Goal: Information Seeking & Learning: Understand site structure

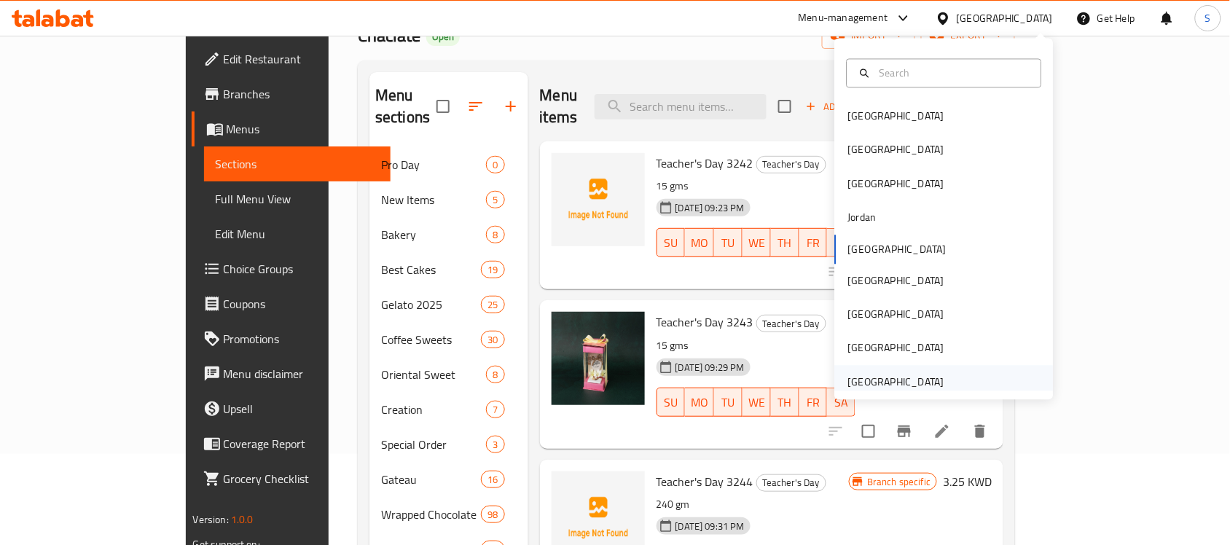
click at [912, 374] on div "[GEOGRAPHIC_DATA]" at bounding box center [896, 382] width 96 height 16
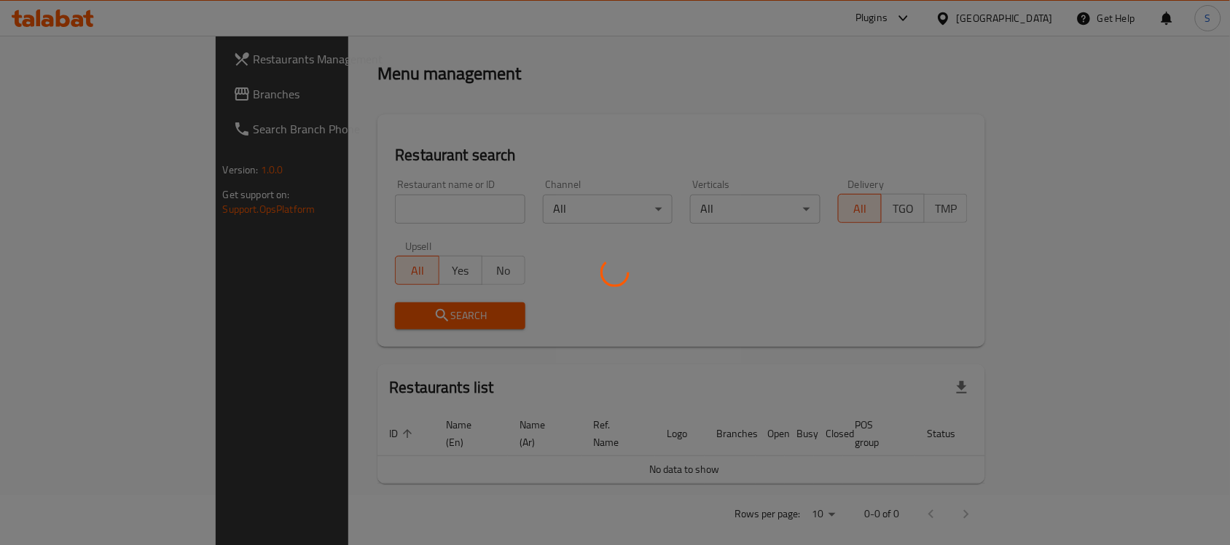
scroll to position [91, 0]
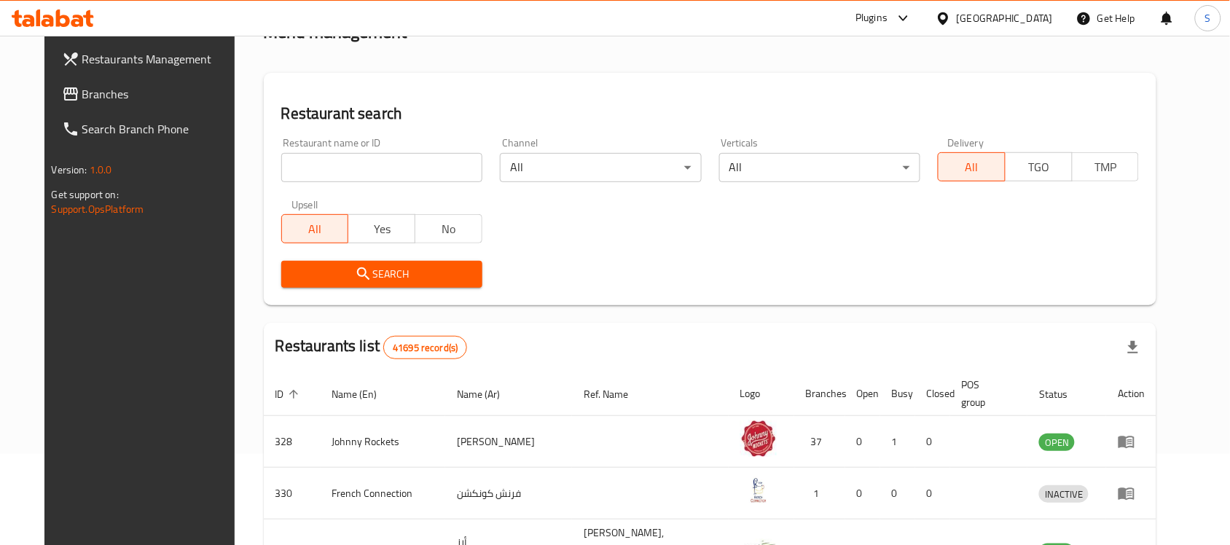
click at [82, 95] on span "Branches" at bounding box center [160, 93] width 156 height 17
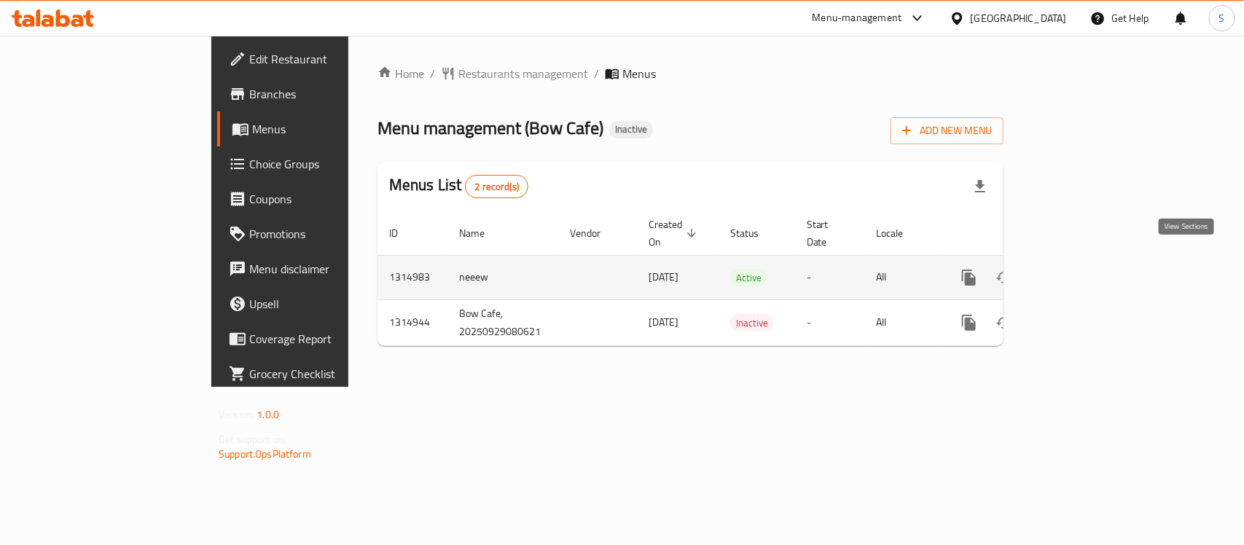
click at [1081, 271] on icon "enhanced table" at bounding box center [1074, 277] width 13 height 13
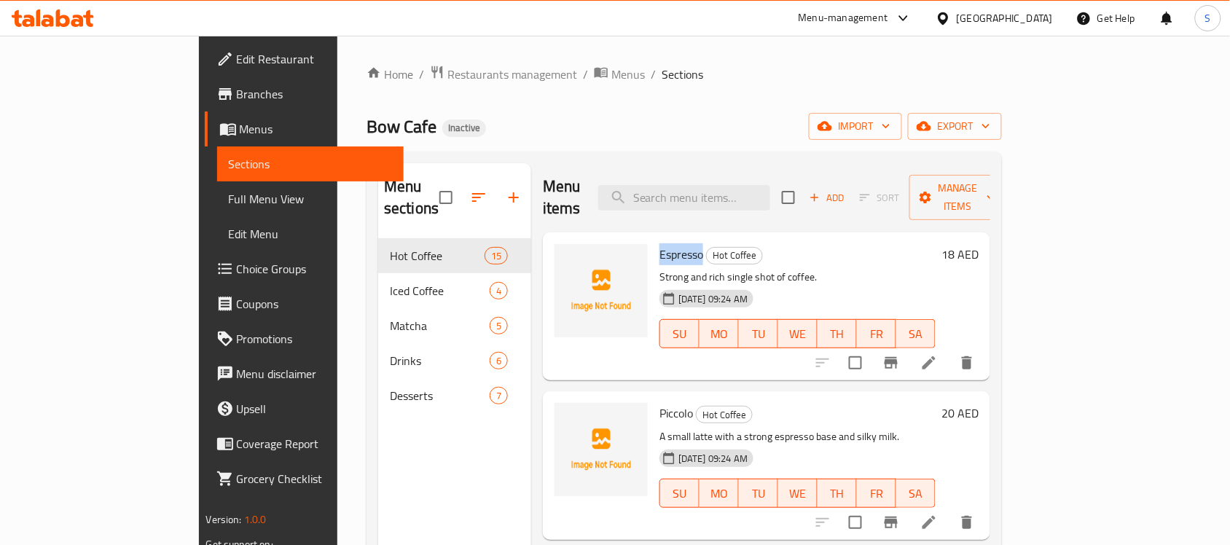
drag, startPoint x: 654, startPoint y: 239, endPoint x: 611, endPoint y: 239, distance: 43.7
click at [659, 244] on h6 "Espresso Hot Coffee" at bounding box center [797, 254] width 276 height 20
copy span "Espresso"
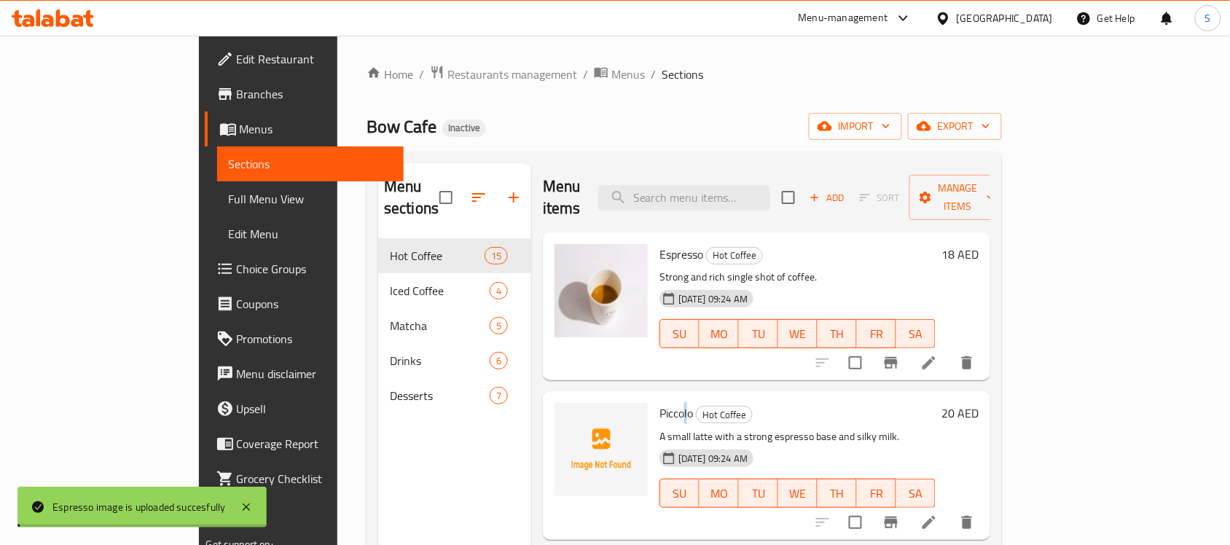
click at [659, 402] on span "Piccolo" at bounding box center [676, 413] width 34 height 22
drag, startPoint x: 642, startPoint y: 390, endPoint x: 608, endPoint y: 391, distance: 33.5
click at [654, 397] on div "Piccolo Hot Coffee A small latte with a strong espresso base and silky milk. 29…" at bounding box center [798, 465] width 288 height 136
copy span "Piccolo"
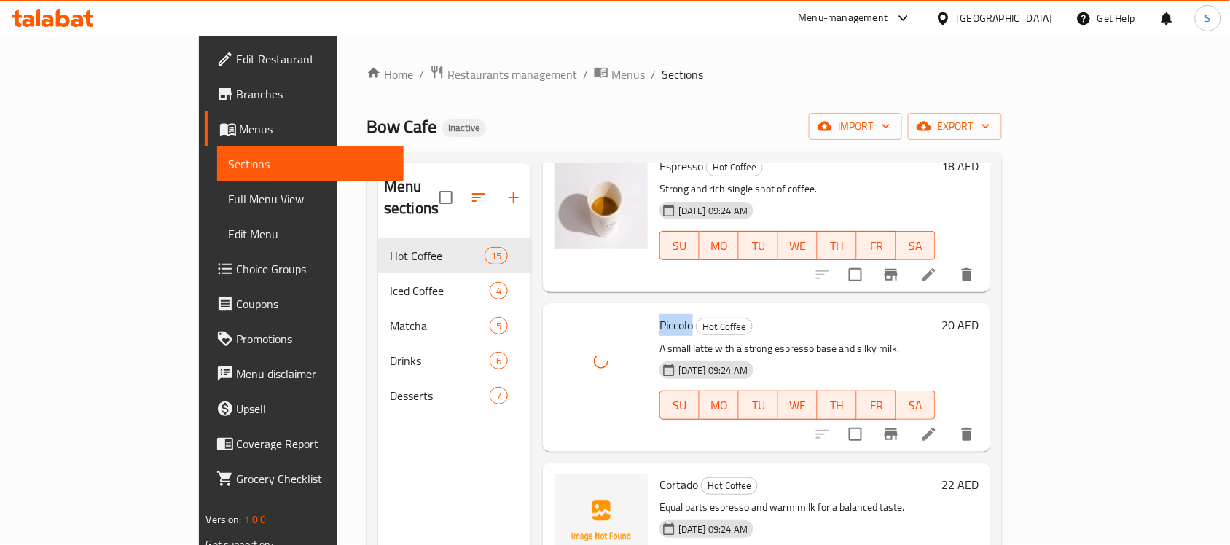
scroll to position [182, 0]
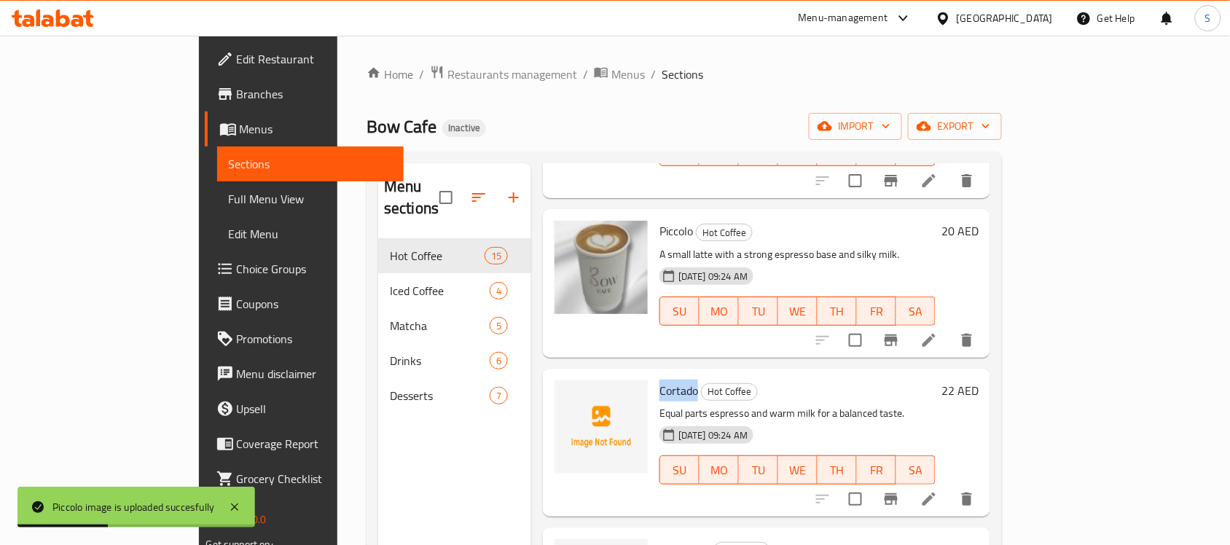
drag, startPoint x: 647, startPoint y: 369, endPoint x: 607, endPoint y: 369, distance: 40.1
click at [654, 375] on div "Cortado Hot Coffee Equal parts espresso and warm milk for a balanced taste. 29-…" at bounding box center [798, 443] width 288 height 136
copy span "Cortado"
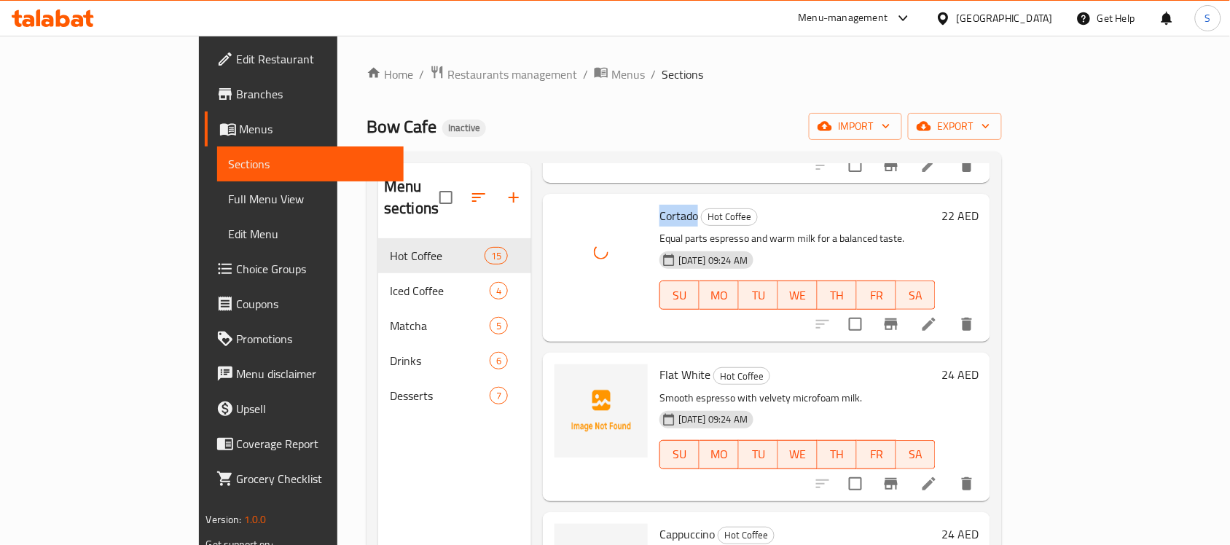
scroll to position [364, 0]
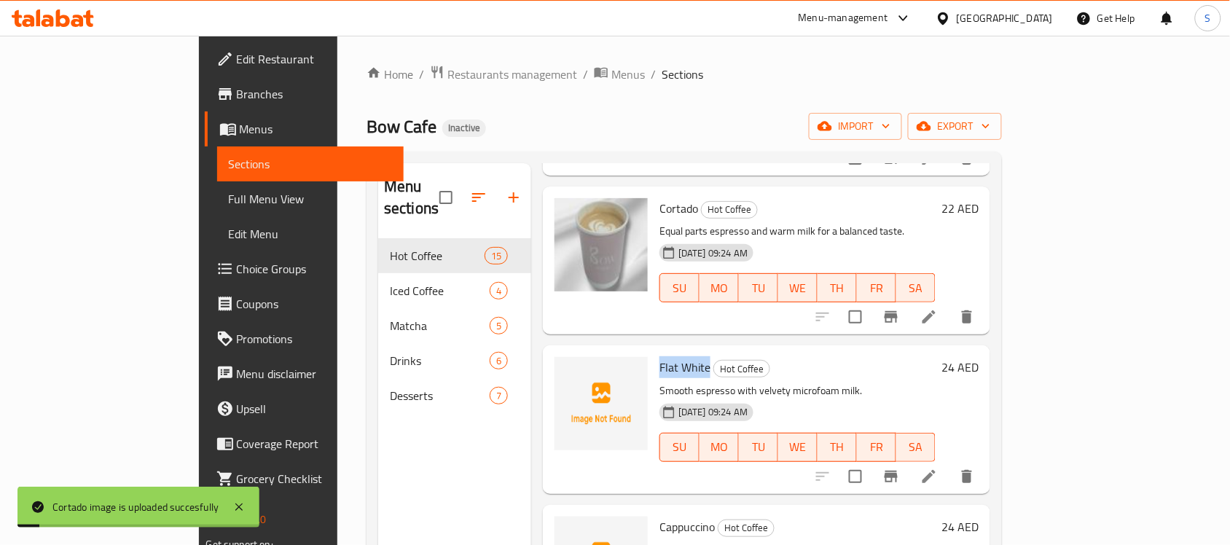
drag, startPoint x: 659, startPoint y: 348, endPoint x: 607, endPoint y: 348, distance: 52.5
click at [654, 351] on div "Flat White Hot Coffee Smooth espresso with velvety microfoam milk. 29-09-2025 0…" at bounding box center [798, 419] width 288 height 136
copy span "Flat White"
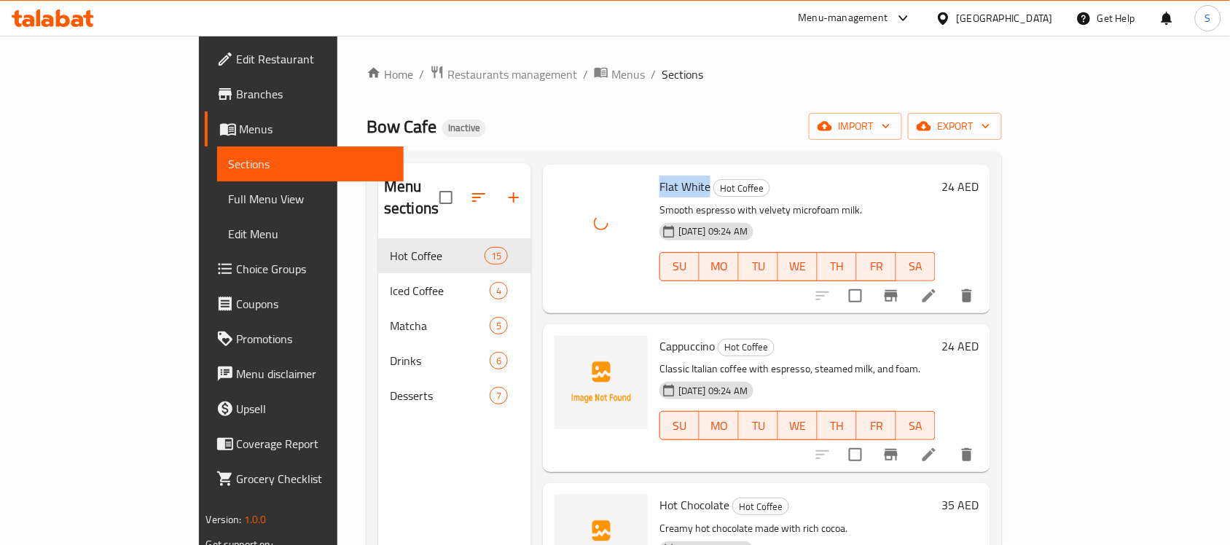
scroll to position [547, 0]
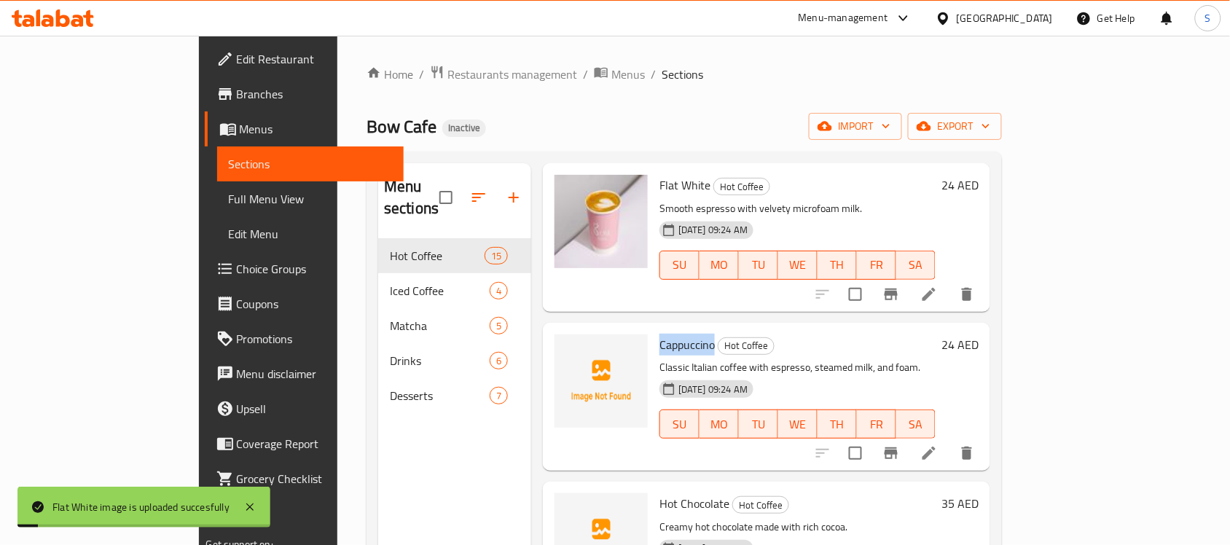
drag, startPoint x: 663, startPoint y: 326, endPoint x: 606, endPoint y: 326, distance: 56.8
click at [654, 329] on div "Cappuccino Hot Coffee Classic Italian coffee with espresso, steamed milk, and f…" at bounding box center [798, 397] width 288 height 136
copy span "Cappuccino"
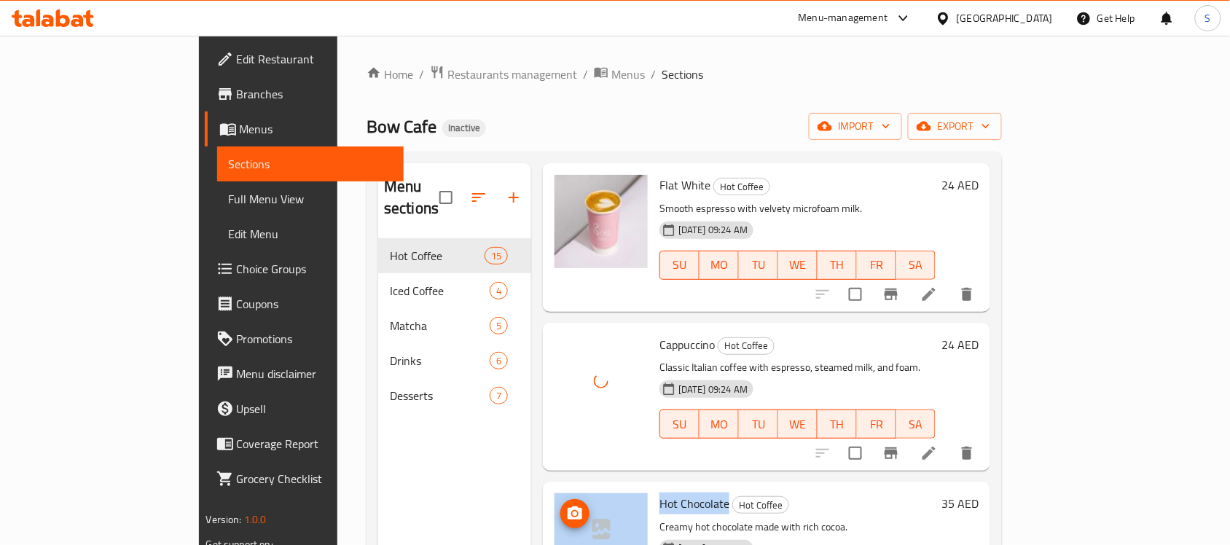
drag, startPoint x: 676, startPoint y: 482, endPoint x: 590, endPoint y: 490, distance: 86.4
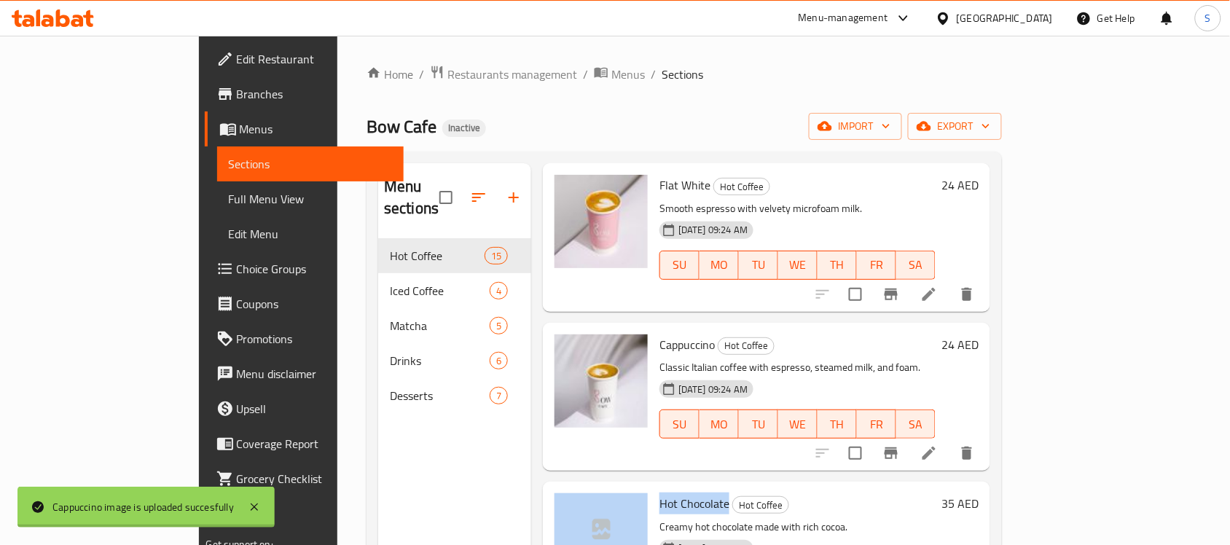
copy div "Hot Chocolate"
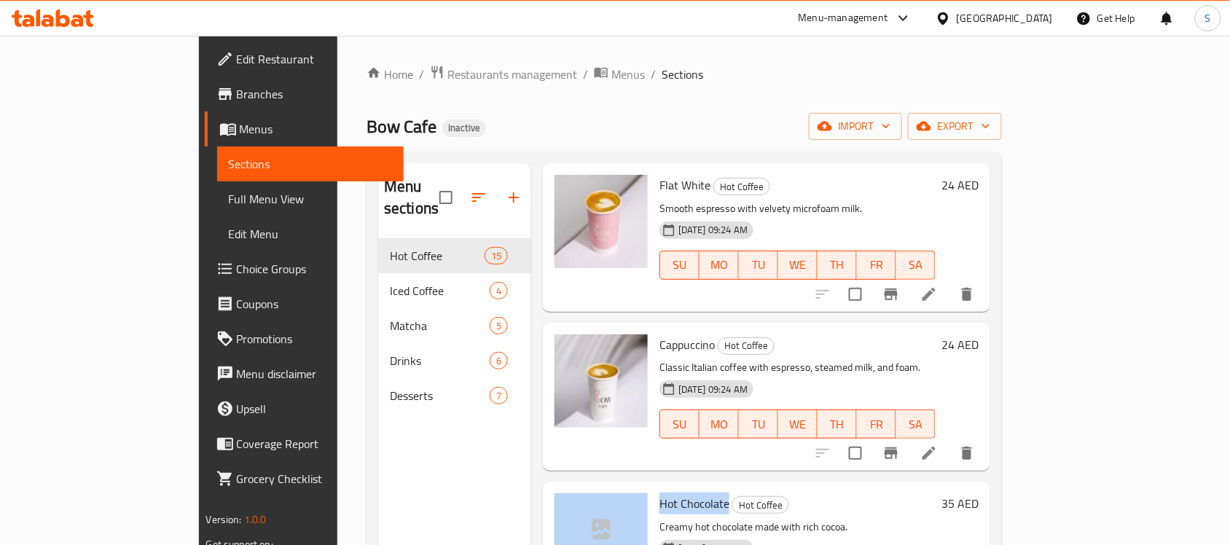
copy div "Hot Chocolate"
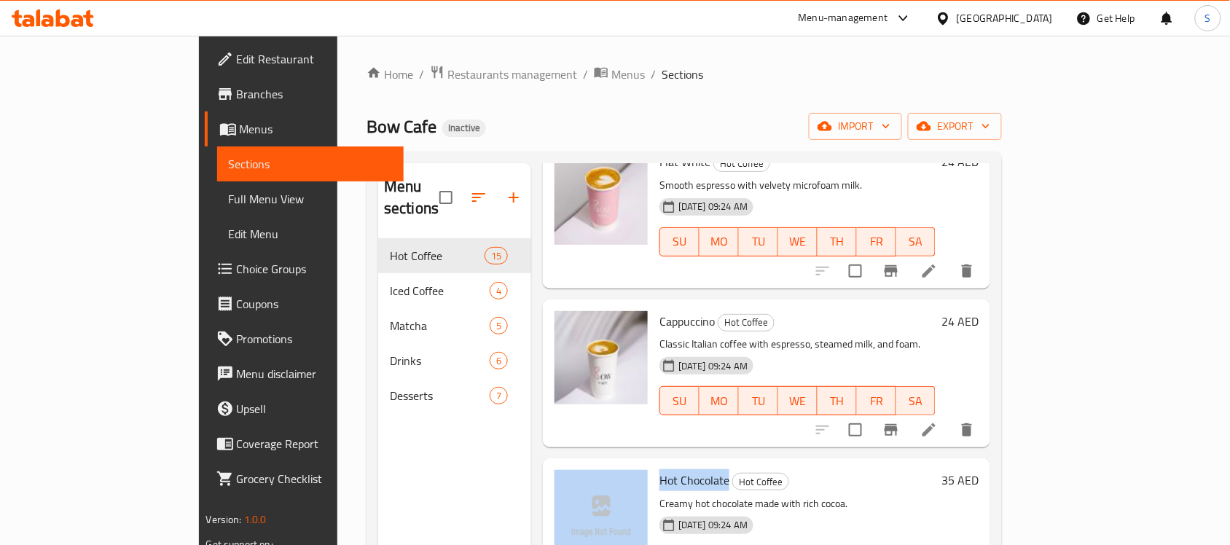
scroll to position [638, 0]
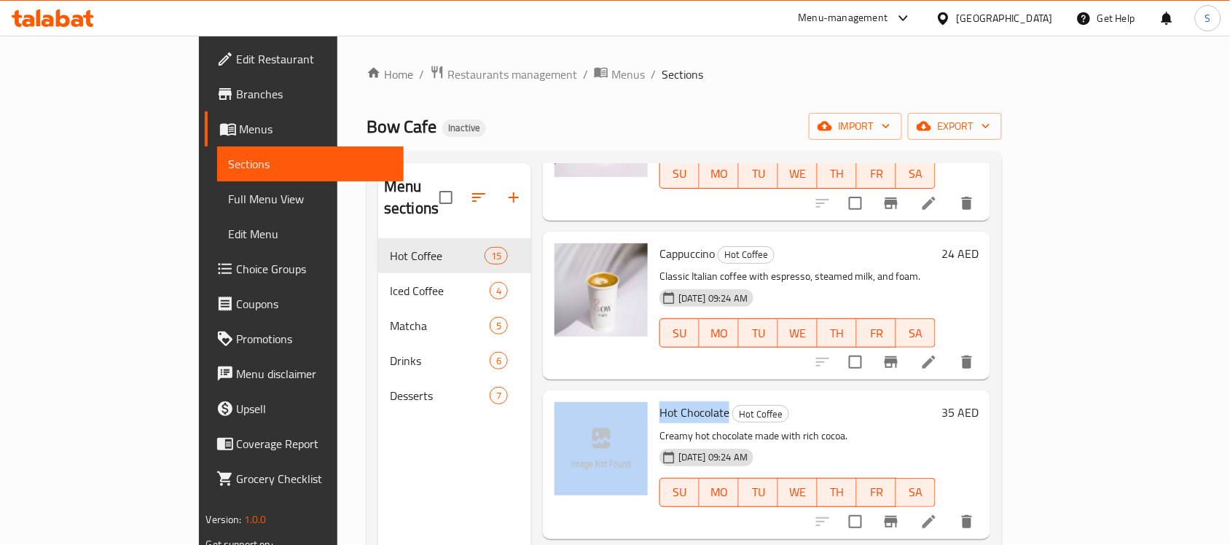
copy div "Hot Chocolate"
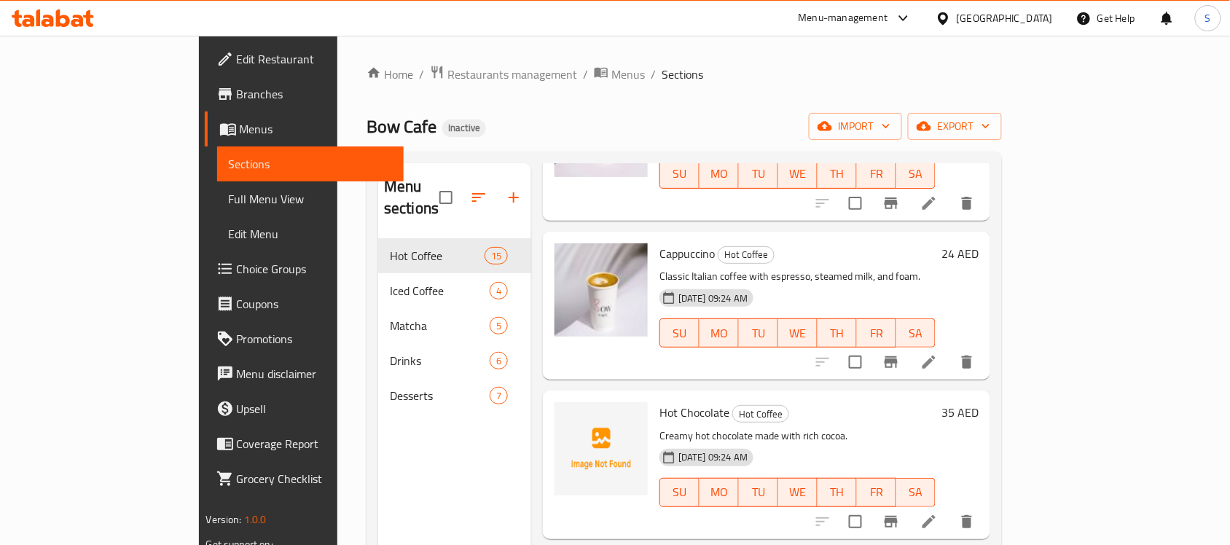
drag, startPoint x: 857, startPoint y: 399, endPoint x: 835, endPoint y: 403, distance: 22.2
click at [857, 402] on h6 "Hot Chocolate Hot Coffee" at bounding box center [797, 412] width 276 height 20
drag, startPoint x: 679, startPoint y: 392, endPoint x: 605, endPoint y: 394, distance: 74.4
click at [654, 396] on div "Hot Chocolate Hot Coffee Creamy hot chocolate made with rich cocoa. 29-09-2025 …" at bounding box center [798, 464] width 288 height 136
copy span "Hot Chocolate"
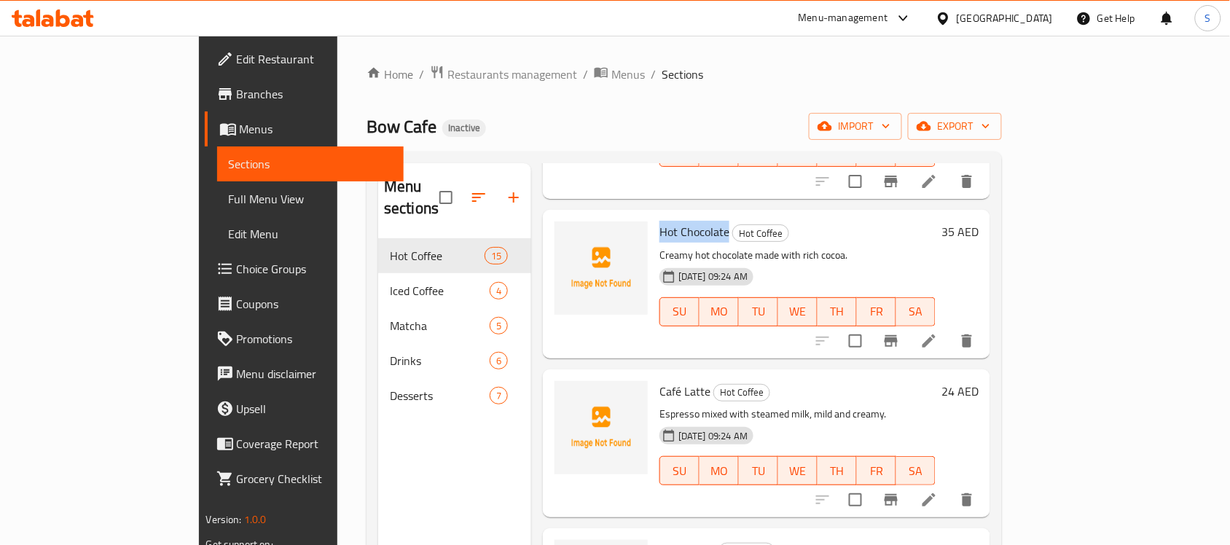
scroll to position [820, 0]
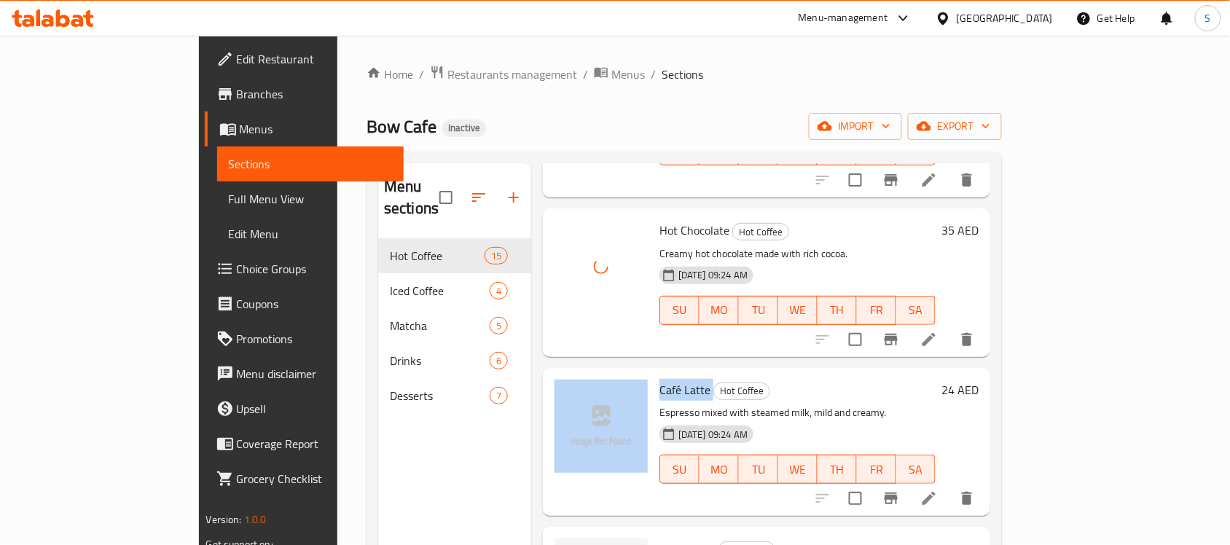
drag, startPoint x: 654, startPoint y: 364, endPoint x: 595, endPoint y: 362, distance: 58.3
click at [595, 374] on div "Café Latte Hot Coffee Espresso mixed with steamed milk, mild and creamy. 29-09-…" at bounding box center [767, 442] width 436 height 136
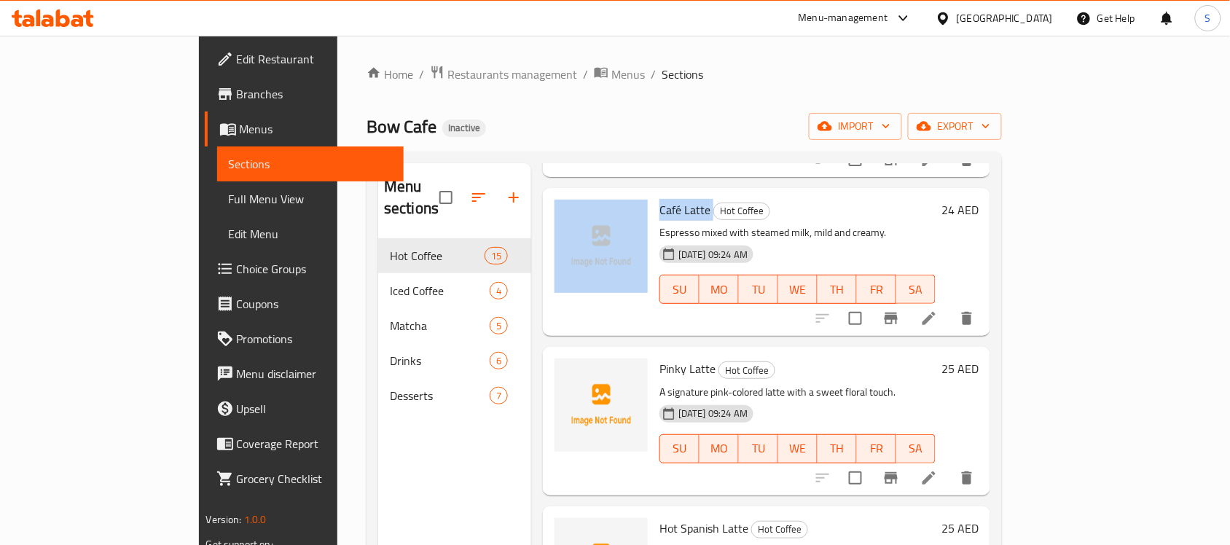
scroll to position [1002, 0]
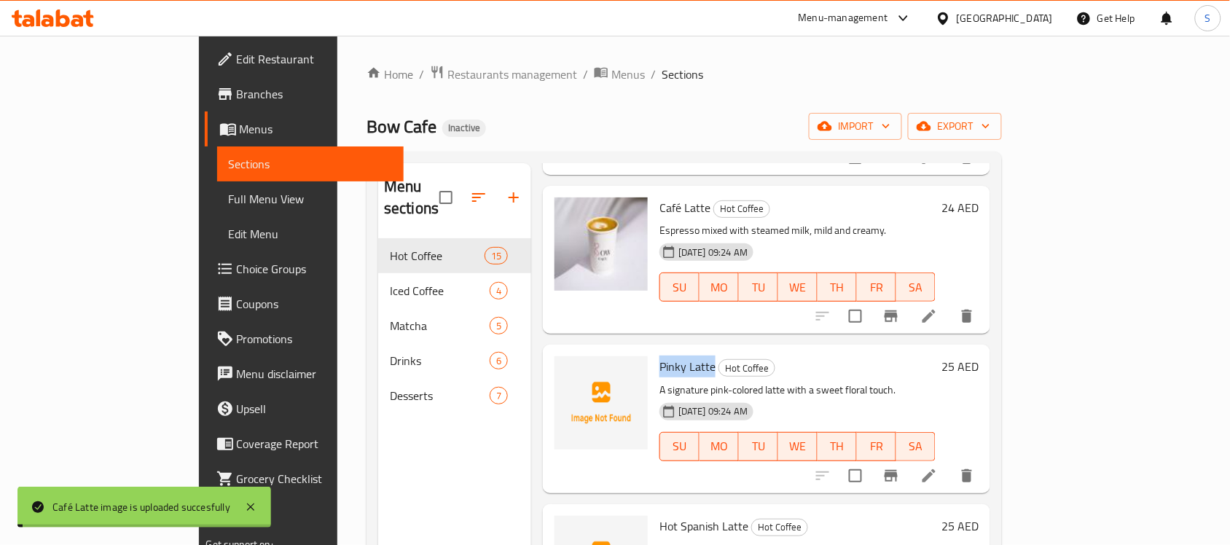
drag, startPoint x: 665, startPoint y: 343, endPoint x: 611, endPoint y: 346, distance: 54.0
click at [659, 356] on h6 "Pinky Latte Hot Coffee" at bounding box center [797, 366] width 276 height 20
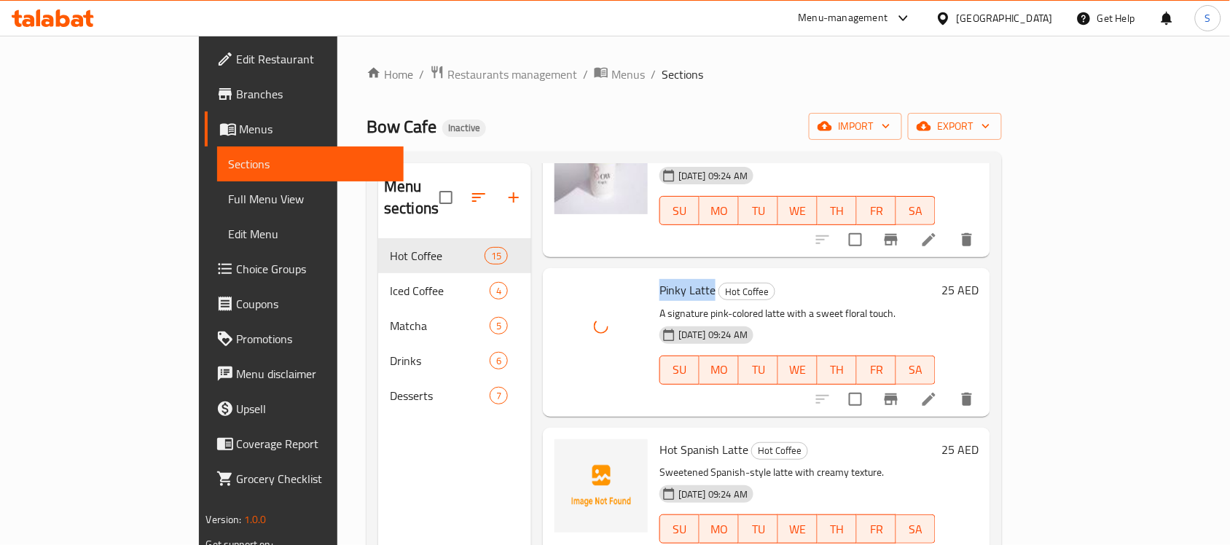
scroll to position [1184, 0]
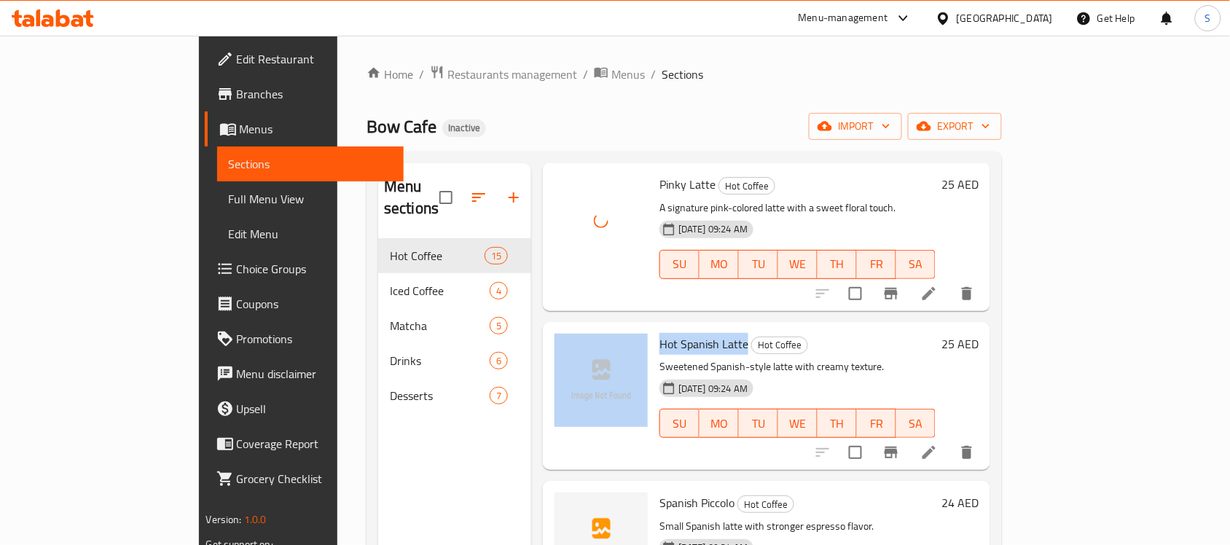
drag, startPoint x: 698, startPoint y: 323, endPoint x: 600, endPoint y: 323, distance: 98.4
click at [600, 328] on div "Hot Spanish Latte Hot Coffee Sweetened Spanish-style latte with creamy texture.…" at bounding box center [767, 396] width 436 height 136
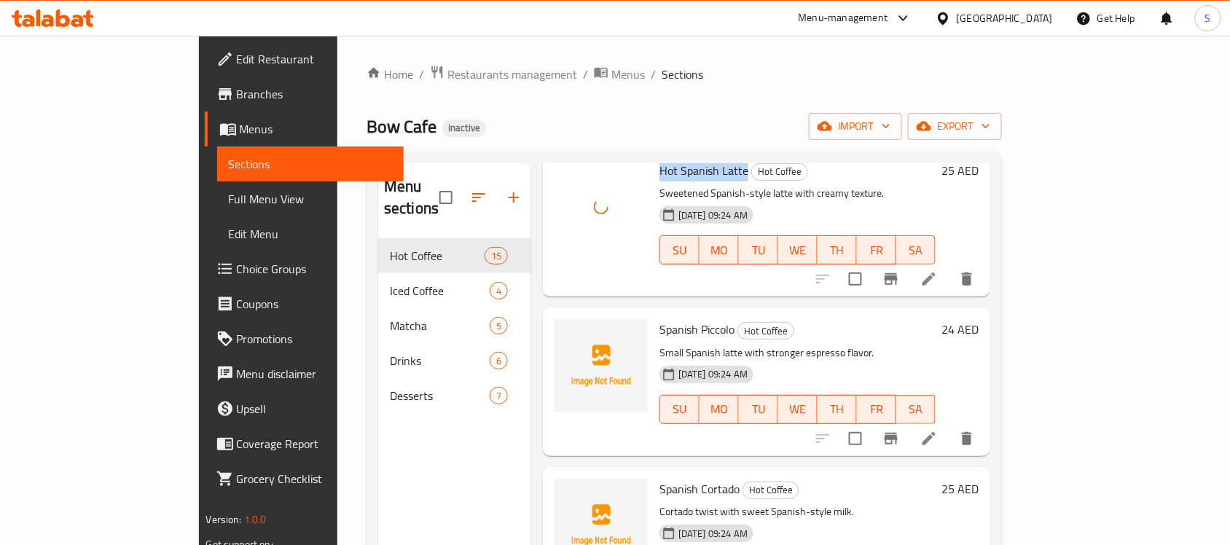
scroll to position [1366, 0]
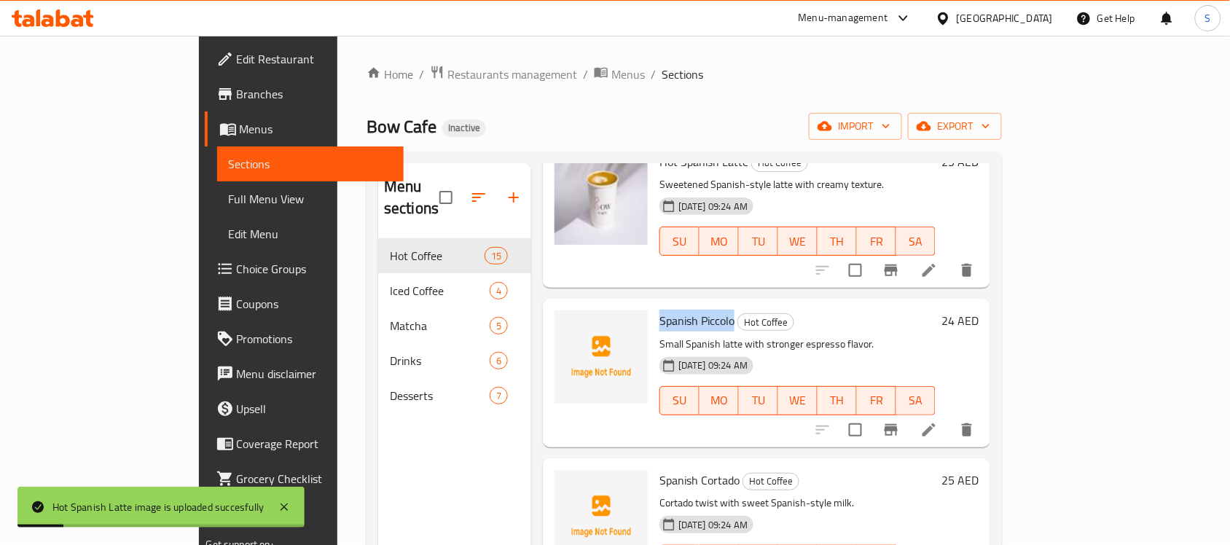
drag, startPoint x: 684, startPoint y: 300, endPoint x: 609, endPoint y: 292, distance: 74.7
click at [659, 310] on span "Spanish Piccolo" at bounding box center [696, 321] width 75 height 22
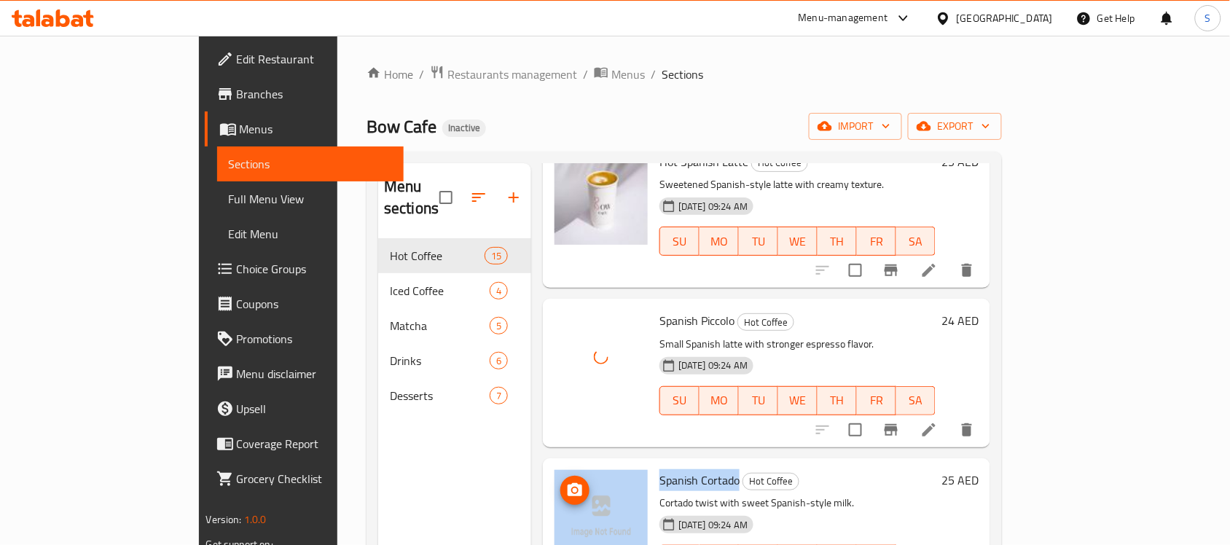
drag, startPoint x: 687, startPoint y: 454, endPoint x: 557, endPoint y: 453, distance: 129.7
click at [557, 464] on div "Spanish Cortado Hot Coffee Cortado twist with sweet Spanish-style milk. 29-09-2…" at bounding box center [767, 532] width 436 height 136
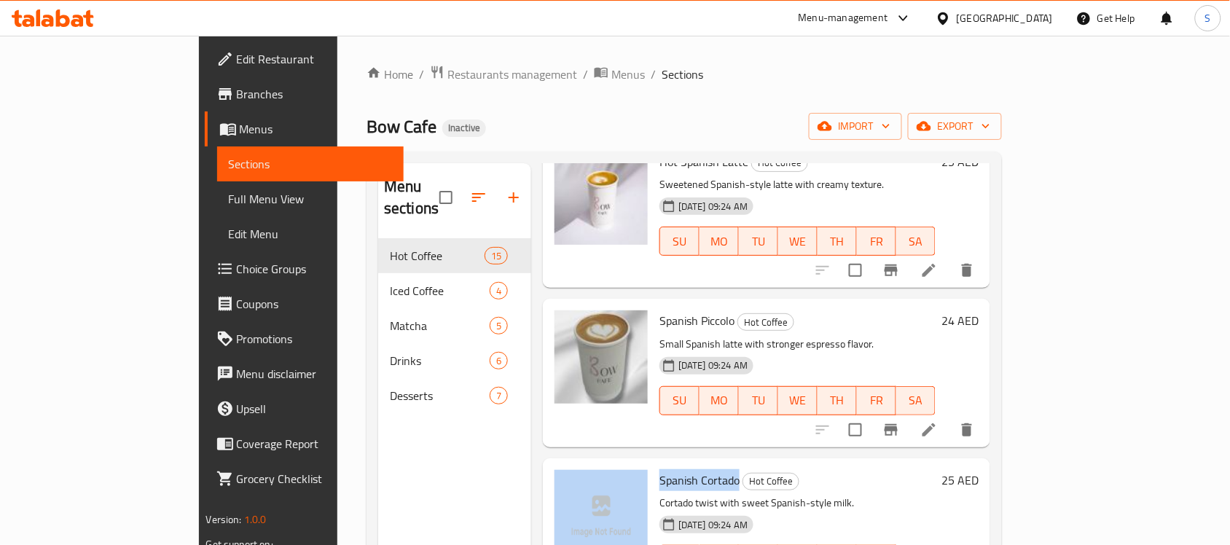
drag, startPoint x: 603, startPoint y: 463, endPoint x: 613, endPoint y: 459, distance: 10.2
drag, startPoint x: 613, startPoint y: 459, endPoint x: 623, endPoint y: 458, distance: 10.3
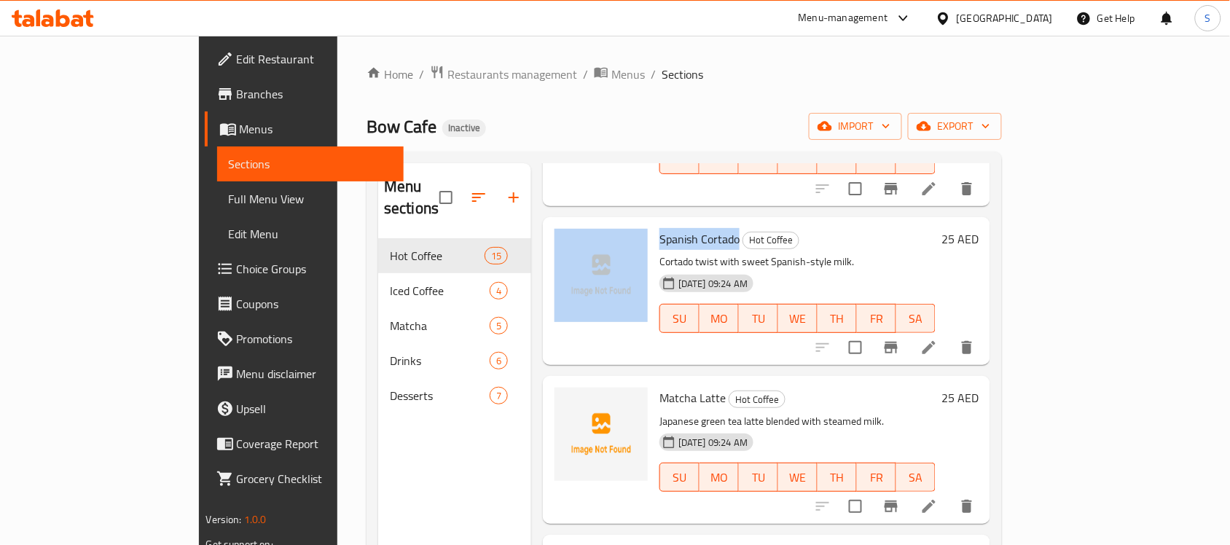
scroll to position [1640, 0]
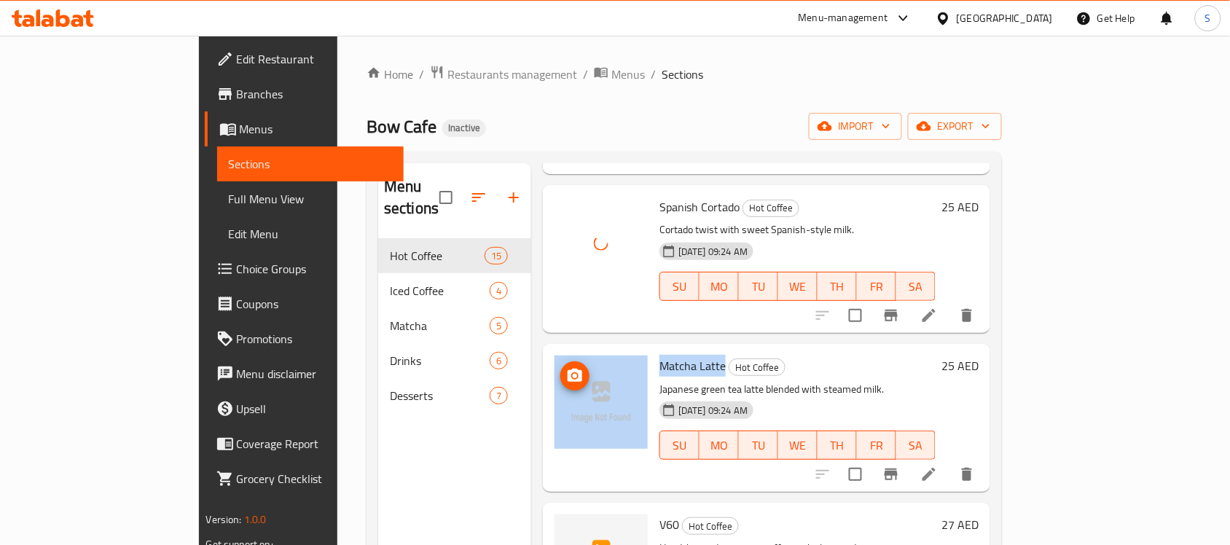
drag, startPoint x: 674, startPoint y: 347, endPoint x: 592, endPoint y: 346, distance: 81.6
click at [592, 350] on div "Matcha Latte Hot Coffee Japanese green tea latte blended with steamed milk. 29-…" at bounding box center [767, 418] width 436 height 136
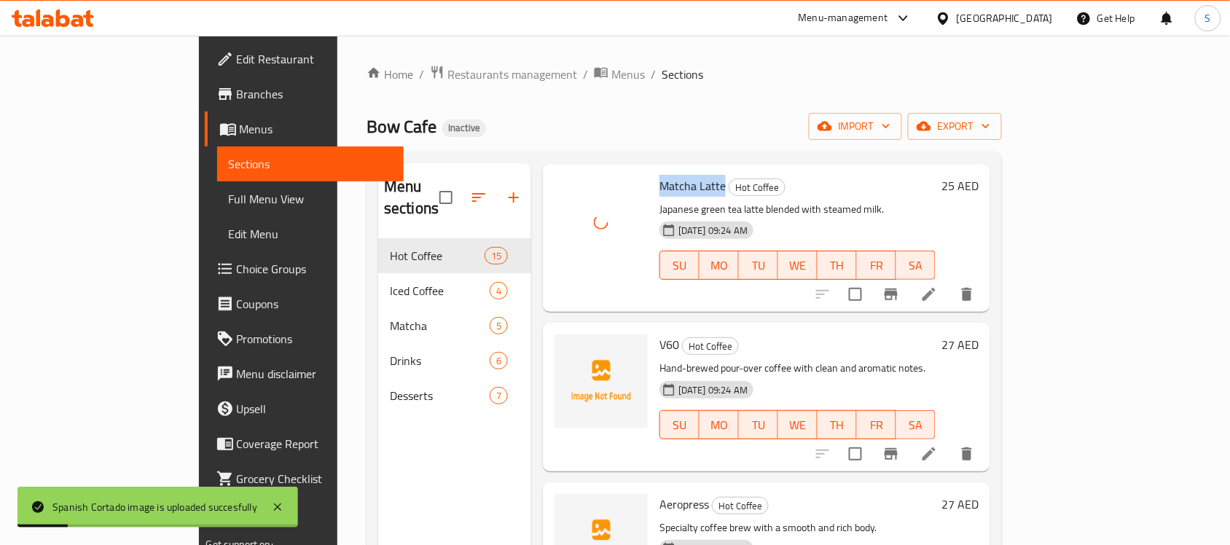
scroll to position [1822, 0]
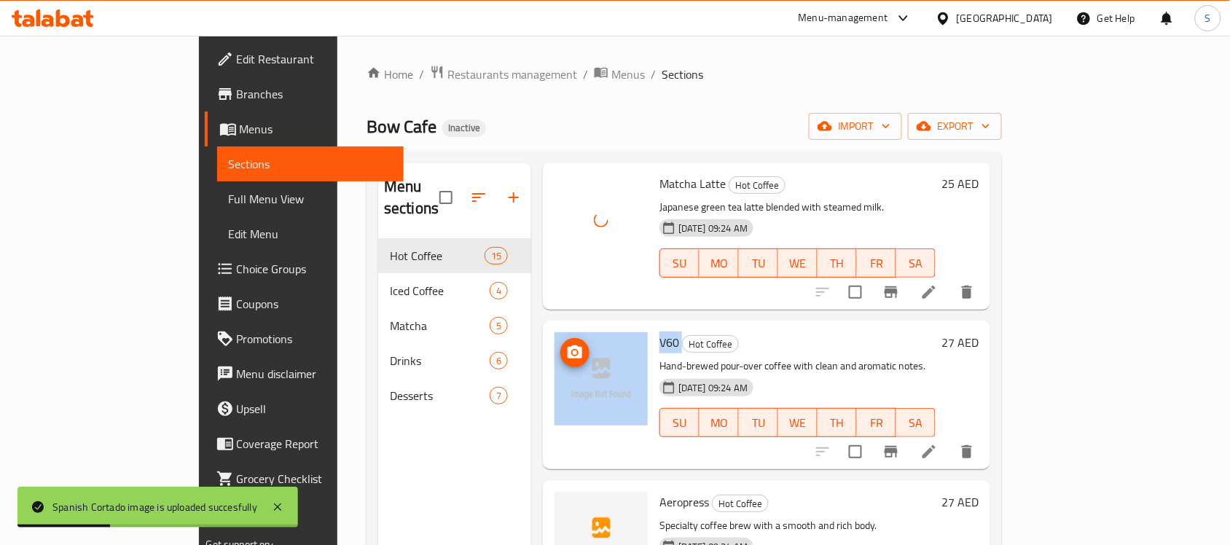
drag, startPoint x: 631, startPoint y: 326, endPoint x: 594, endPoint y: 321, distance: 37.4
click at [594, 326] on div "V60 Hot Coffee Hand-brewed pour-over coffee with clean and aromatic notes. 29-0…" at bounding box center [767, 394] width 436 height 136
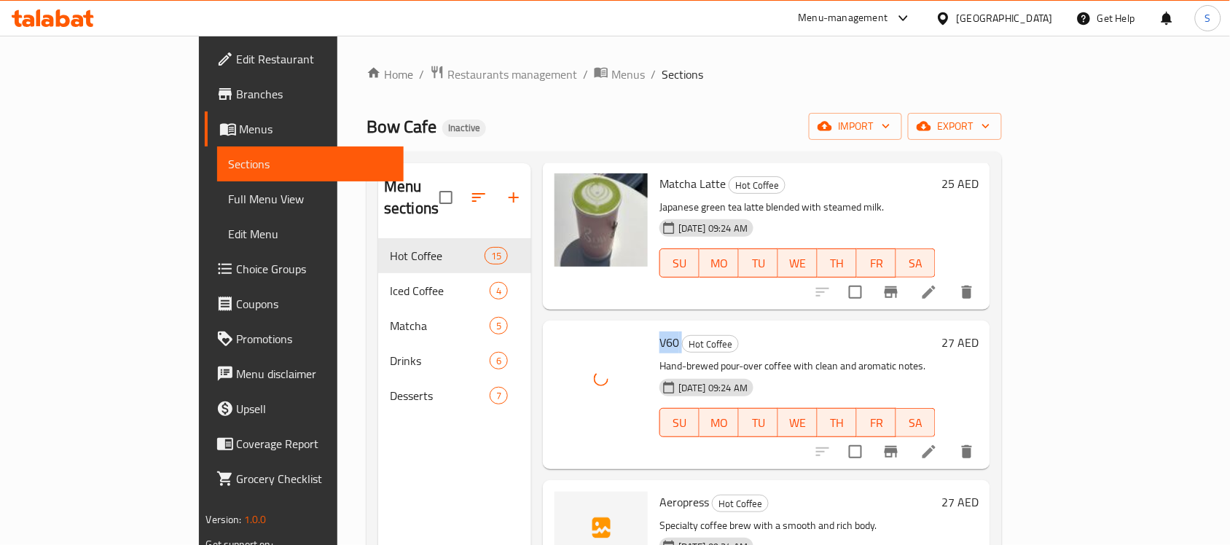
scroll to position [1877, 0]
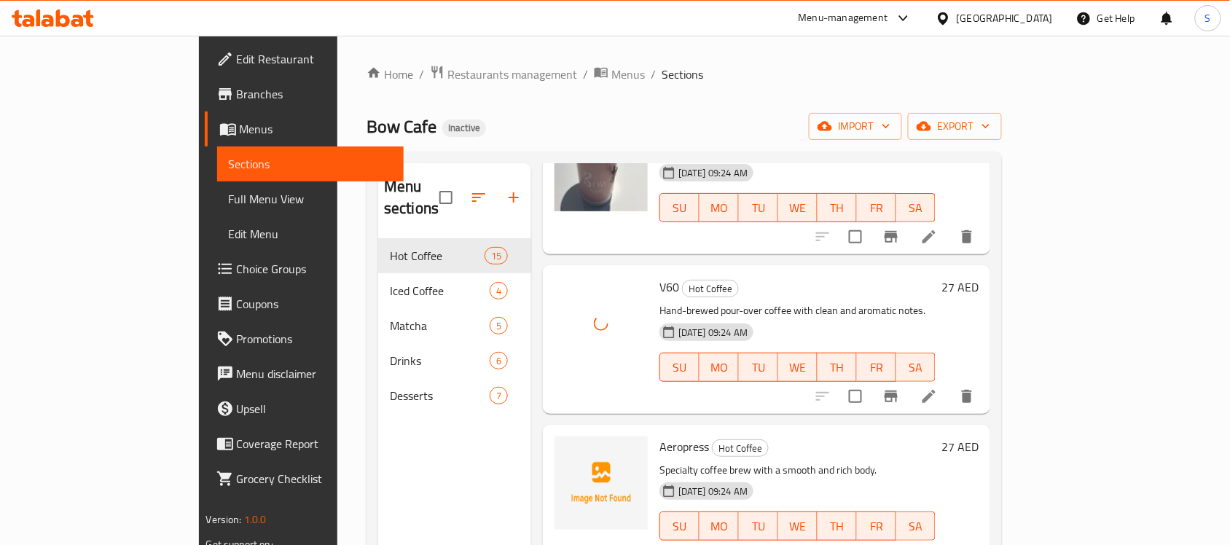
click at [659, 436] on span "Aeropress" at bounding box center [684, 447] width 50 height 22
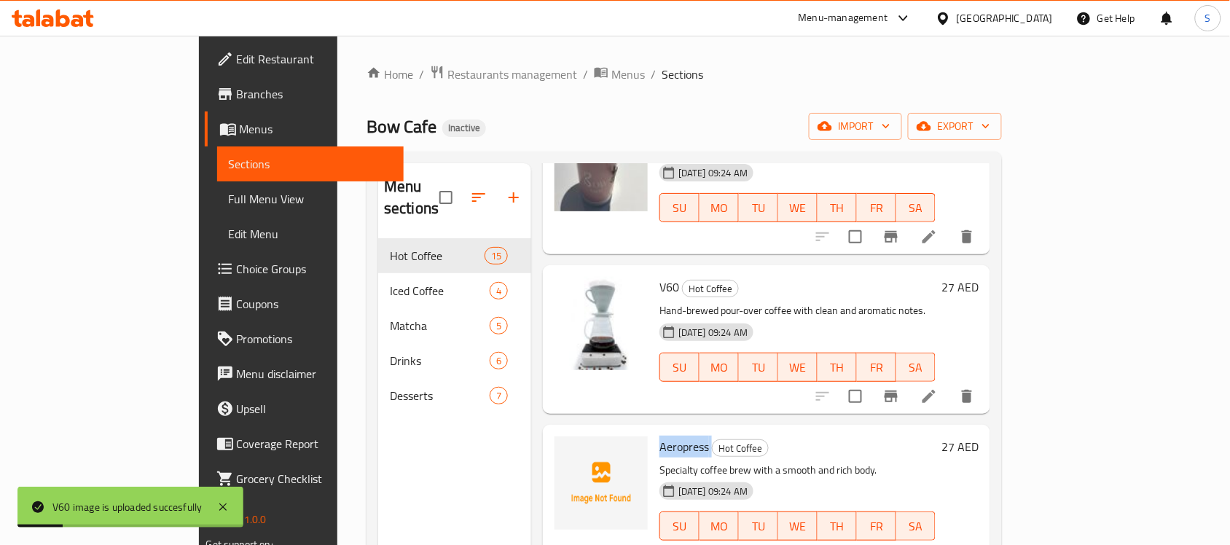
drag, startPoint x: 661, startPoint y: 425, endPoint x: 610, endPoint y: 428, distance: 51.1
click at [659, 437] on h6 "Aeropress Hot Coffee" at bounding box center [797, 447] width 276 height 20
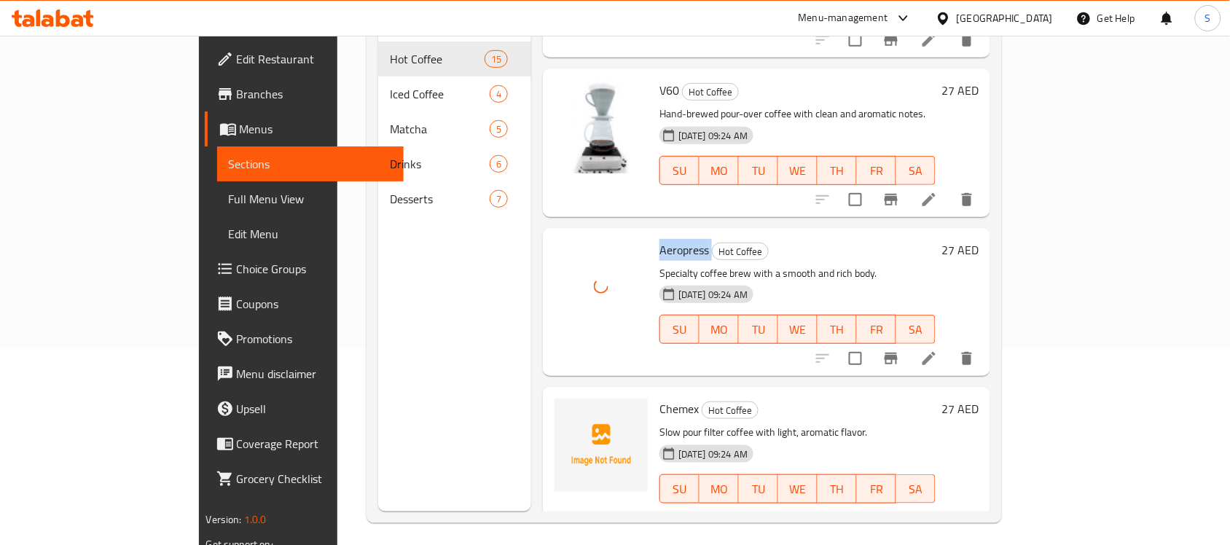
scroll to position [205, 0]
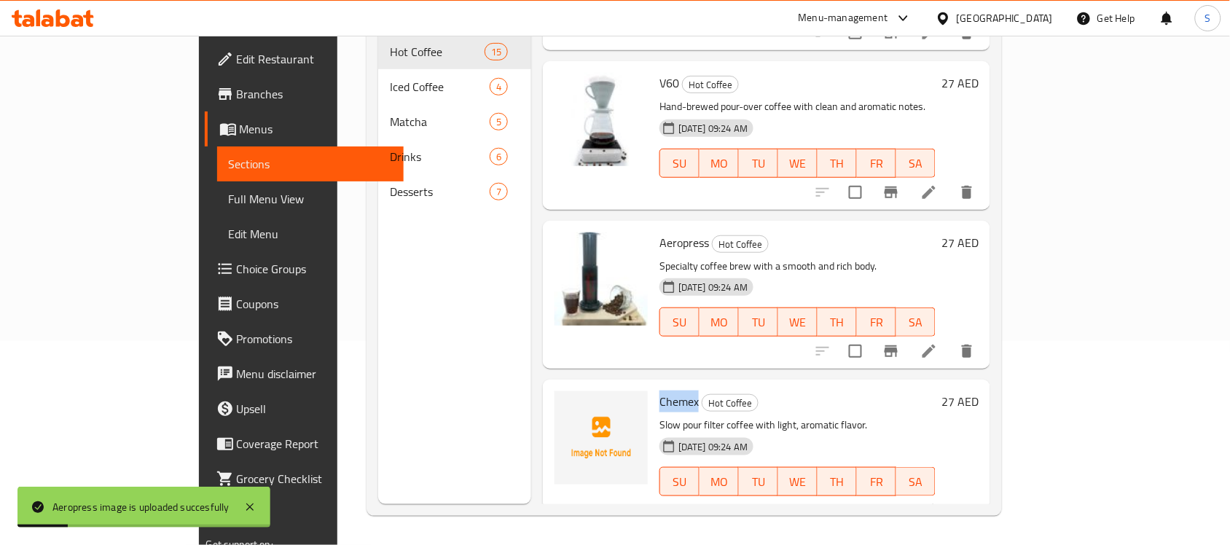
drag, startPoint x: 650, startPoint y: 381, endPoint x: 612, endPoint y: 381, distance: 37.9
click at [659, 391] on h6 "Chemex Hot Coffee" at bounding box center [797, 401] width 276 height 20
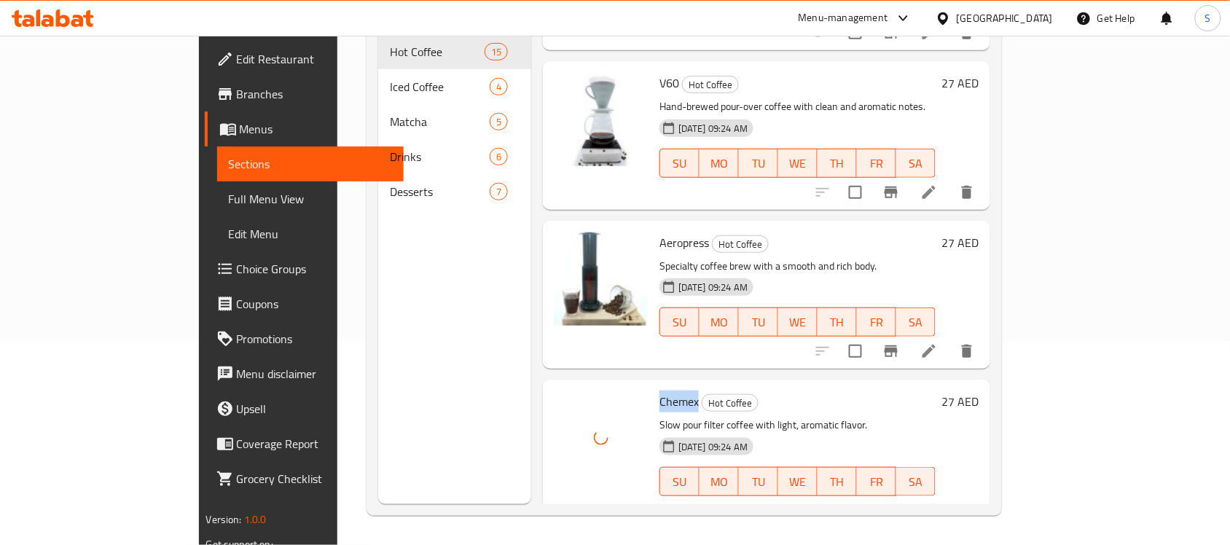
click at [659, 391] on span "Chemex" at bounding box center [678, 402] width 39 height 22
click at [566, 412] on div at bounding box center [601, 437] width 93 height 93
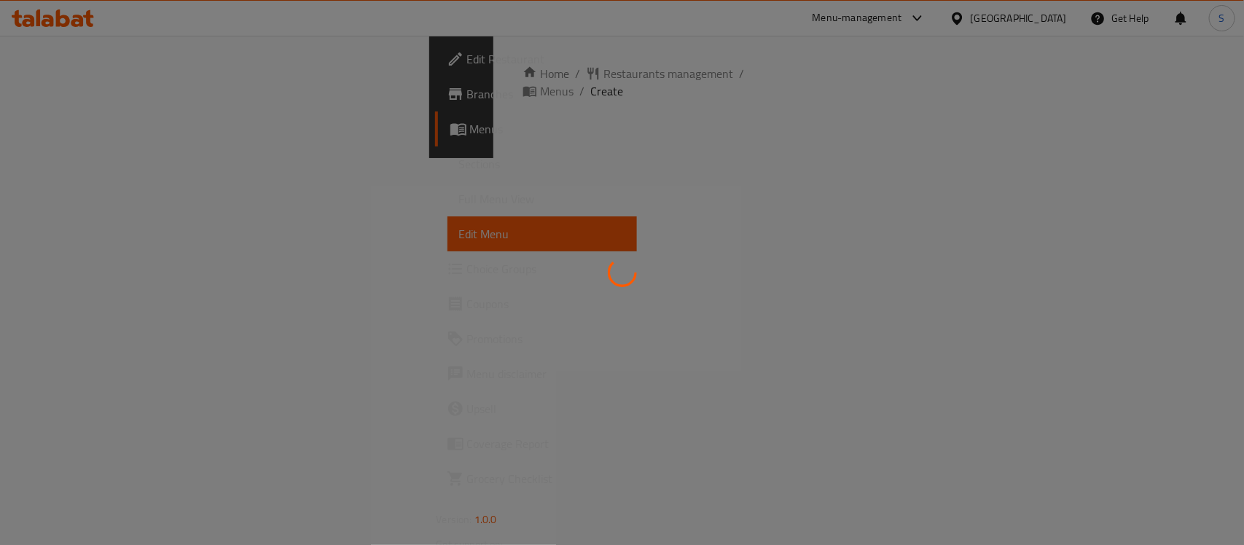
click at [60, 12] on div at bounding box center [622, 272] width 1244 height 545
click at [55, 1] on div at bounding box center [622, 272] width 1244 height 545
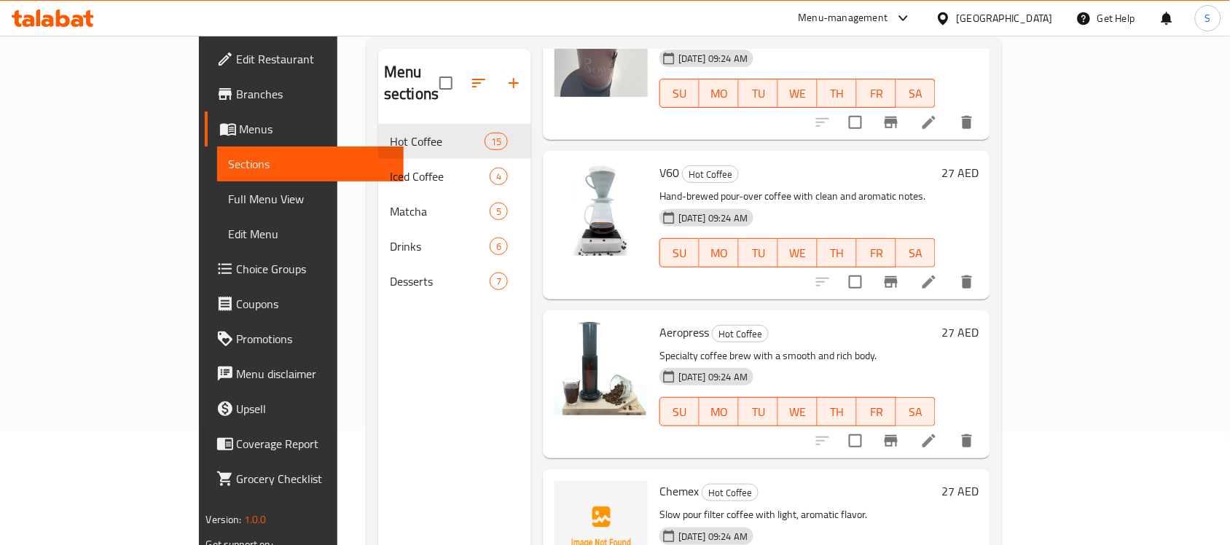
scroll to position [205, 0]
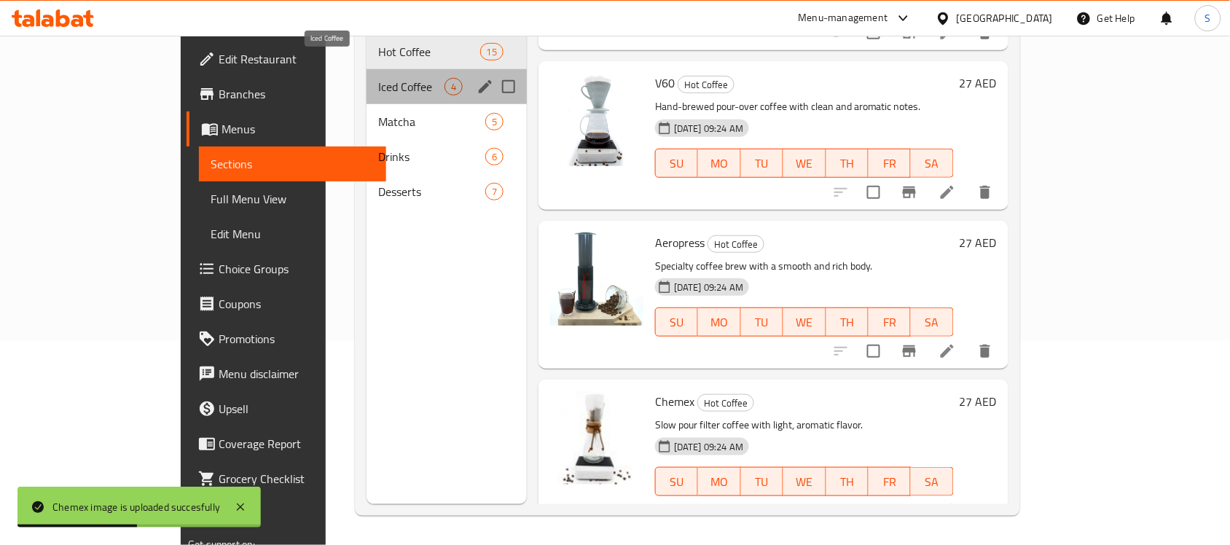
click at [378, 78] on span "Iced Coffee" at bounding box center [411, 86] width 66 height 17
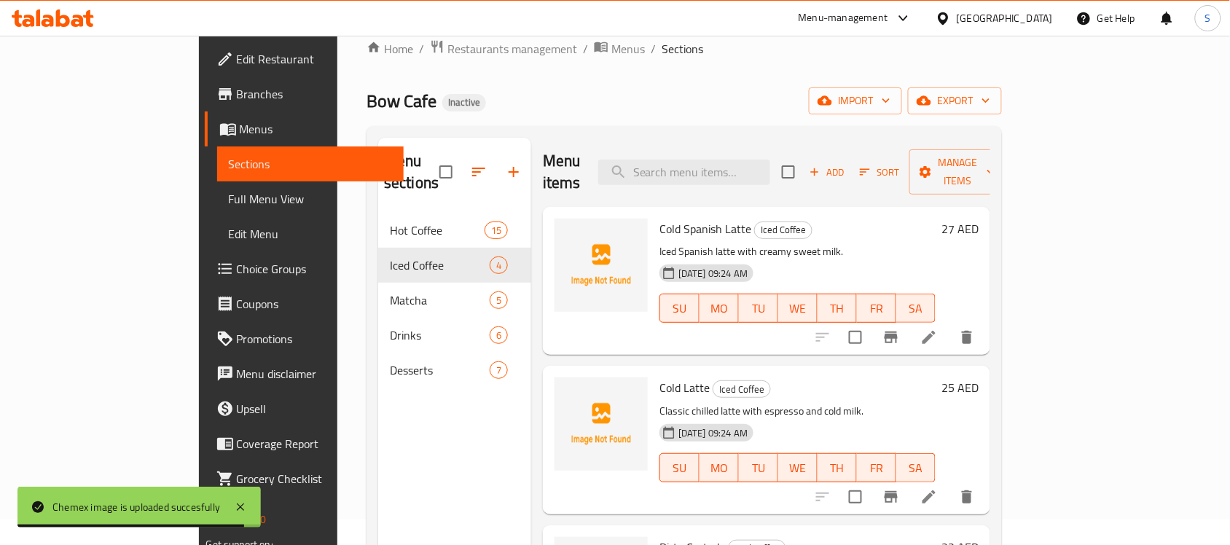
scroll to position [23, 0]
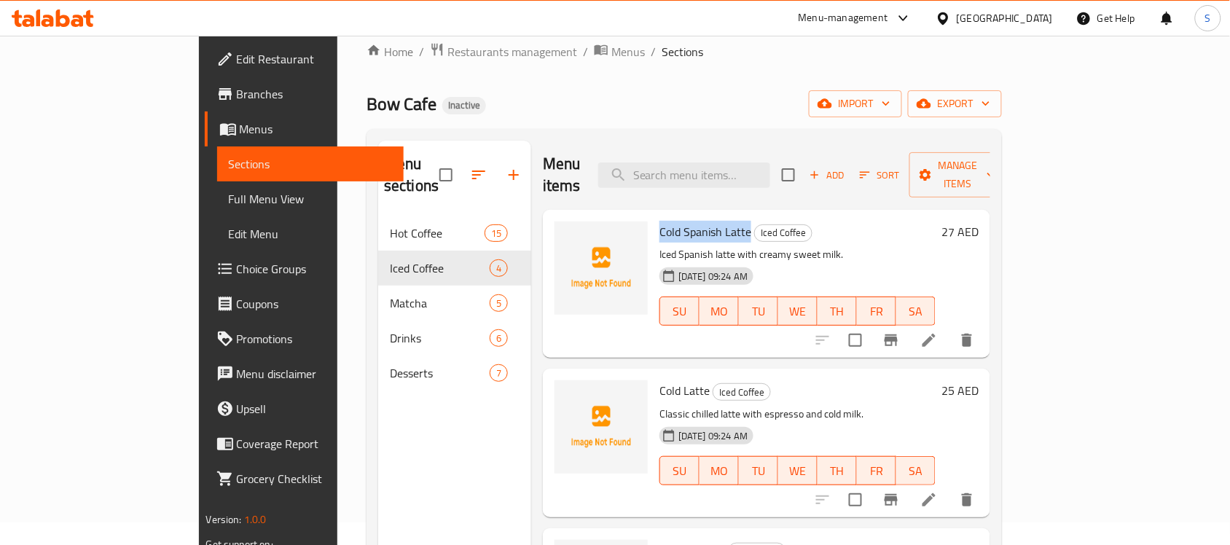
drag, startPoint x: 697, startPoint y: 213, endPoint x: 613, endPoint y: 214, distance: 84.5
click at [659, 221] on span "Cold Spanish Latte" at bounding box center [705, 232] width 92 height 22
copy span "Cold Spanish Latte"
click at [659, 380] on span "Cold Latte" at bounding box center [684, 391] width 50 height 22
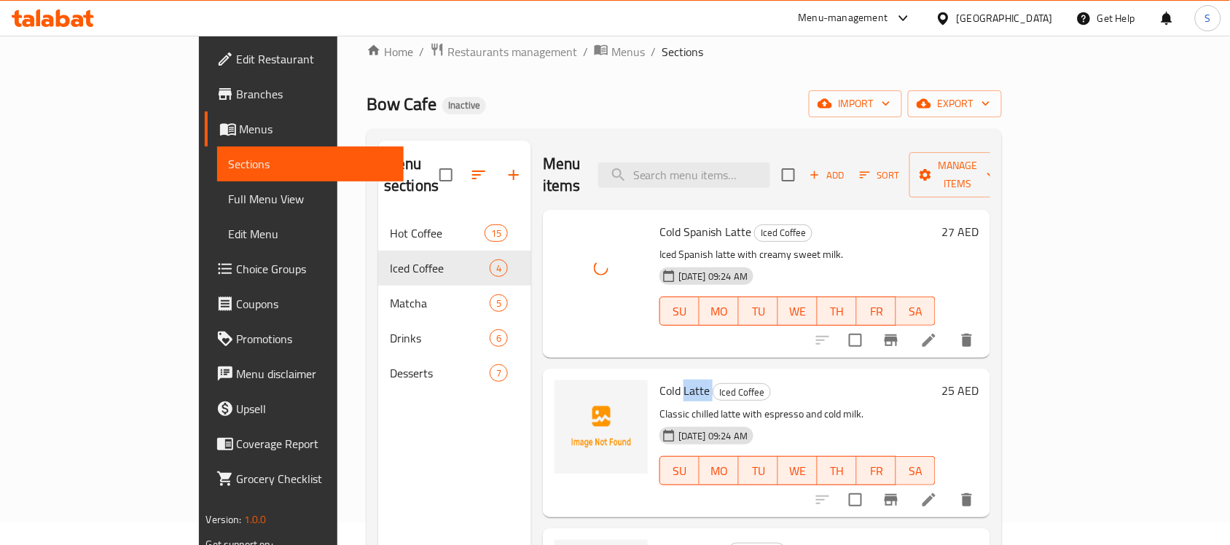
click at [659, 380] on span "Cold Latte" at bounding box center [684, 391] width 50 height 22
copy h6 "Cold Latte"
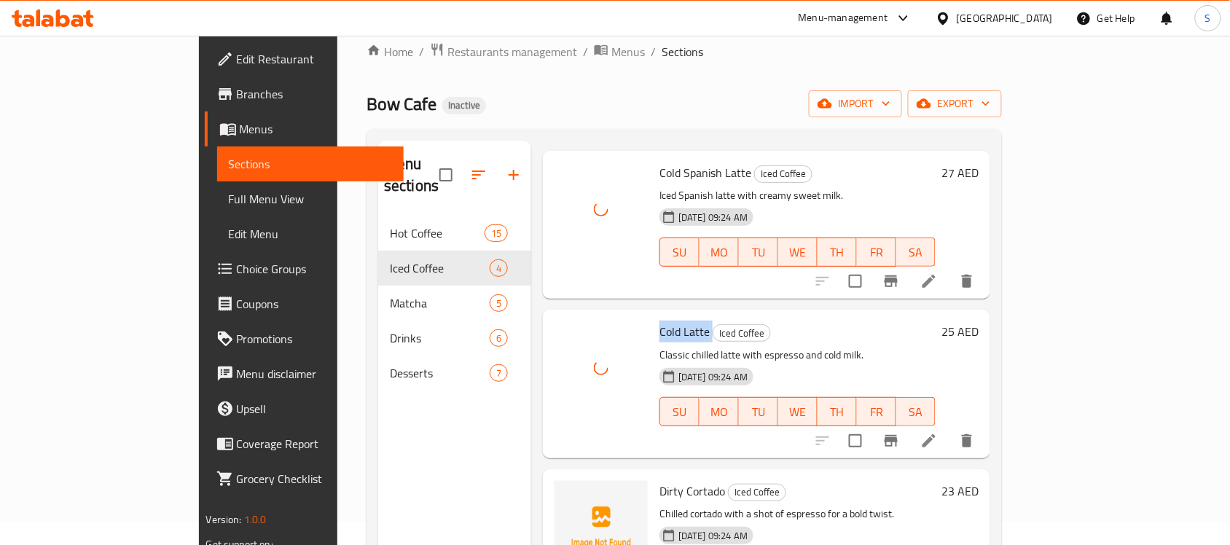
scroll to position [91, 0]
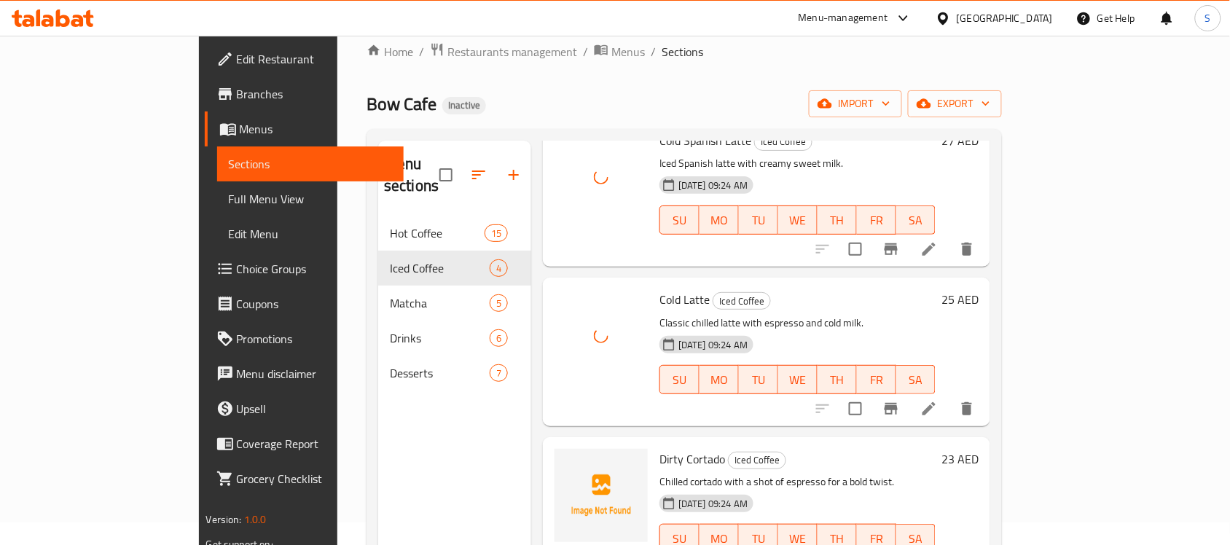
click at [659, 448] on span "Dirty Cortado" at bounding box center [692, 459] width 66 height 22
copy h6 "Dirty Cortado"
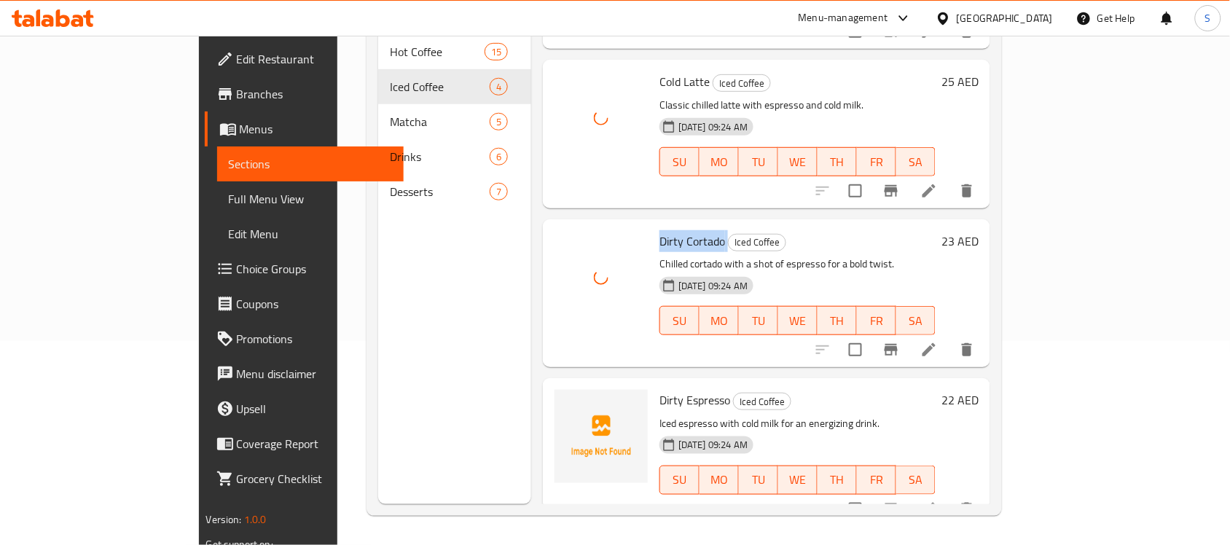
scroll to position [205, 0]
drag, startPoint x: 684, startPoint y: 383, endPoint x: 608, endPoint y: 380, distance: 75.1
click at [654, 384] on div "Dirty Espresso Iced Coffee Iced espresso with cold milk for an energizing drink…" at bounding box center [798, 452] width 288 height 136
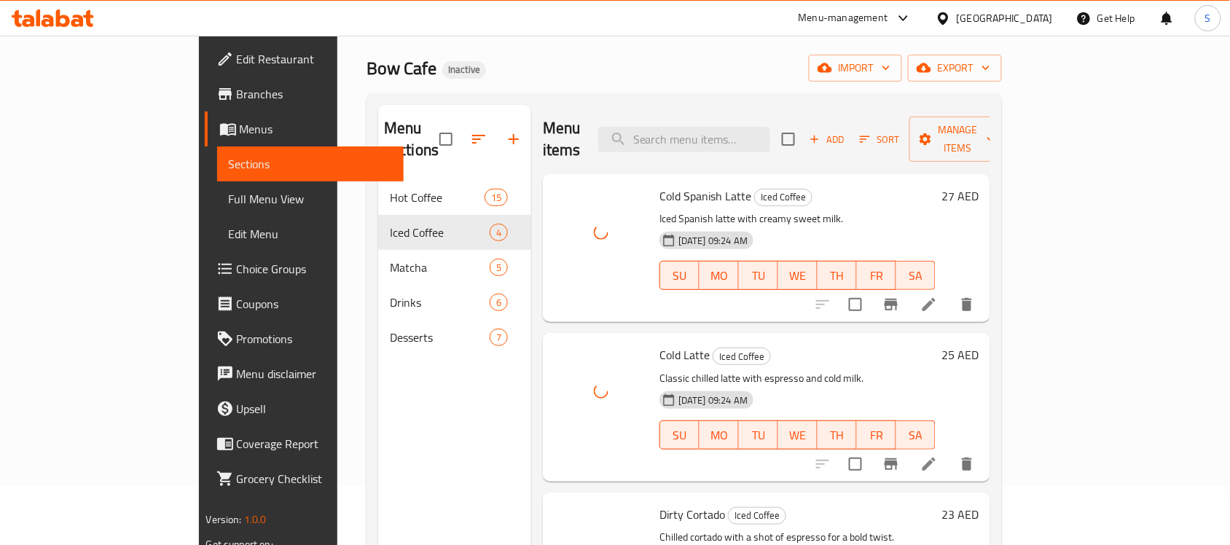
scroll to position [0, 0]
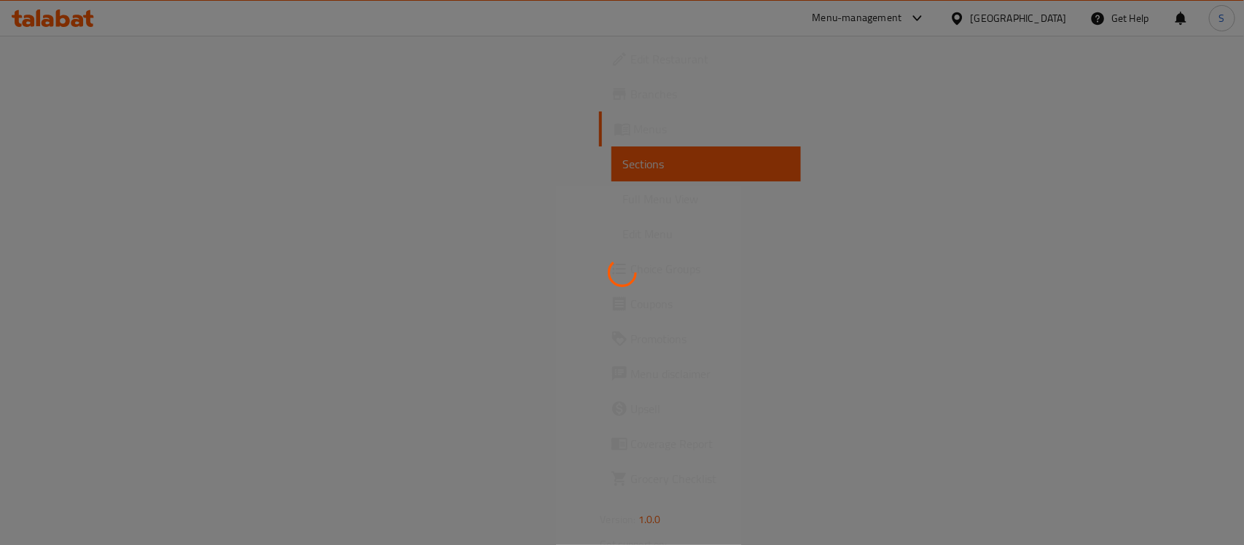
click at [605, 374] on div at bounding box center [622, 272] width 1244 height 545
click at [600, 370] on div at bounding box center [622, 272] width 1244 height 545
click at [772, 394] on div at bounding box center [622, 272] width 1244 height 545
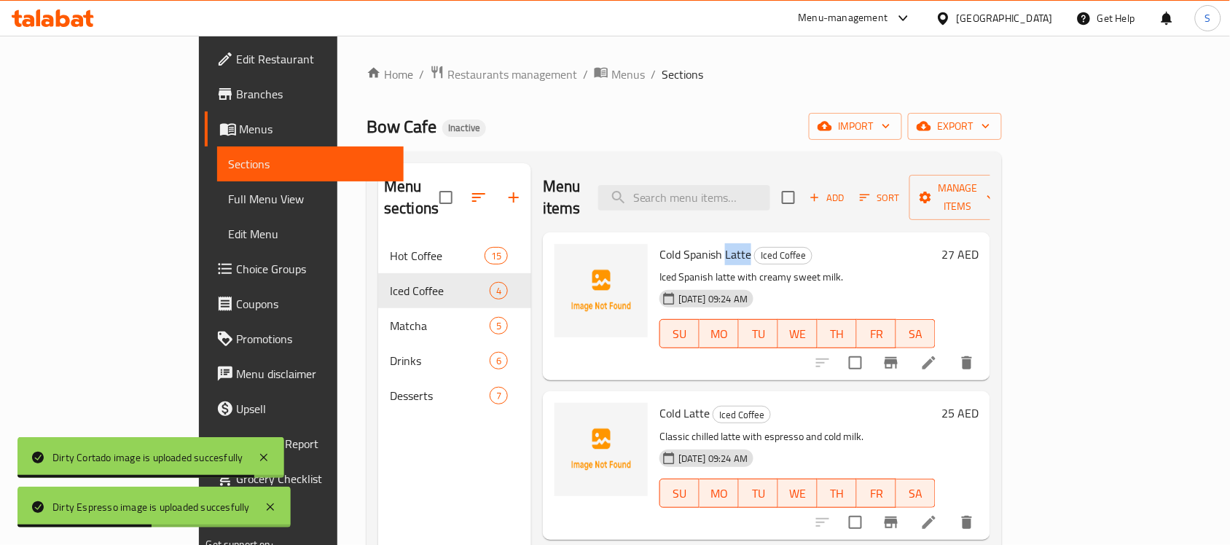
drag, startPoint x: 701, startPoint y: 235, endPoint x: 674, endPoint y: 238, distance: 27.1
click at [674, 244] on h6 "Cold Spanish Latte Iced Coffee" at bounding box center [797, 254] width 276 height 20
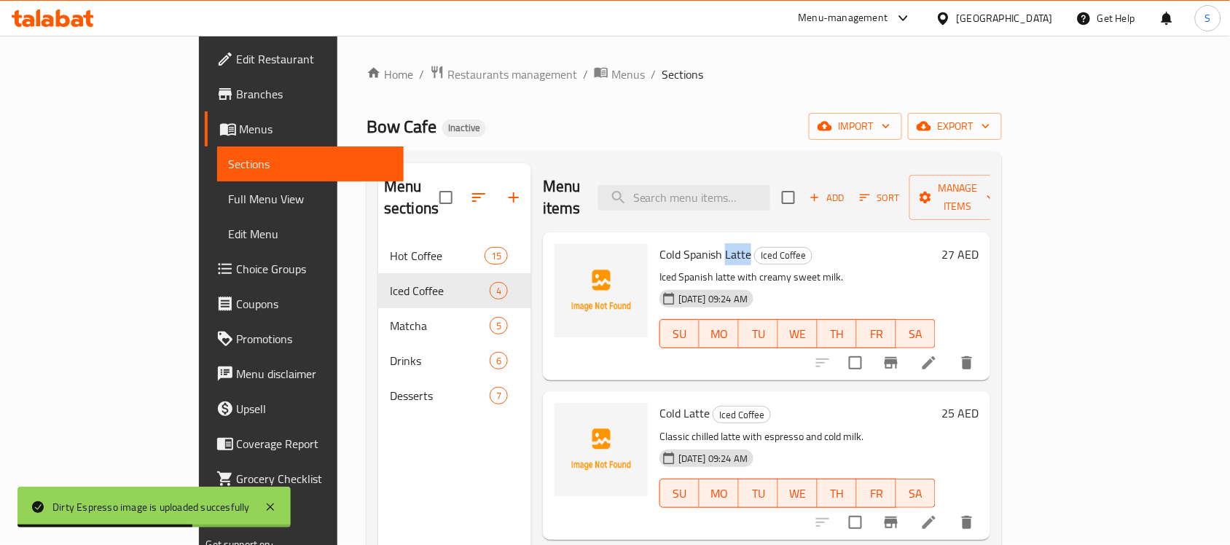
copy span "Latte"
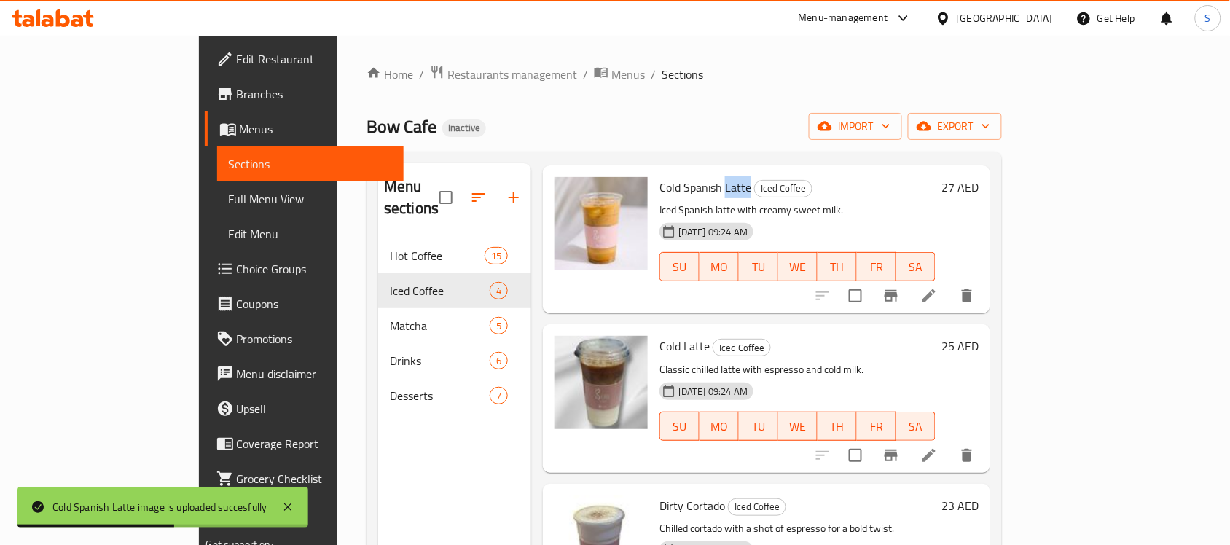
scroll to position [128, 0]
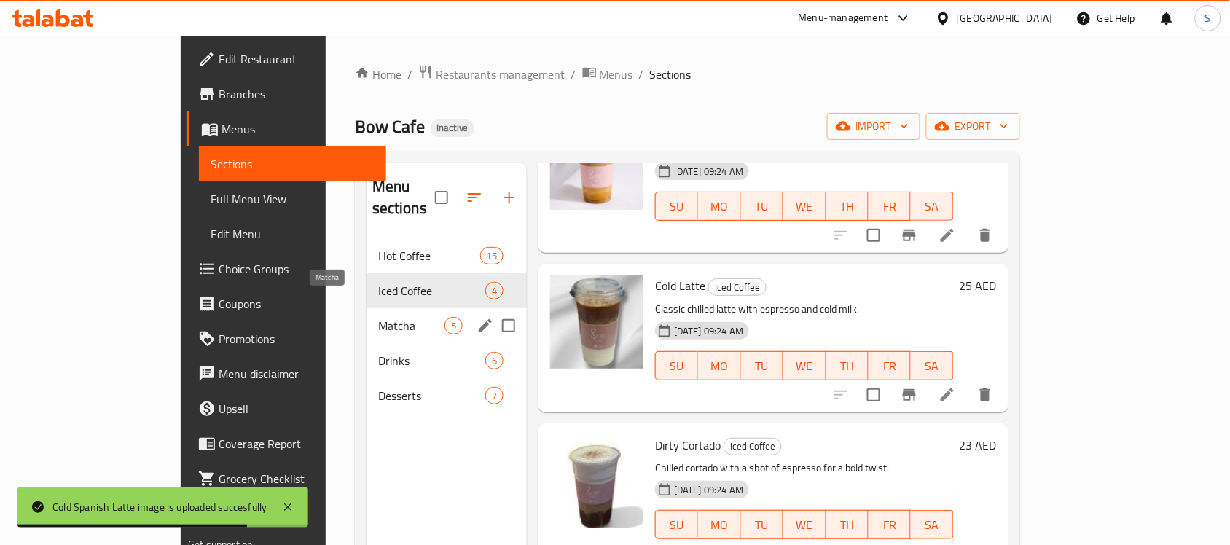
drag, startPoint x: 301, startPoint y: 300, endPoint x: 310, endPoint y: 312, distance: 15.0
click at [378, 317] on span "Matcha" at bounding box center [411, 325] width 66 height 17
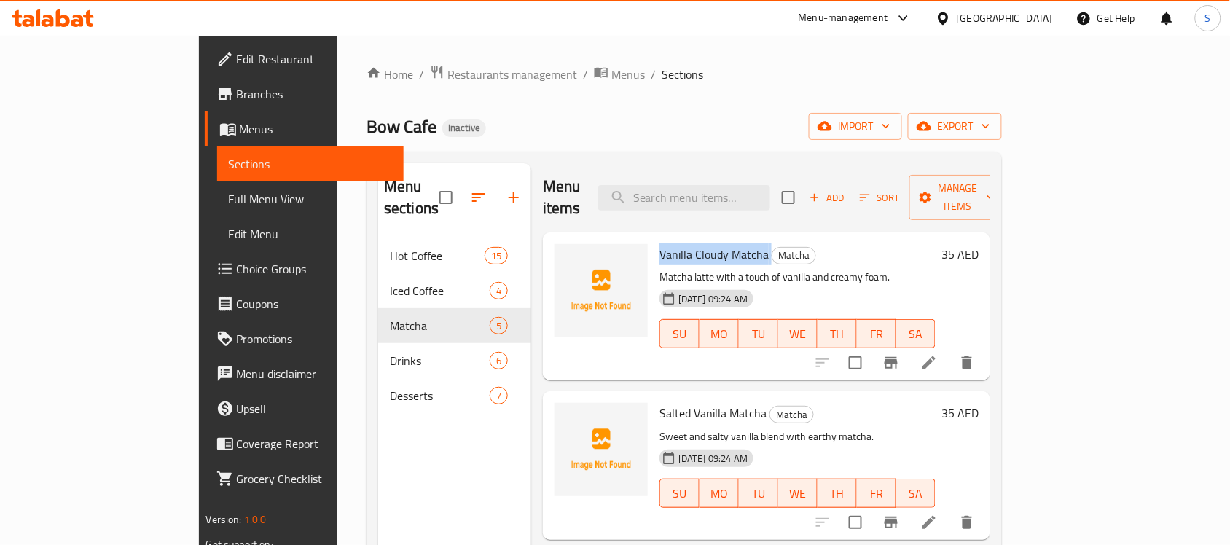
drag, startPoint x: 716, startPoint y: 230, endPoint x: 606, endPoint y: 242, distance: 111.4
click at [654, 242] on div "Vanilla Cloudy Matcha Matcha Matcha latte with a touch of vanilla and creamy fo…" at bounding box center [798, 306] width 288 height 136
copy h6 "Vanilla Cloudy Matcha"
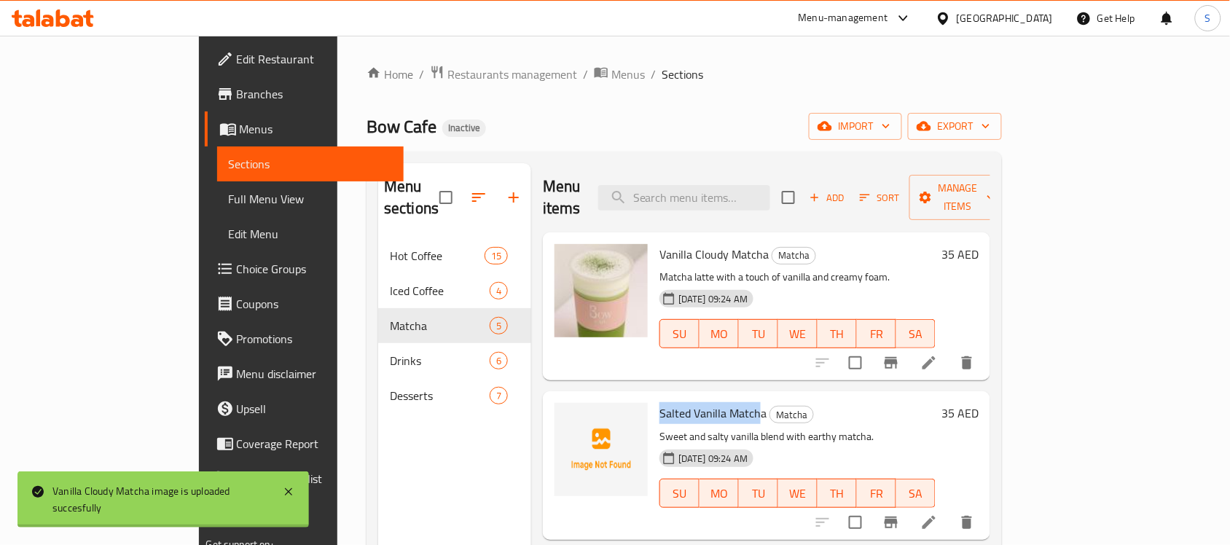
drag, startPoint x: 711, startPoint y: 390, endPoint x: 613, endPoint y: 401, distance: 99.0
click at [659, 402] on span "Salted Vanilla Matcha" at bounding box center [712, 413] width 107 height 22
copy span "Salted Vanilla Match"
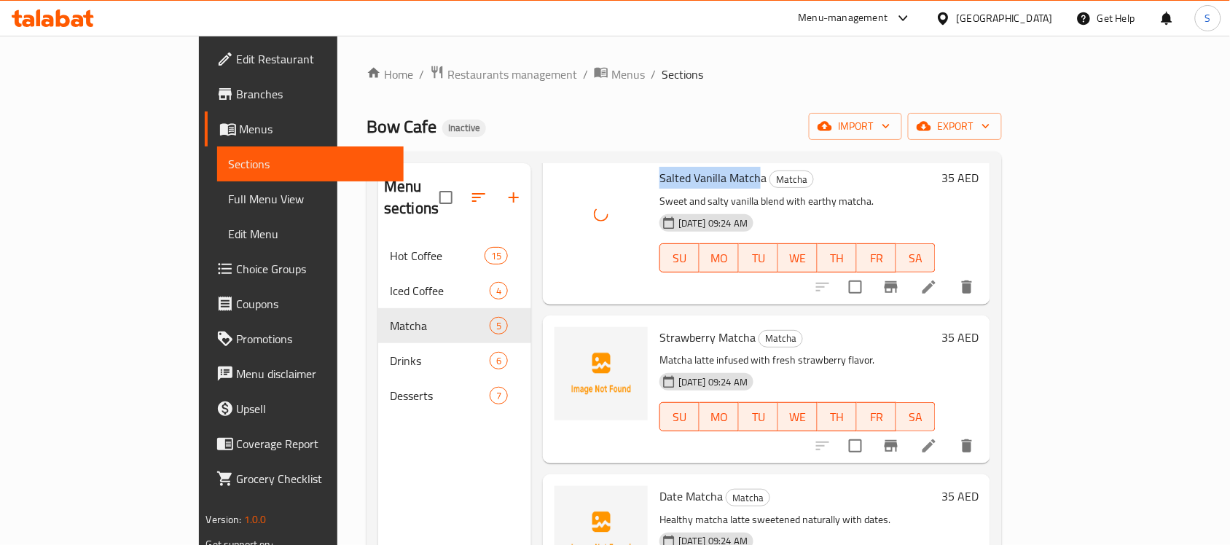
scroll to position [273, 0]
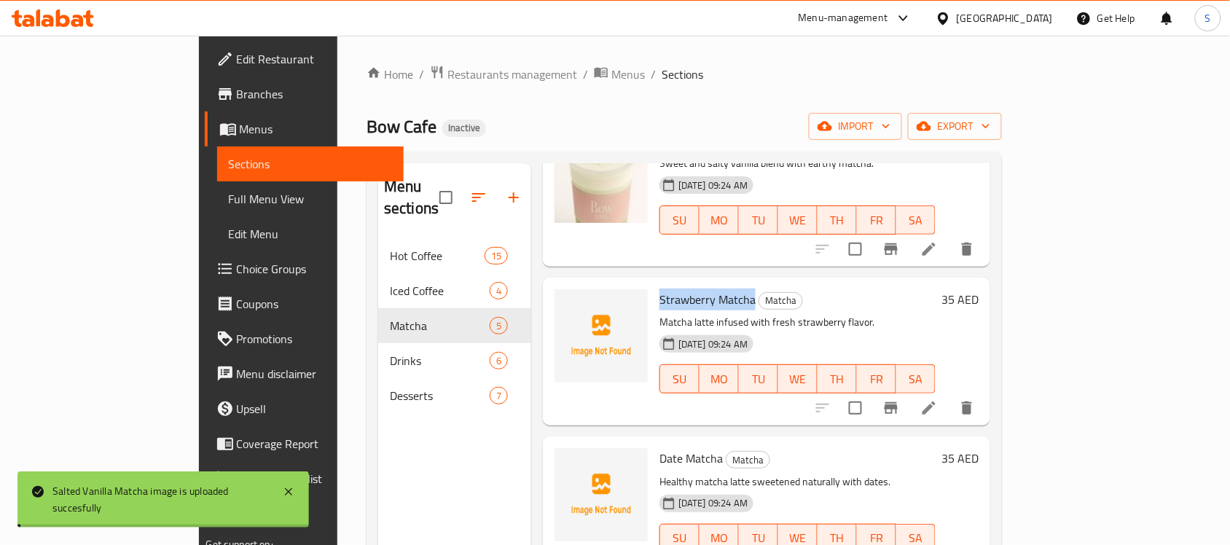
drag, startPoint x: 704, startPoint y: 278, endPoint x: 609, endPoint y: 281, distance: 94.8
click at [659, 289] on h6 "Strawberry Matcha Matcha" at bounding box center [797, 299] width 276 height 20
copy span "Strawberry Matcha"
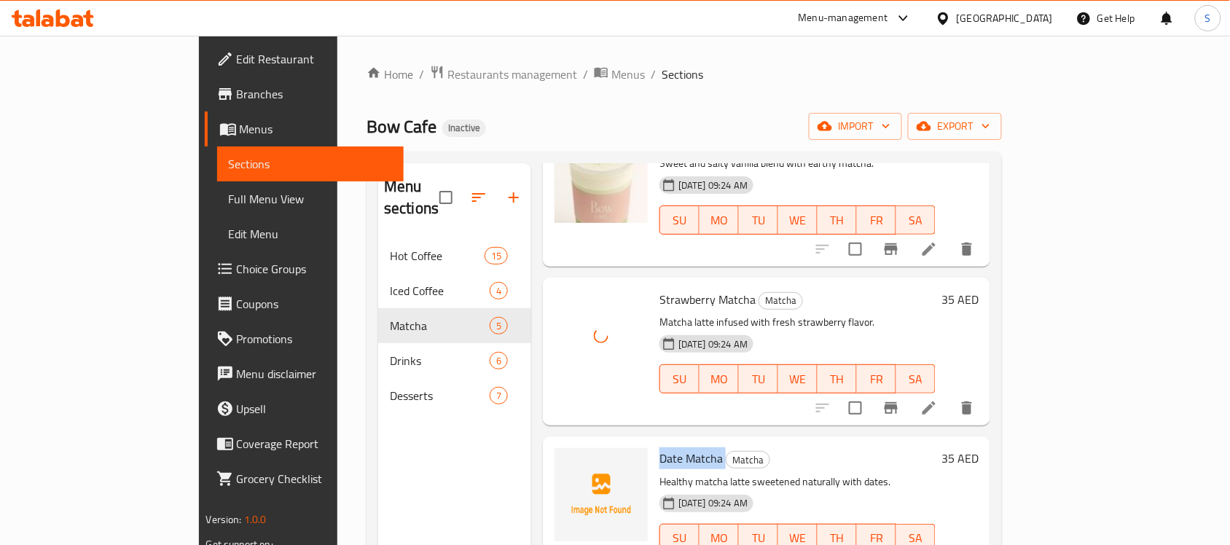
drag, startPoint x: 649, startPoint y: 441, endPoint x: 607, endPoint y: 442, distance: 41.5
click at [654, 442] on div "Date Matcha Matcha Healthy matcha latte sweetened naturally with dates. 29-09-2…" at bounding box center [798, 510] width 288 height 136
copy h6 "Date Matcha"
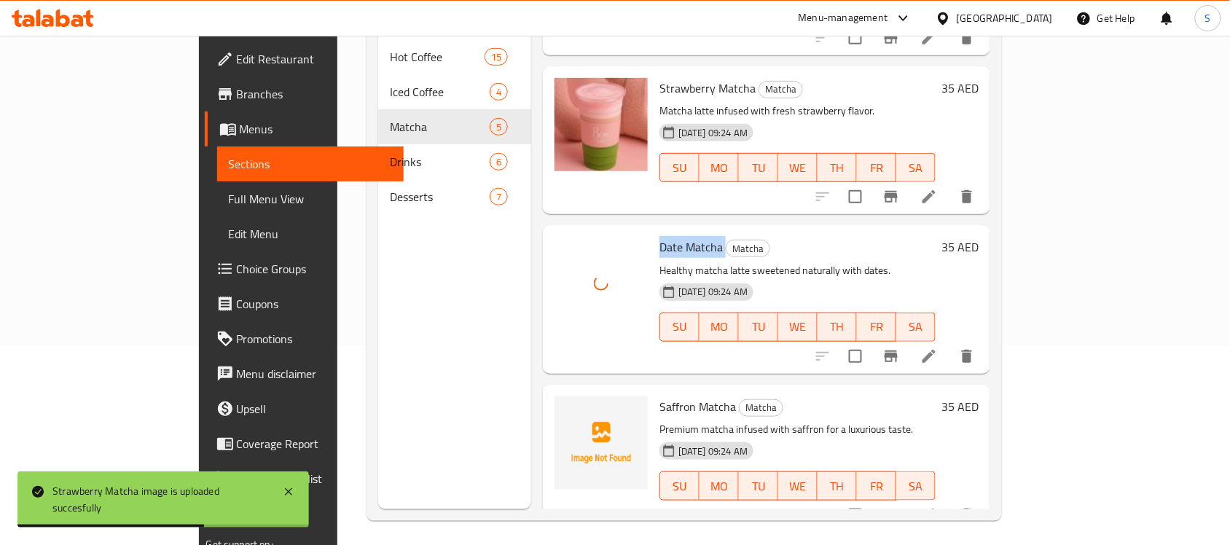
scroll to position [205, 0]
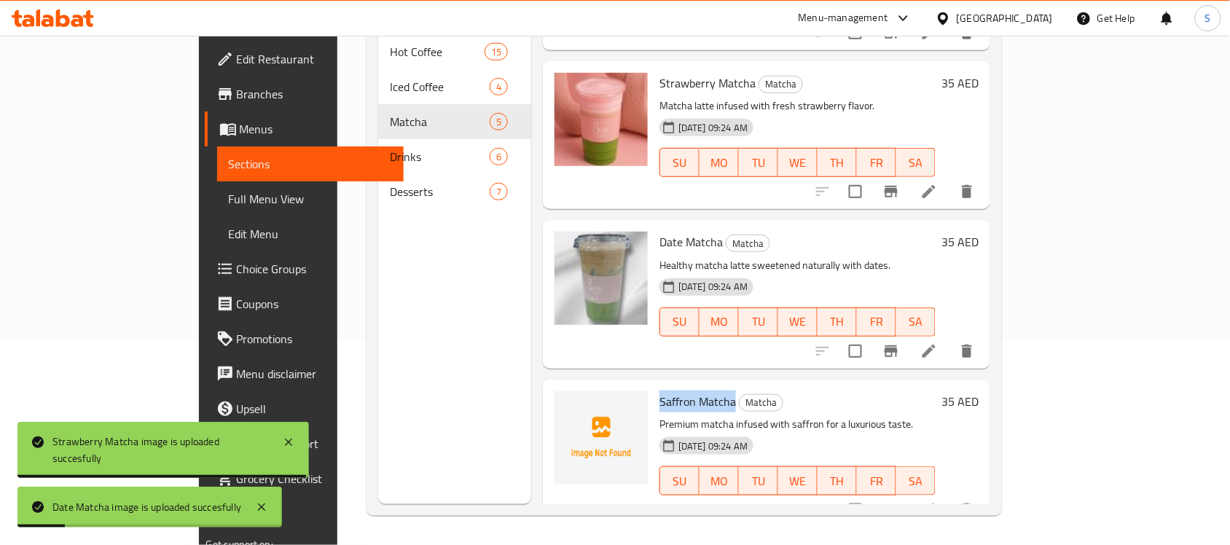
drag, startPoint x: 685, startPoint y: 384, endPoint x: 608, endPoint y: 387, distance: 76.6
click at [654, 387] on div "Saffron Matcha Matcha Premium matcha infused with saffron for a luxurious taste…" at bounding box center [798, 453] width 288 height 136
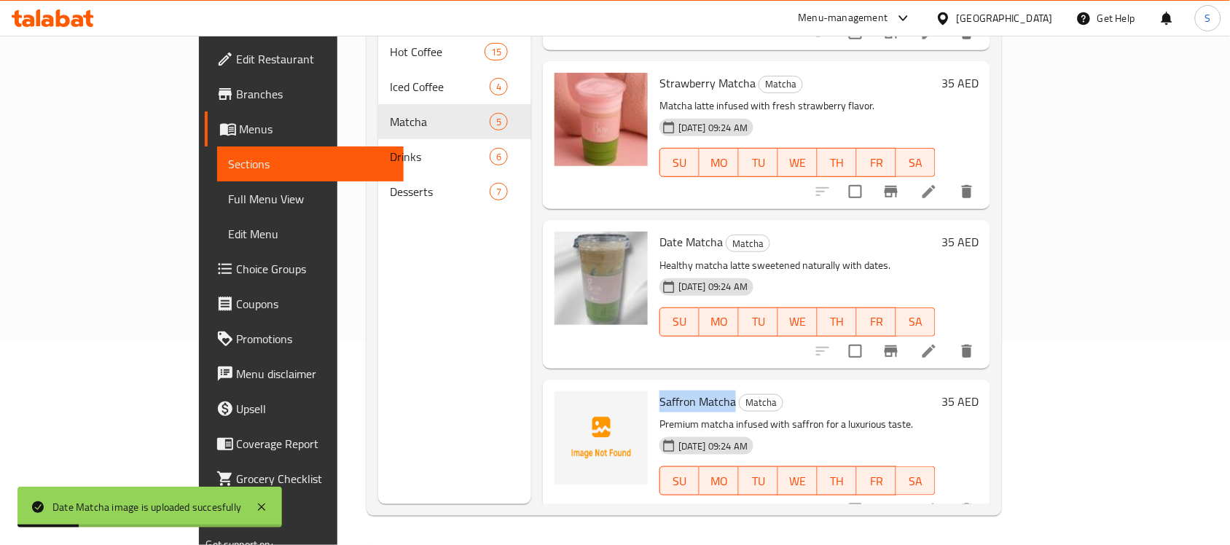
copy span "Saffron Matcha"
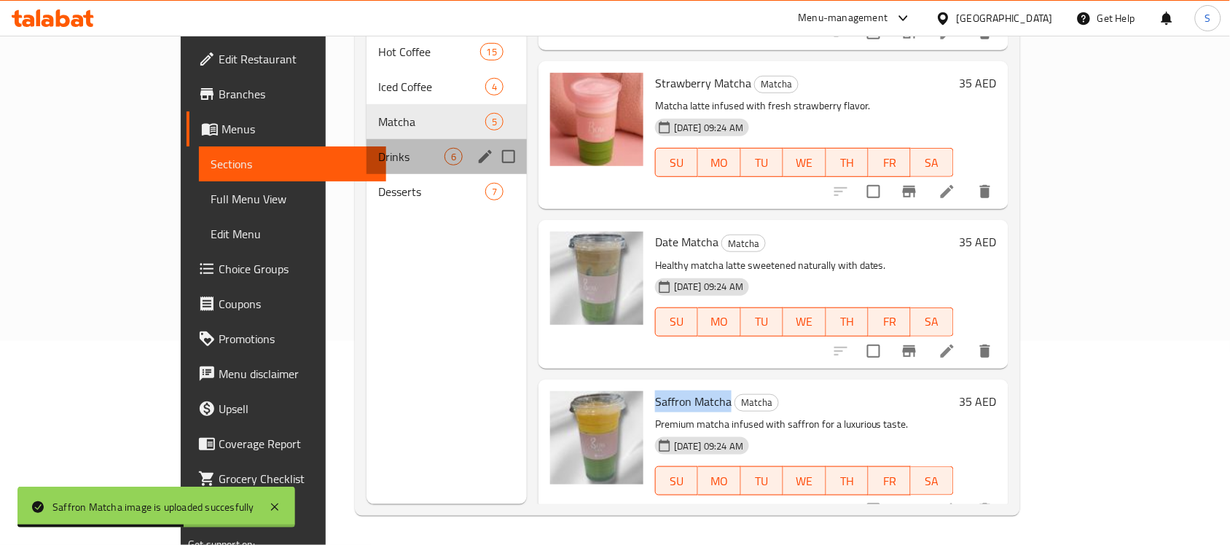
click at [367, 149] on div "Drinks 6" at bounding box center [447, 156] width 160 height 35
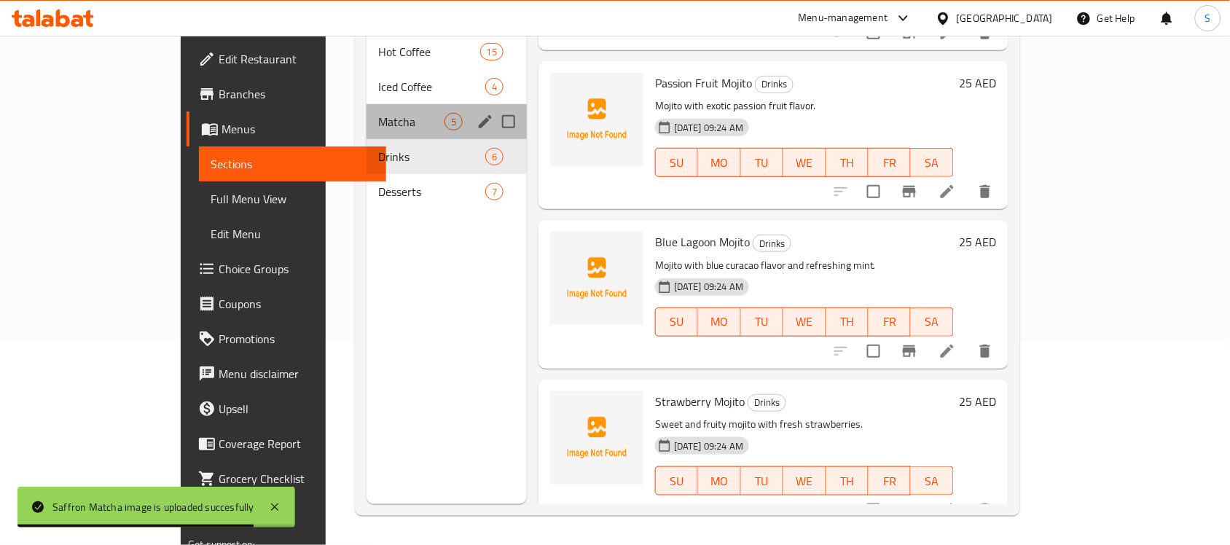
click at [367, 111] on div "Matcha 5" at bounding box center [447, 121] width 160 height 35
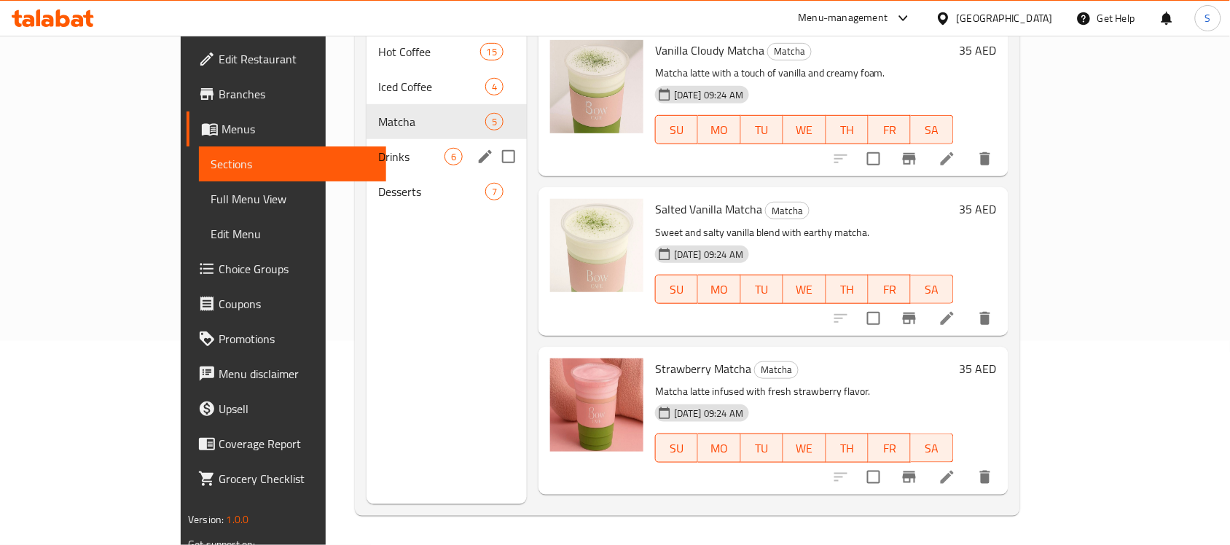
click at [378, 148] on span "Drinks" at bounding box center [411, 156] width 66 height 17
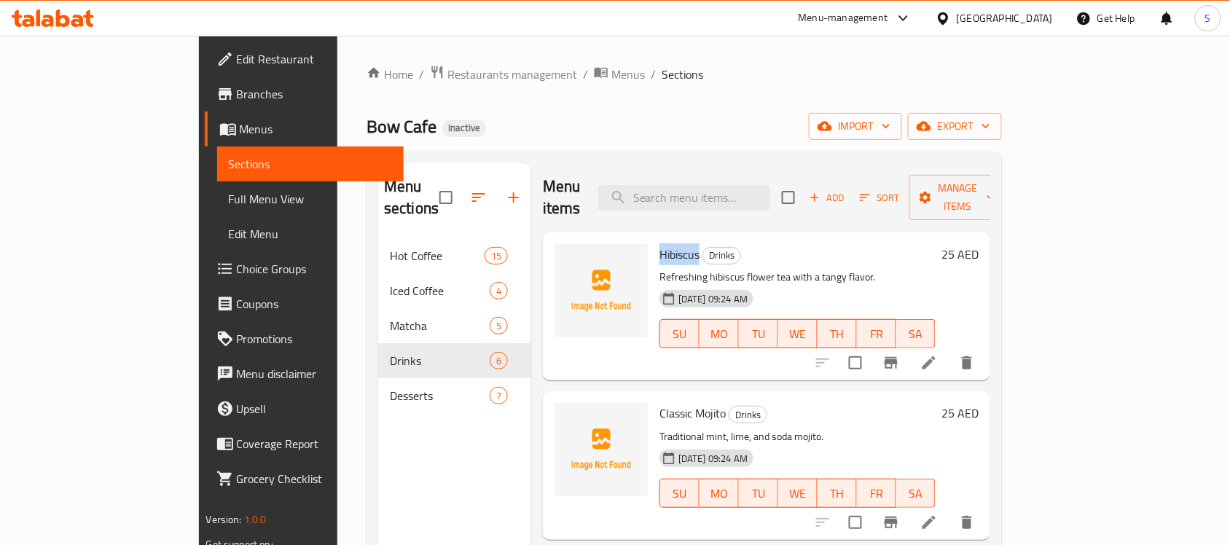
drag, startPoint x: 652, startPoint y: 232, endPoint x: 608, endPoint y: 235, distance: 43.8
click at [654, 238] on div "Hibiscus Drinks Refreshing hibiscus flower tea with a tangy flavor. 29-09-2025 …" at bounding box center [798, 306] width 288 height 136
copy span "Hibiscus"
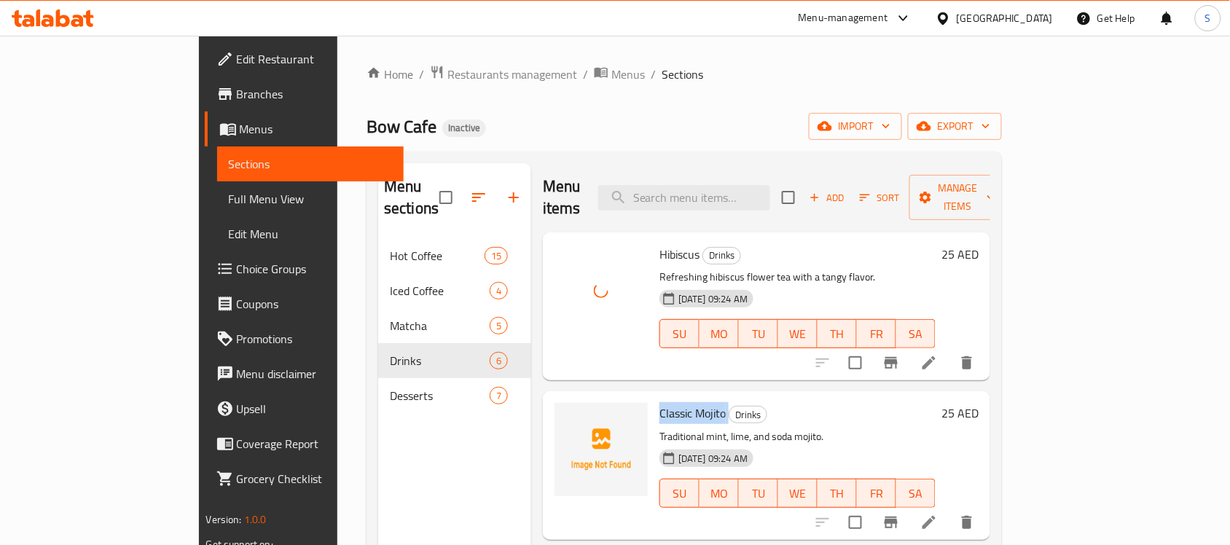
drag, startPoint x: 678, startPoint y: 388, endPoint x: 607, endPoint y: 396, distance: 71.8
click at [654, 397] on div "Classic Mojito Drinks Traditional mint, lime, and soda mojito. 29-09-2025 09:24…" at bounding box center [798, 465] width 288 height 136
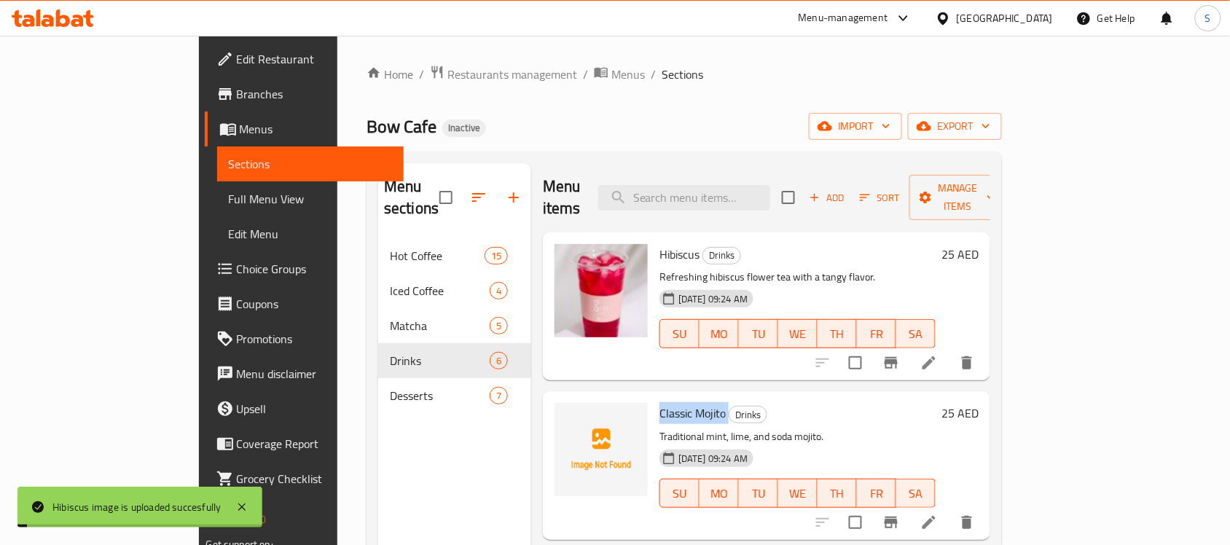
copy h6 "Classic Mojito"
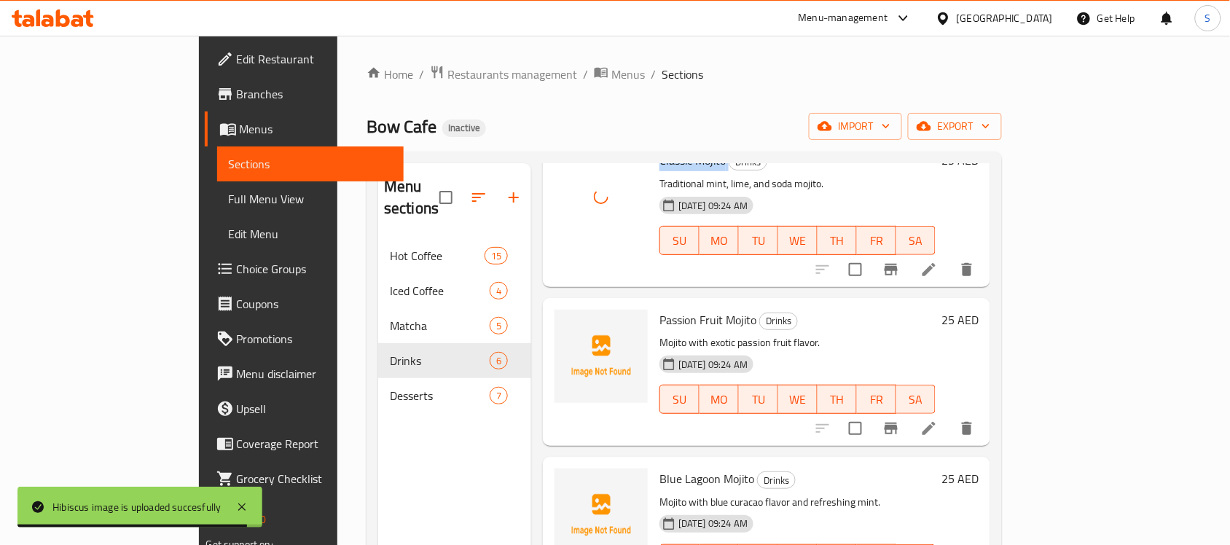
scroll to position [273, 0]
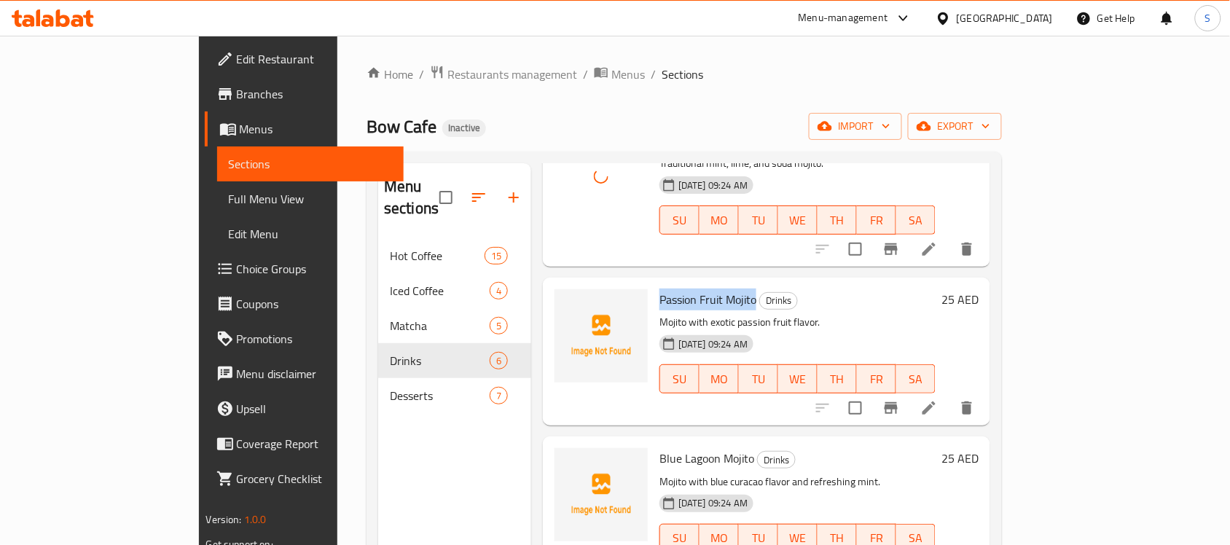
drag, startPoint x: 708, startPoint y: 273, endPoint x: 610, endPoint y: 278, distance: 97.7
click at [659, 289] on h6 "Passion Fruit Mojito Drinks" at bounding box center [797, 299] width 276 height 20
copy span "Passion Fruit Mojito"
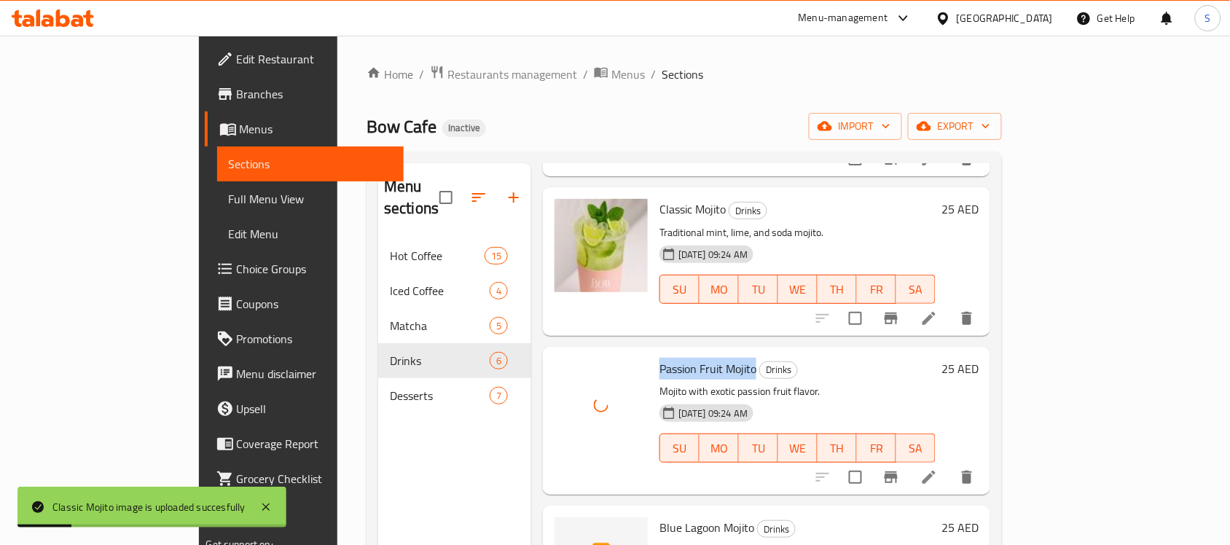
scroll to position [445, 0]
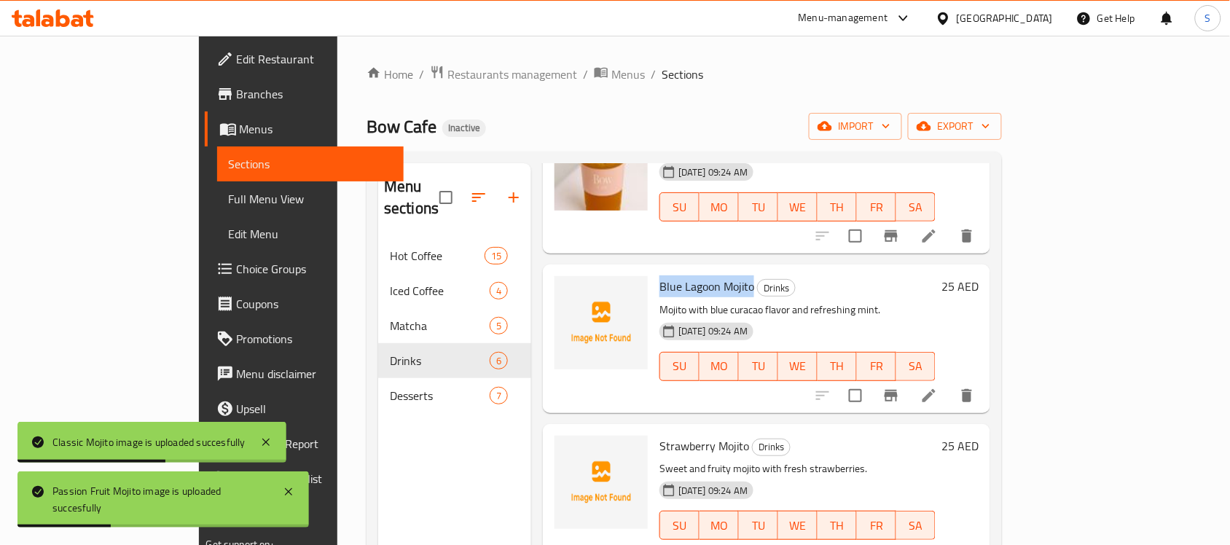
drag, startPoint x: 702, startPoint y: 263, endPoint x: 606, endPoint y: 273, distance: 96.7
click at [654, 273] on div "Blue Lagoon Mojito Drinks Mojito with blue curacao flavor and refreshing mint. …" at bounding box center [798, 338] width 288 height 136
copy span "Blue Lagoon Mojito"
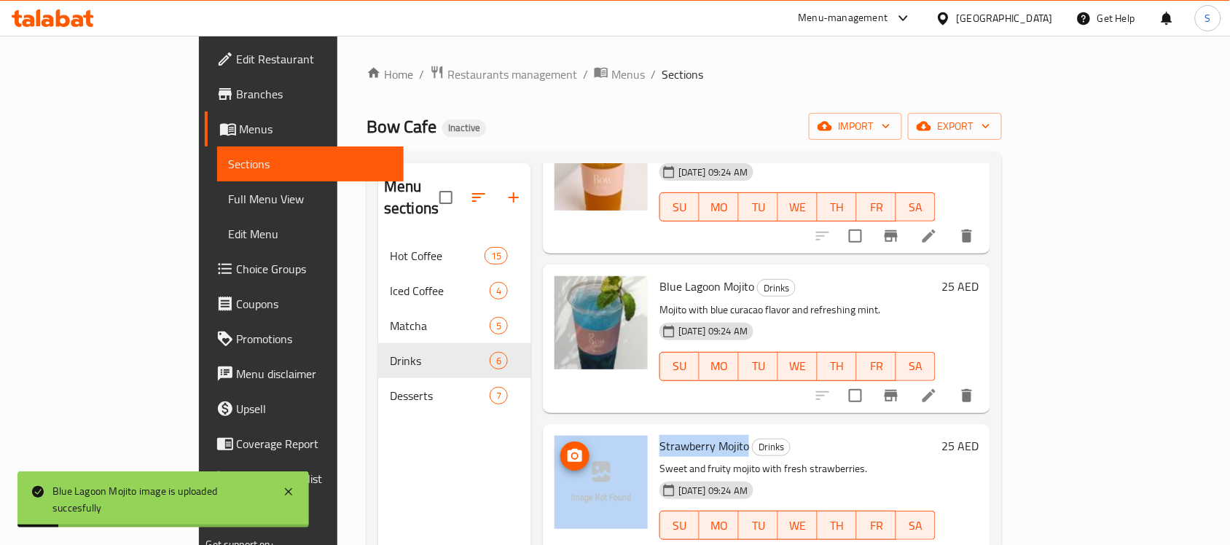
drag, startPoint x: 698, startPoint y: 423, endPoint x: 584, endPoint y: 420, distance: 114.4
click at [584, 430] on div "Strawberry Mojito Drinks Sweet and fruity mojito with fresh strawberries. 29-09…" at bounding box center [767, 498] width 436 height 136
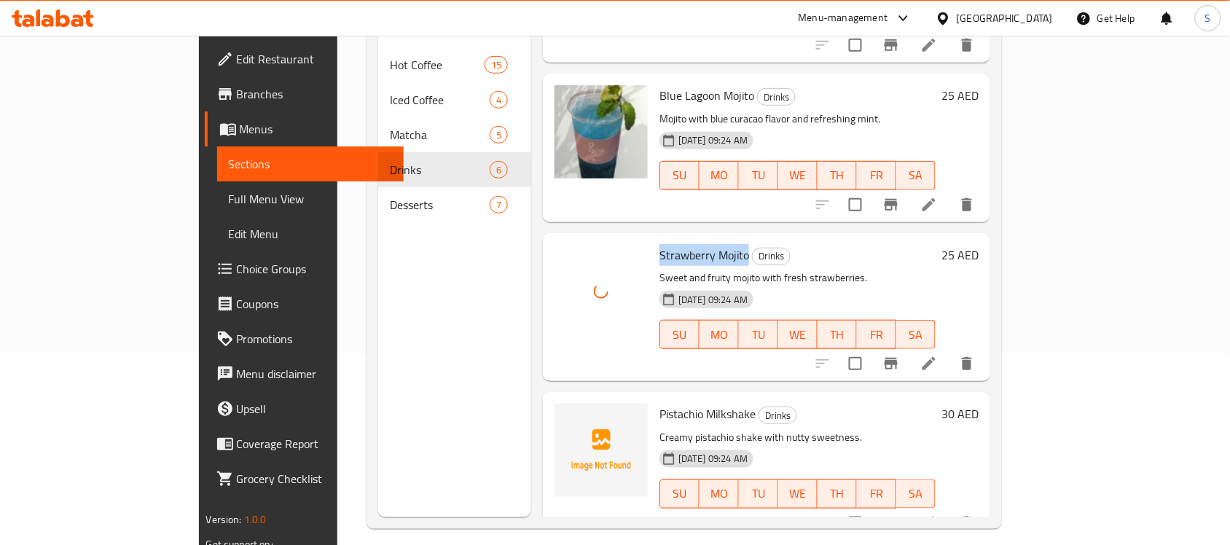
scroll to position [205, 0]
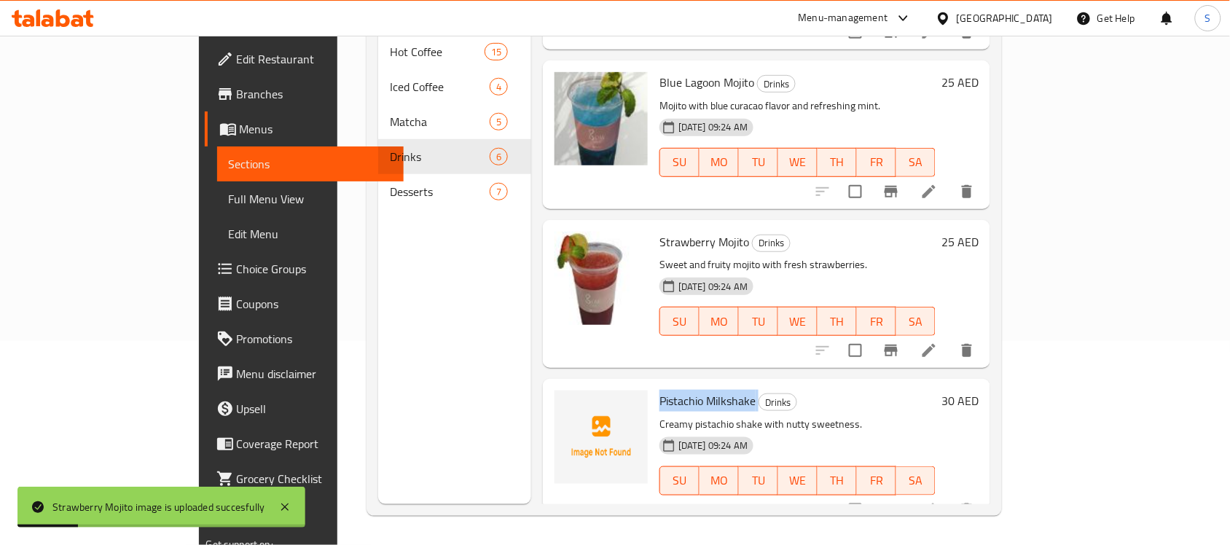
drag, startPoint x: 711, startPoint y: 377, endPoint x: 607, endPoint y: 383, distance: 103.6
click at [654, 385] on div "Pistachio Milkshake Drinks Creamy pistachio shake with nutty sweetness. 29-09-2…" at bounding box center [798, 453] width 288 height 136
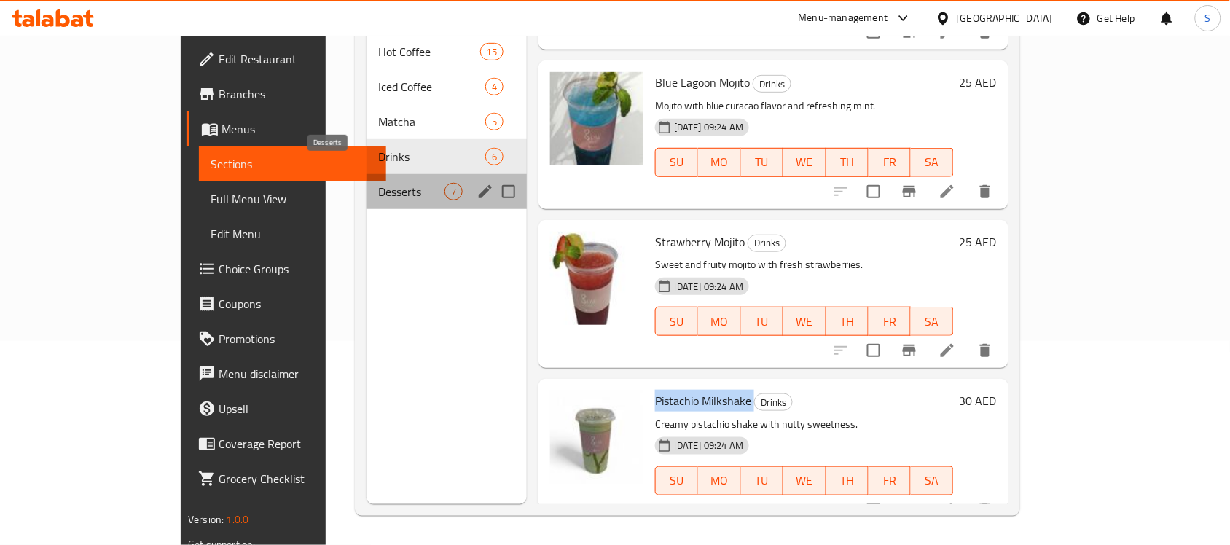
click at [378, 183] on span "Desserts" at bounding box center [411, 191] width 66 height 17
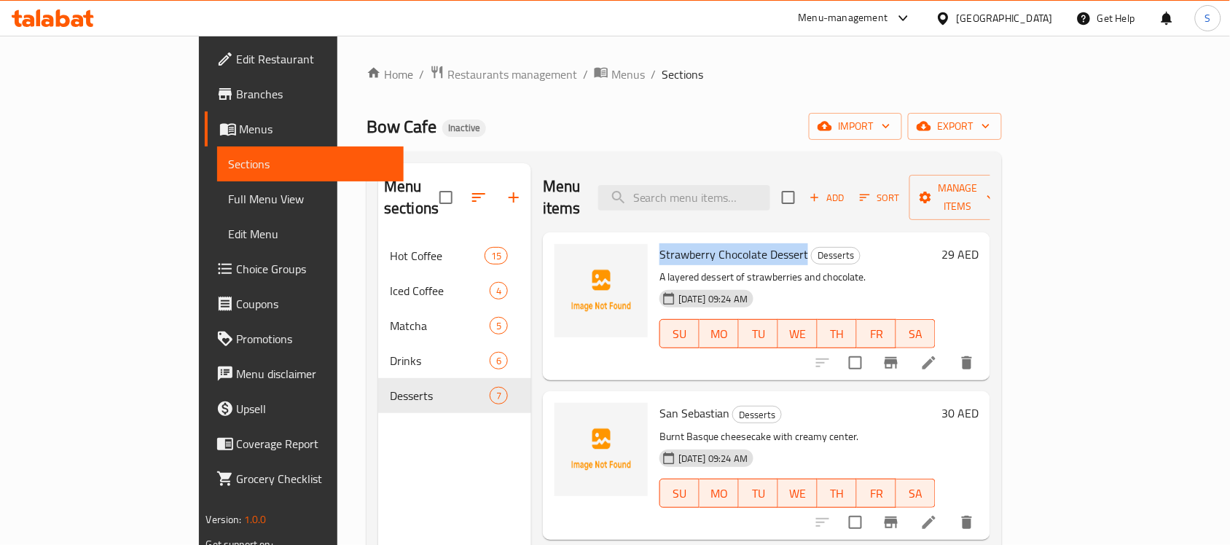
drag, startPoint x: 756, startPoint y: 238, endPoint x: 612, endPoint y: 231, distance: 144.5
click at [659, 244] on h6 "Strawberry Chocolate Dessert Desserts" at bounding box center [797, 254] width 276 height 20
click at [673, 402] on span "San Sebastian" at bounding box center [694, 413] width 70 height 22
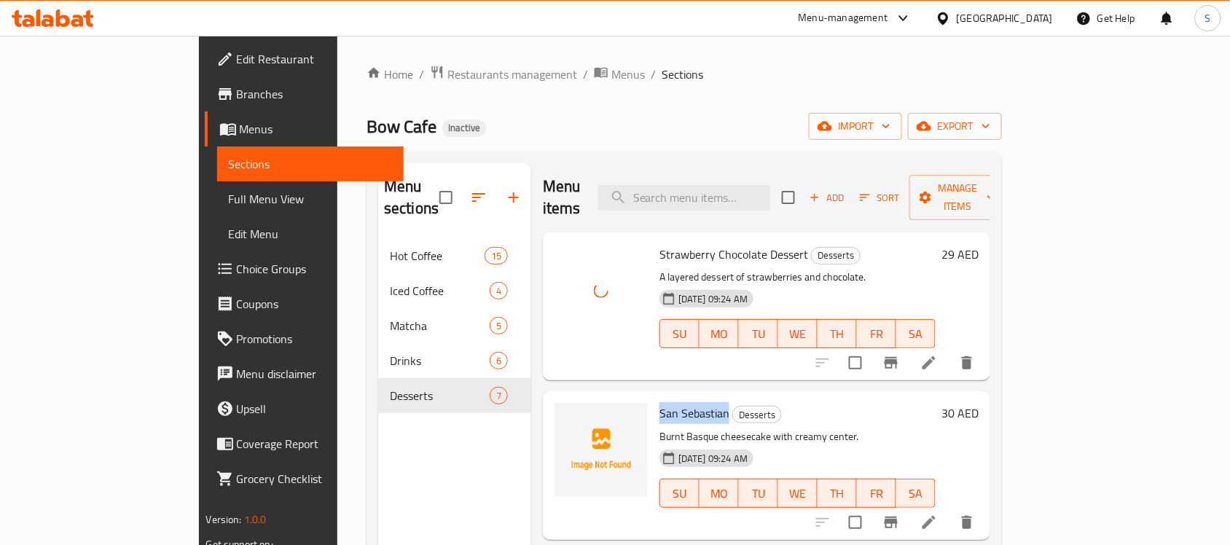
drag, startPoint x: 678, startPoint y: 390, endPoint x: 610, endPoint y: 394, distance: 68.6
click at [659, 402] on span "San Sebastian" at bounding box center [694, 413] width 70 height 22
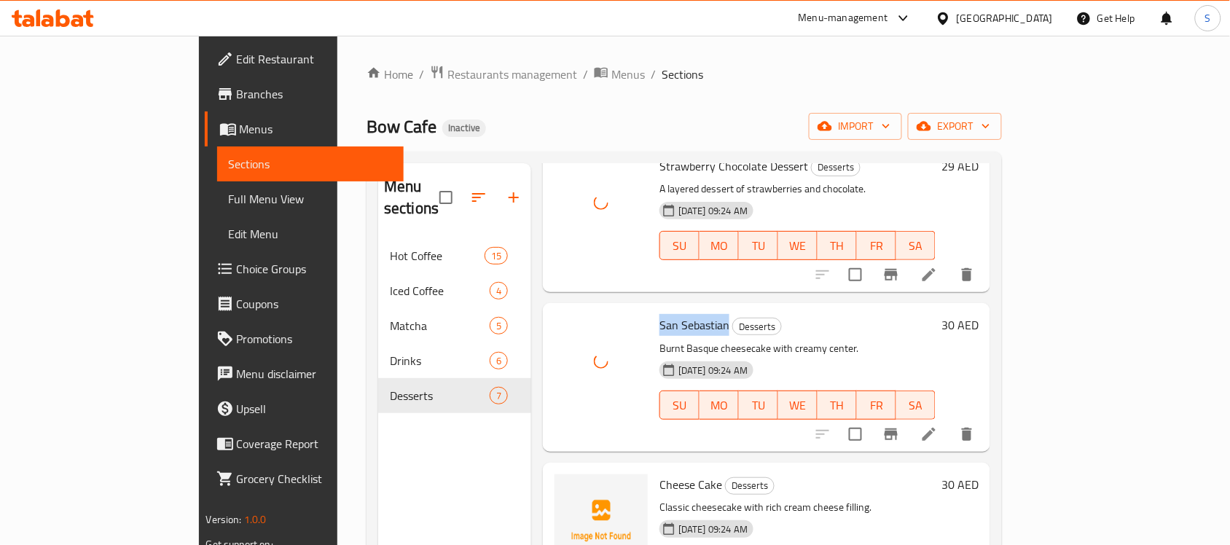
scroll to position [182, 0]
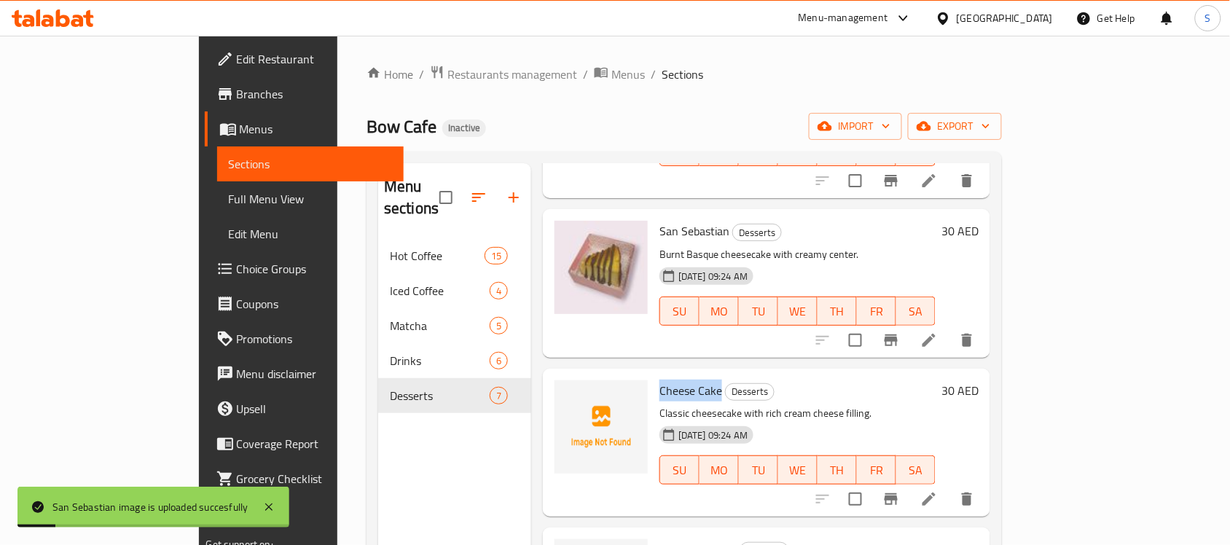
drag, startPoint x: 671, startPoint y: 365, endPoint x: 608, endPoint y: 372, distance: 63.0
click at [654, 375] on div "Cheese Cake Desserts Classic cheesecake with rich cream cheese filling. 29-09-2…" at bounding box center [798, 443] width 288 height 136
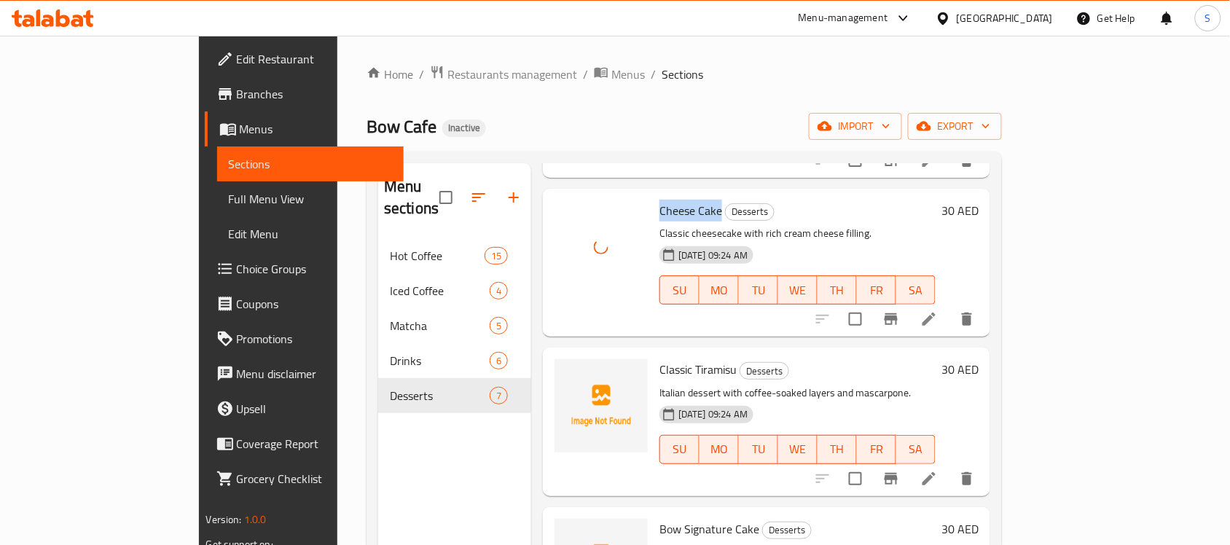
scroll to position [364, 0]
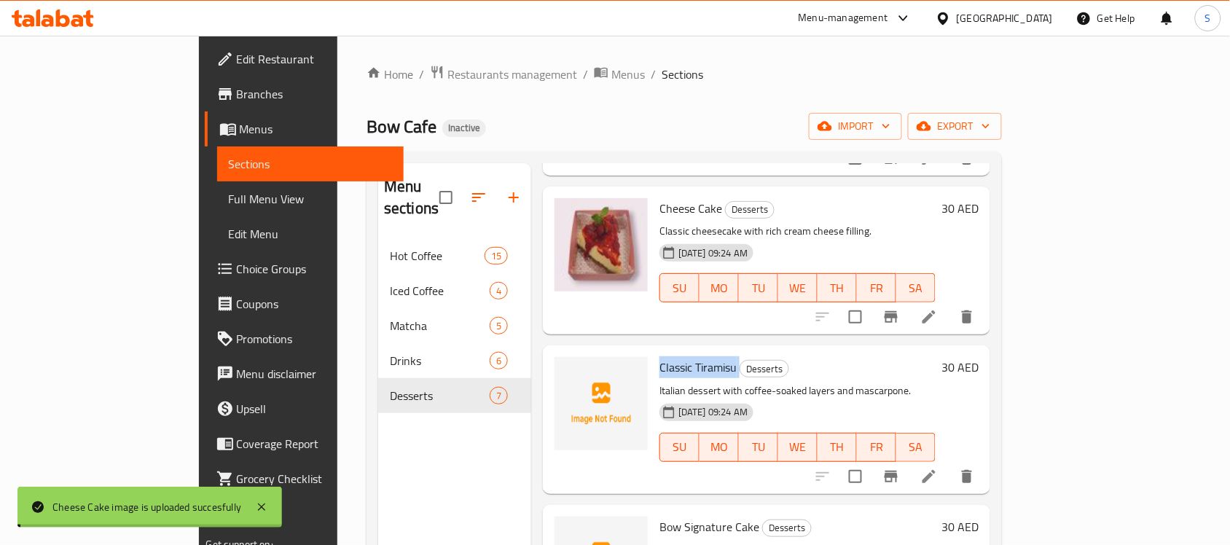
drag, startPoint x: 690, startPoint y: 351, endPoint x: 603, endPoint y: 350, distance: 86.7
click at [654, 351] on div "Classic Tiramisu Desserts Italian dessert with coffee-soaked layers and mascarp…" at bounding box center [798, 419] width 288 height 136
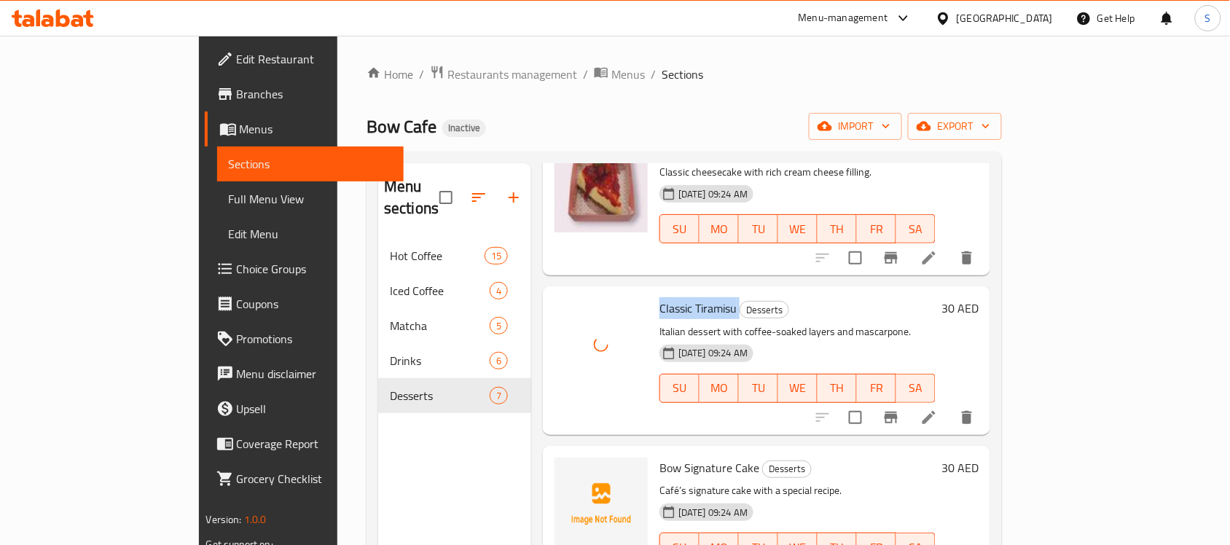
scroll to position [455, 0]
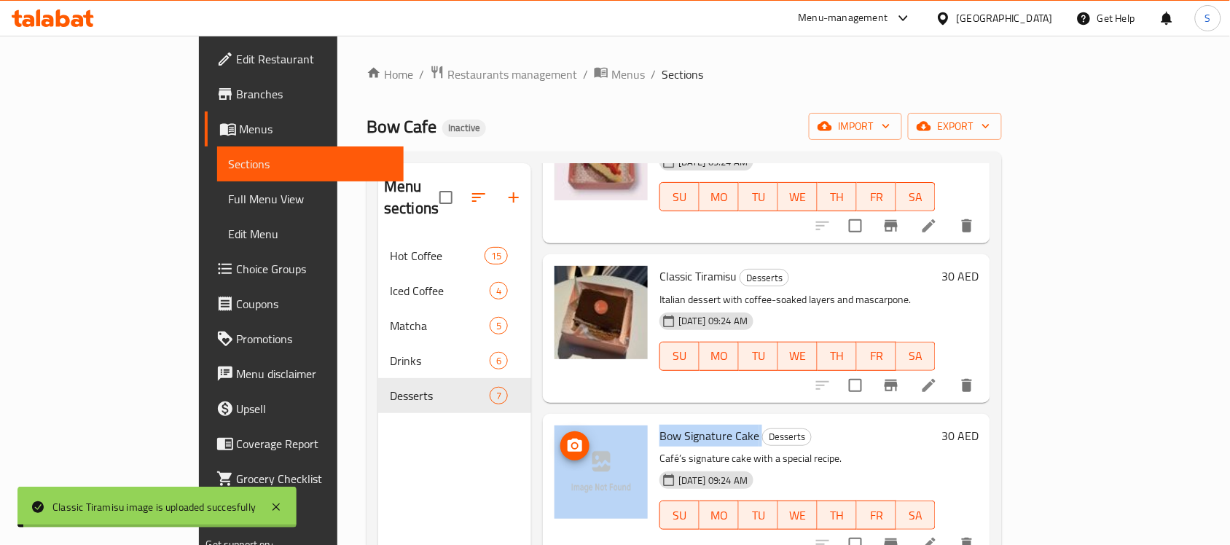
drag, startPoint x: 711, startPoint y: 418, endPoint x: 592, endPoint y: 412, distance: 118.2
click at [592, 420] on div "Bow Signature Cake Desserts Café’s signature cake with a special recipe. 29-09-…" at bounding box center [767, 488] width 436 height 136
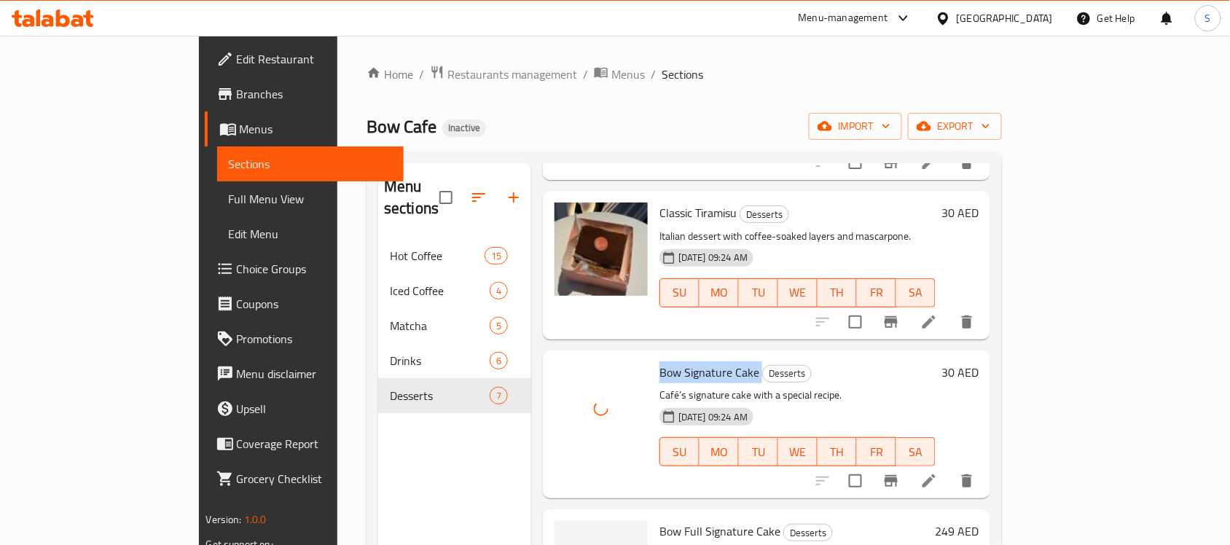
scroll to position [605, 0]
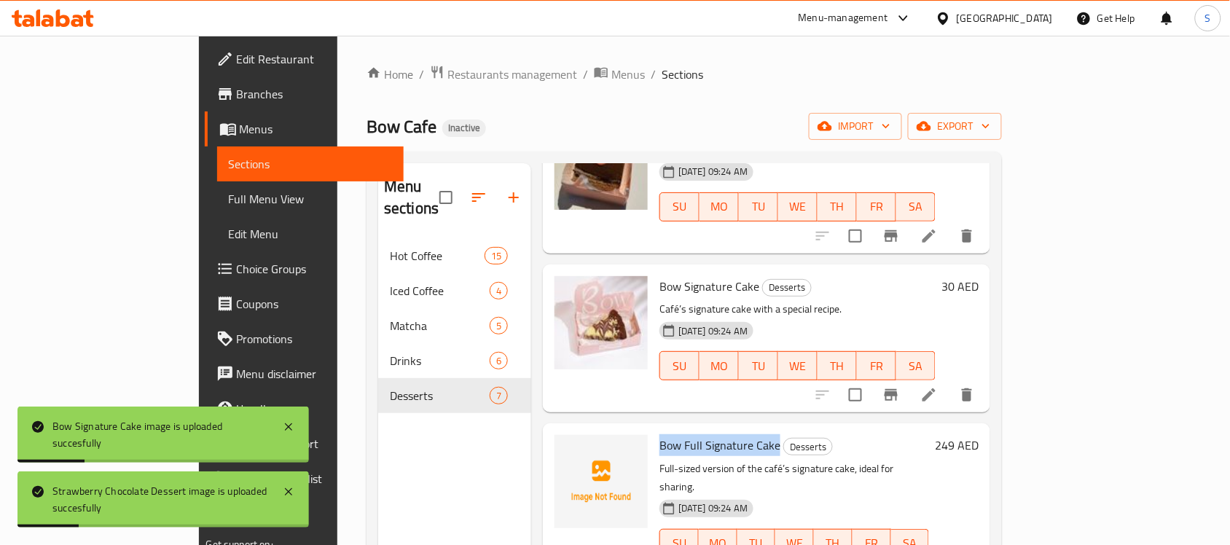
drag, startPoint x: 727, startPoint y: 415, endPoint x: 610, endPoint y: 420, distance: 116.7
click at [659, 434] on span "Bow Full Signature Cake" at bounding box center [719, 445] width 121 height 22
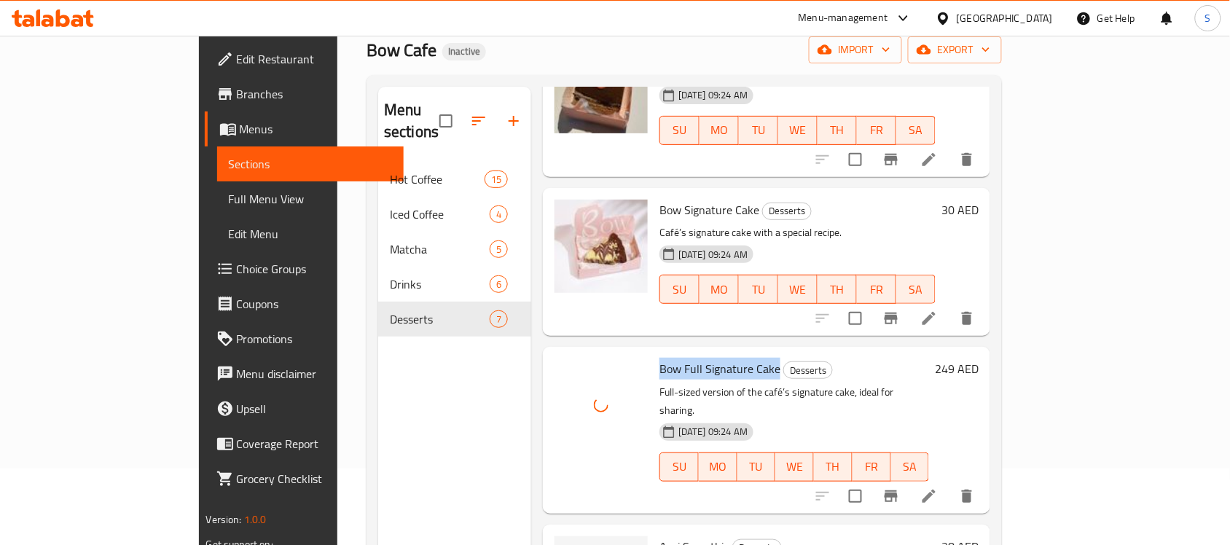
scroll to position [205, 0]
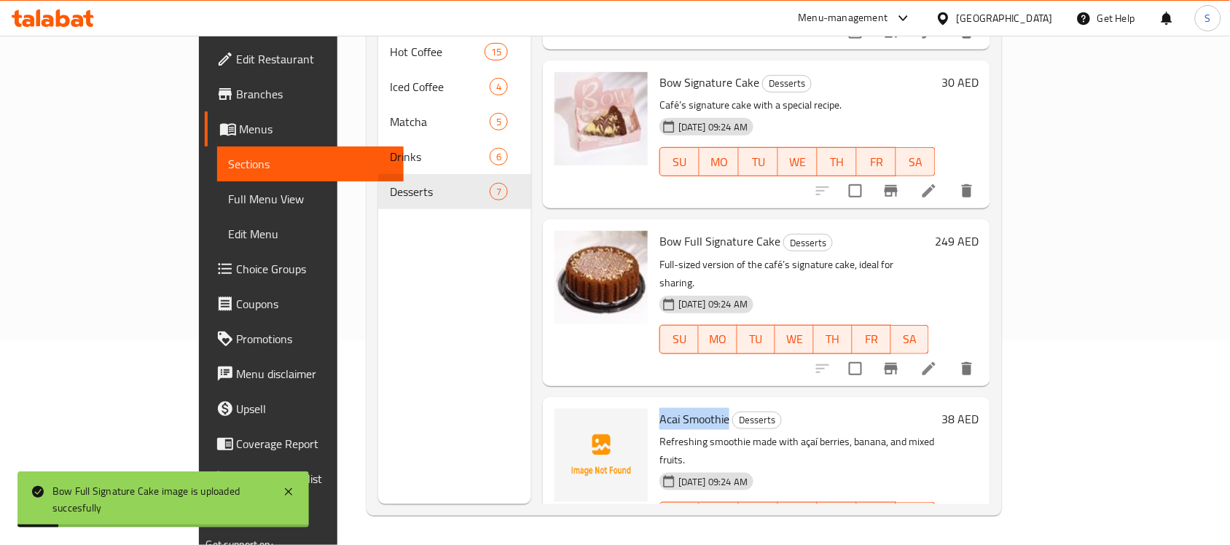
drag, startPoint x: 678, startPoint y: 377, endPoint x: 613, endPoint y: 383, distance: 65.8
click at [659, 408] on span "Acai Smoothie" at bounding box center [694, 419] width 70 height 22
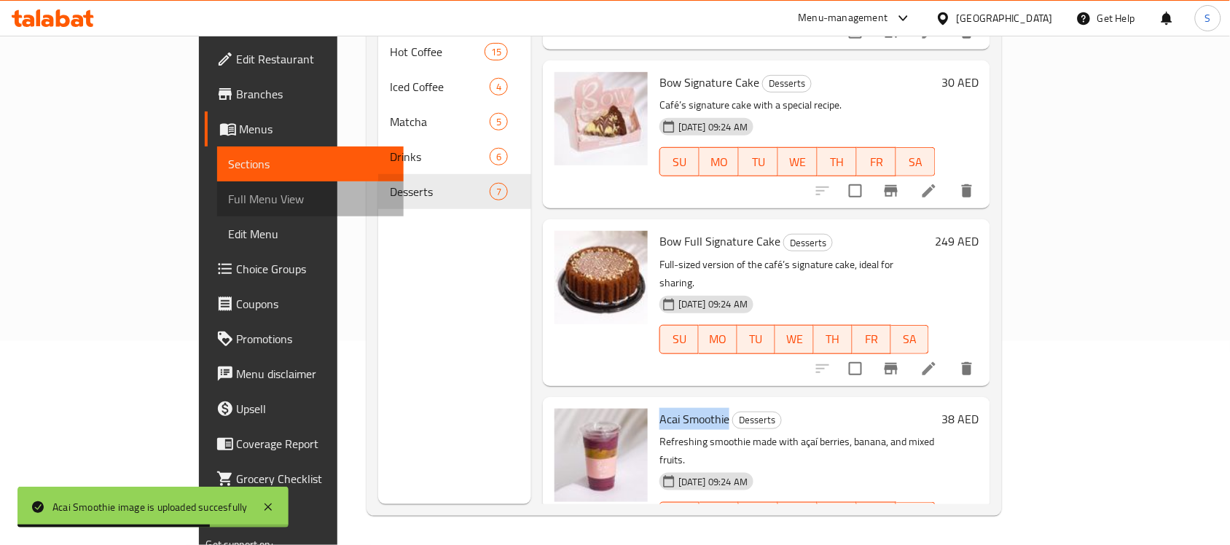
click at [229, 195] on span "Full Menu View" at bounding box center [311, 198] width 164 height 17
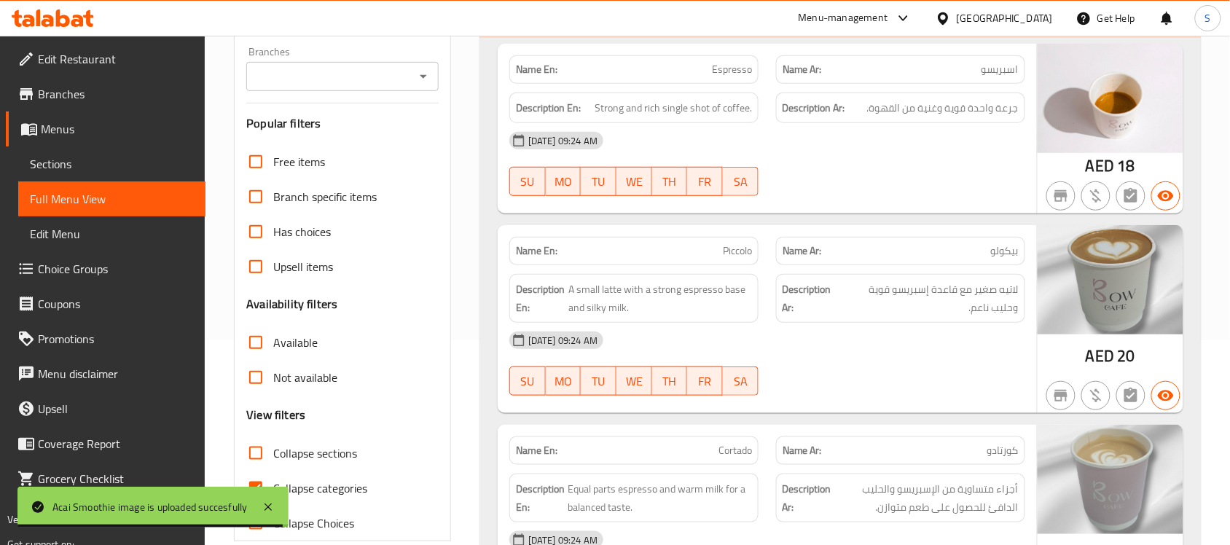
scroll to position [569, 0]
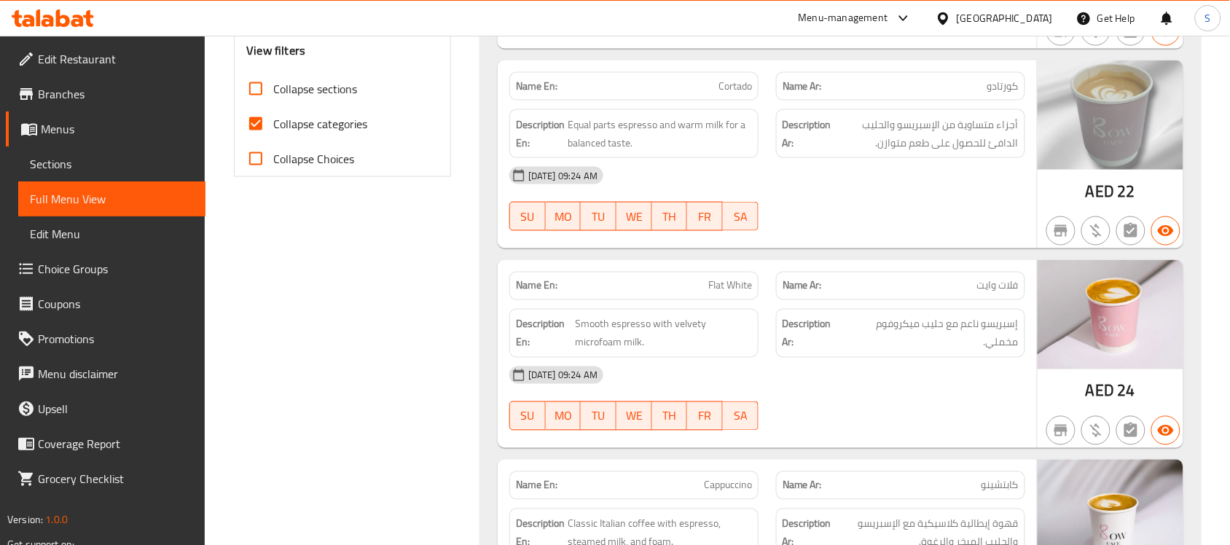
drag, startPoint x: 256, startPoint y: 131, endPoint x: 267, endPoint y: 132, distance: 11.0
click at [259, 131] on input "Collapse categories" at bounding box center [255, 123] width 35 height 35
checkbox input "false"
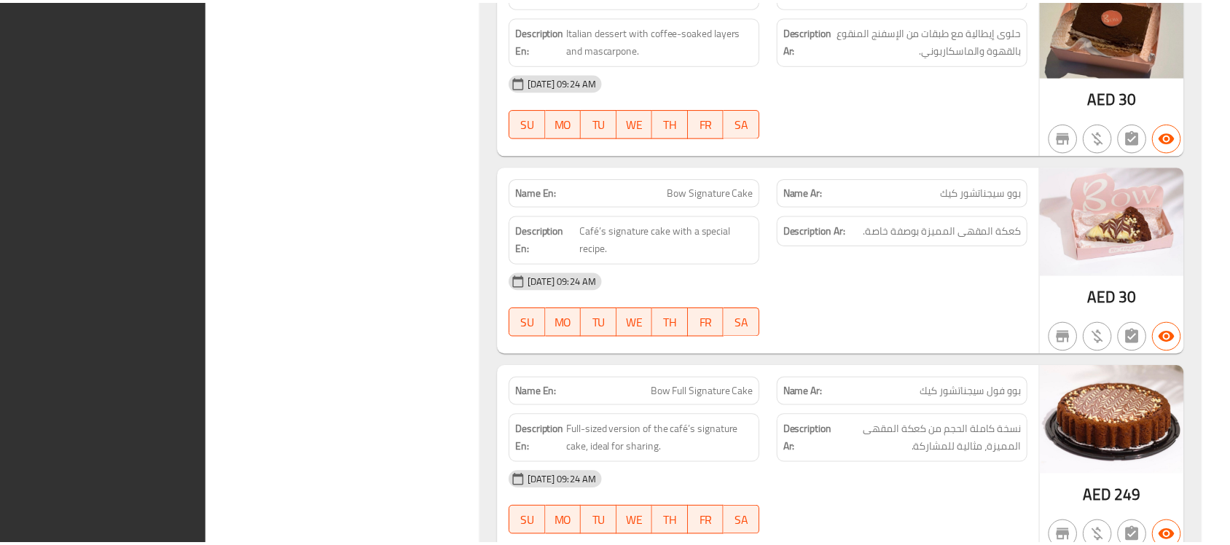
scroll to position [7452, 0]
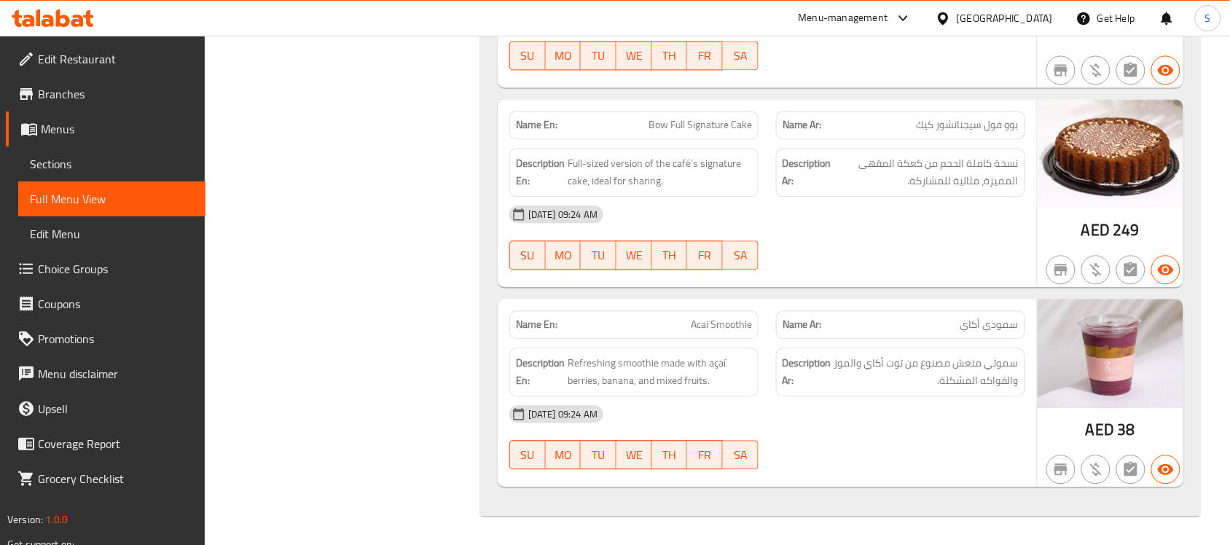
click at [58, 132] on span "Menus" at bounding box center [117, 128] width 153 height 17
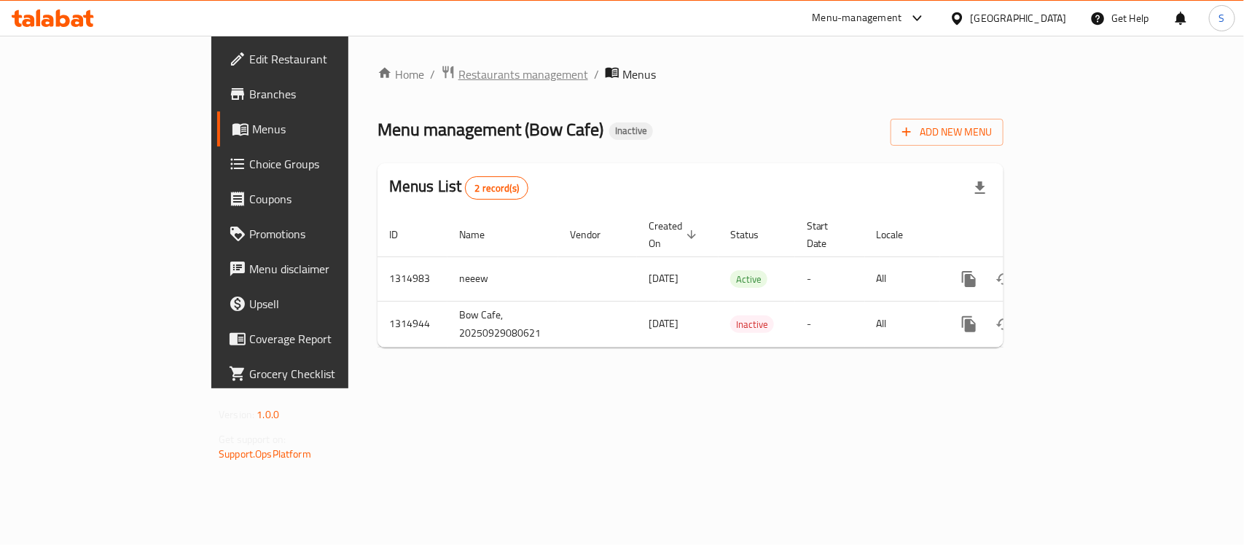
click at [458, 71] on span "Restaurants management" at bounding box center [523, 74] width 130 height 17
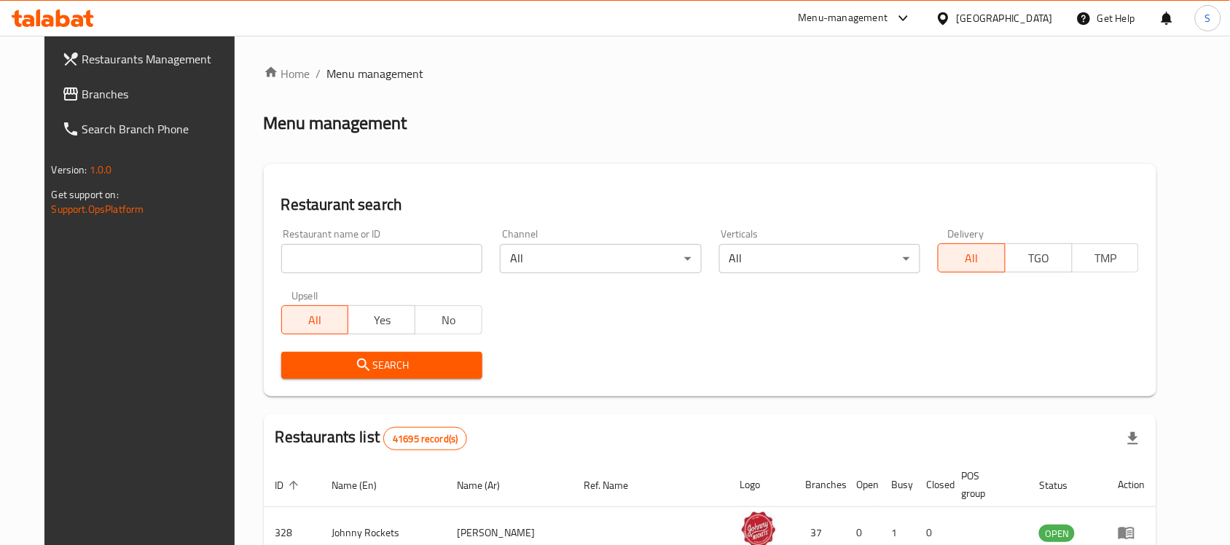
click at [345, 246] on input "search" at bounding box center [381, 258] width 201 height 29
paste input "779228"
type input "779228"
click button "Search" at bounding box center [381, 365] width 201 height 27
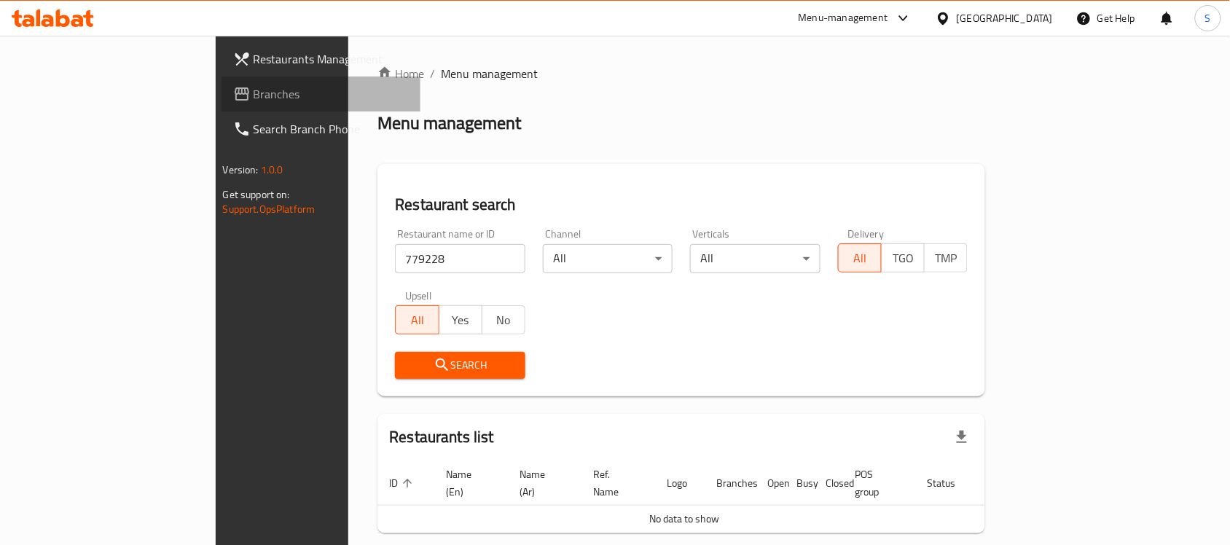
click at [254, 98] on span "Branches" at bounding box center [332, 93] width 156 height 17
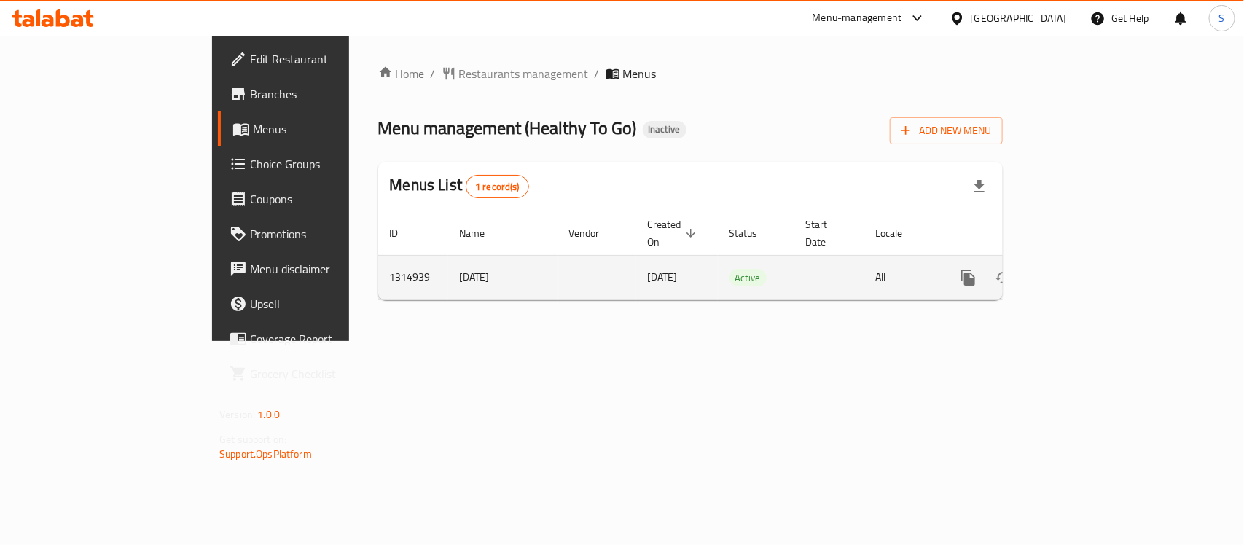
click at [1091, 260] on div "enhanced table" at bounding box center [1021, 277] width 140 height 35
click at [1091, 260] on link "enhanced table" at bounding box center [1073, 277] width 35 height 35
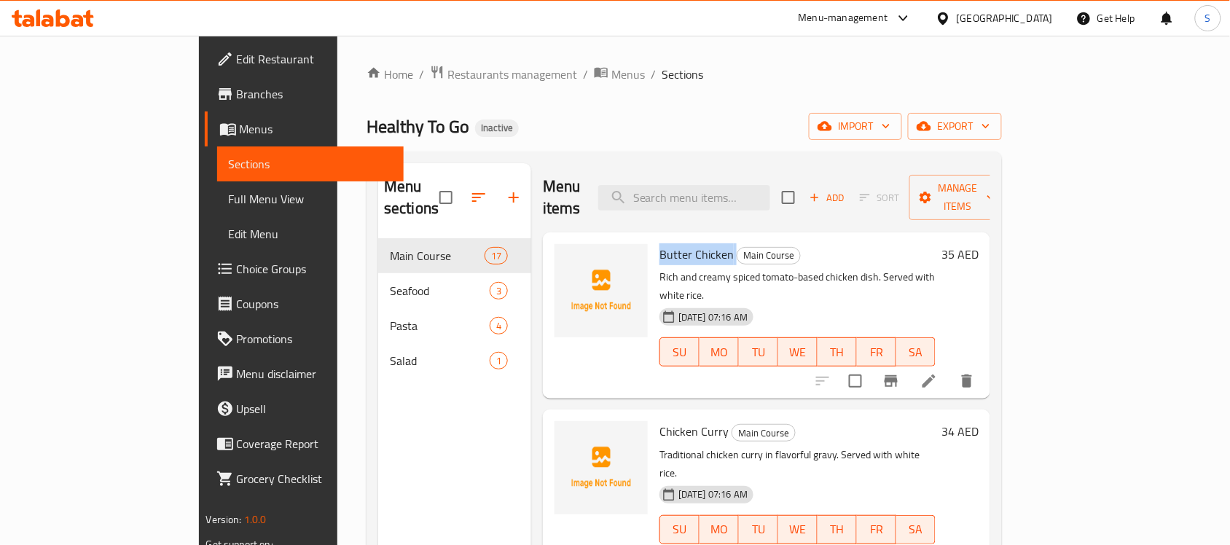
drag, startPoint x: 684, startPoint y: 239, endPoint x: 613, endPoint y: 238, distance: 70.7
click at [659, 244] on h6 "Butter Chicken Main Course" at bounding box center [797, 254] width 276 height 20
copy h6 "Butter Chicken"
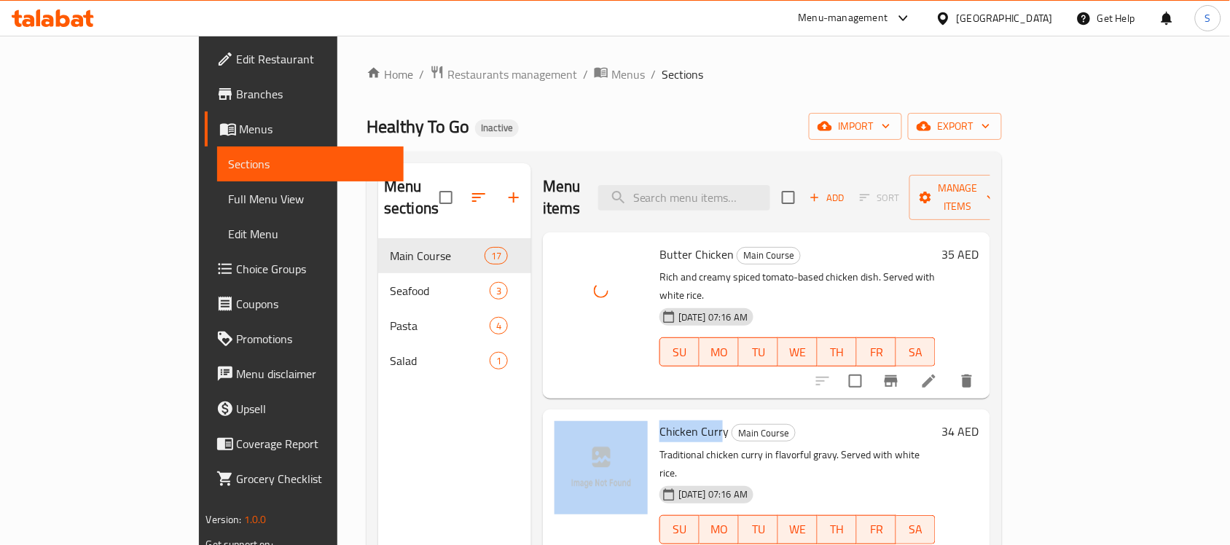
drag, startPoint x: 673, startPoint y: 394, endPoint x: 603, endPoint y: 398, distance: 70.1
click at [603, 415] on div "Chicken Curry Main Course Traditional chicken curry in flavorful gravy. Served …" at bounding box center [767, 492] width 436 height 154
copy div "Chicken Curr"
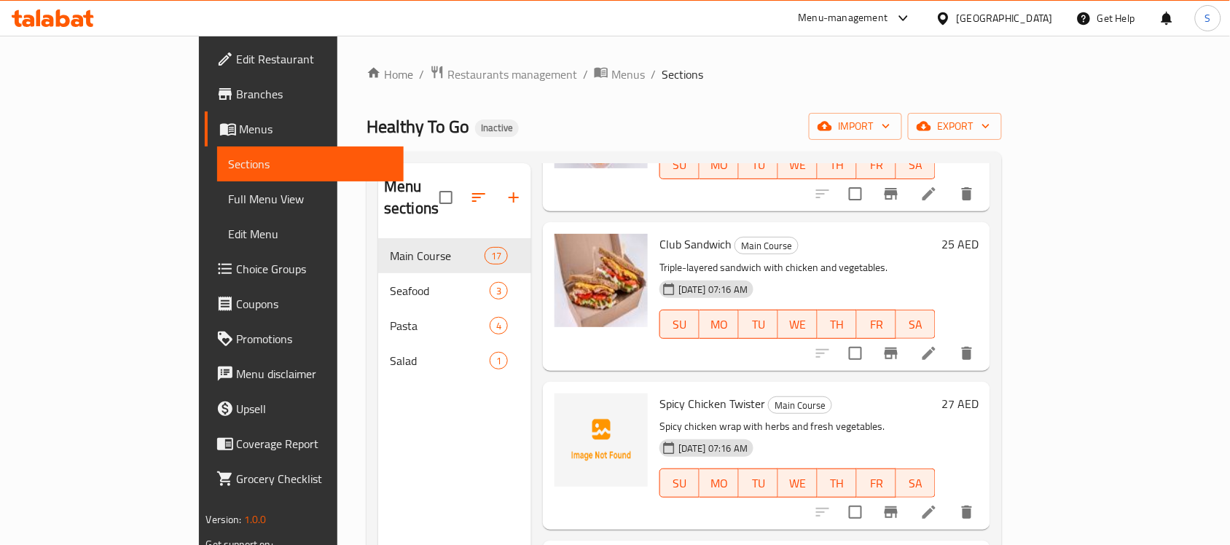
scroll to position [2004, 0]
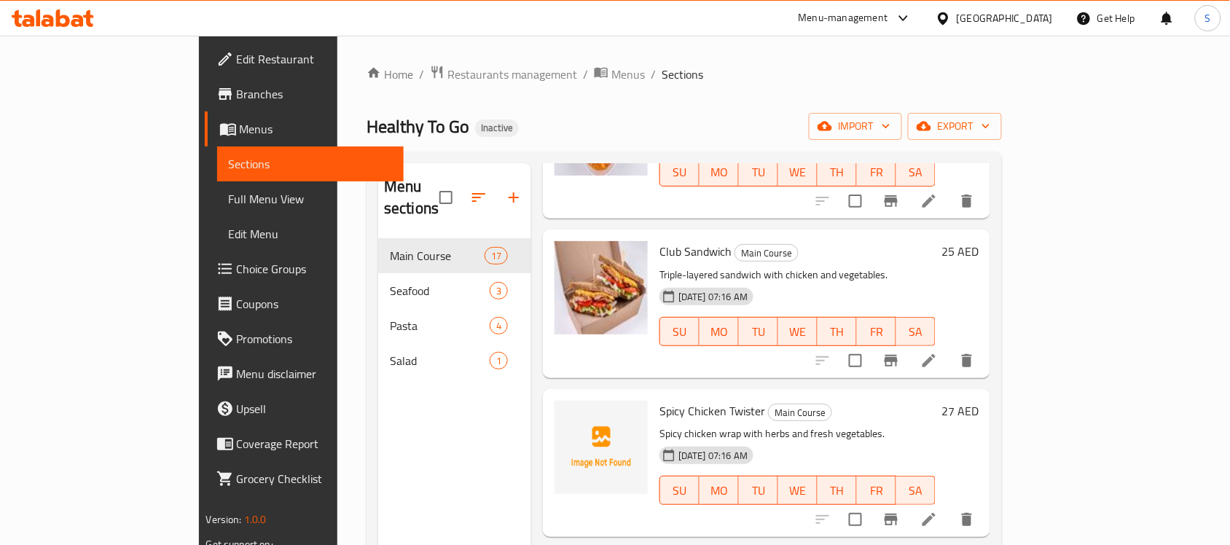
click at [713, 401] on h6 "Spicy Chicken Twister Main Course" at bounding box center [797, 411] width 276 height 20
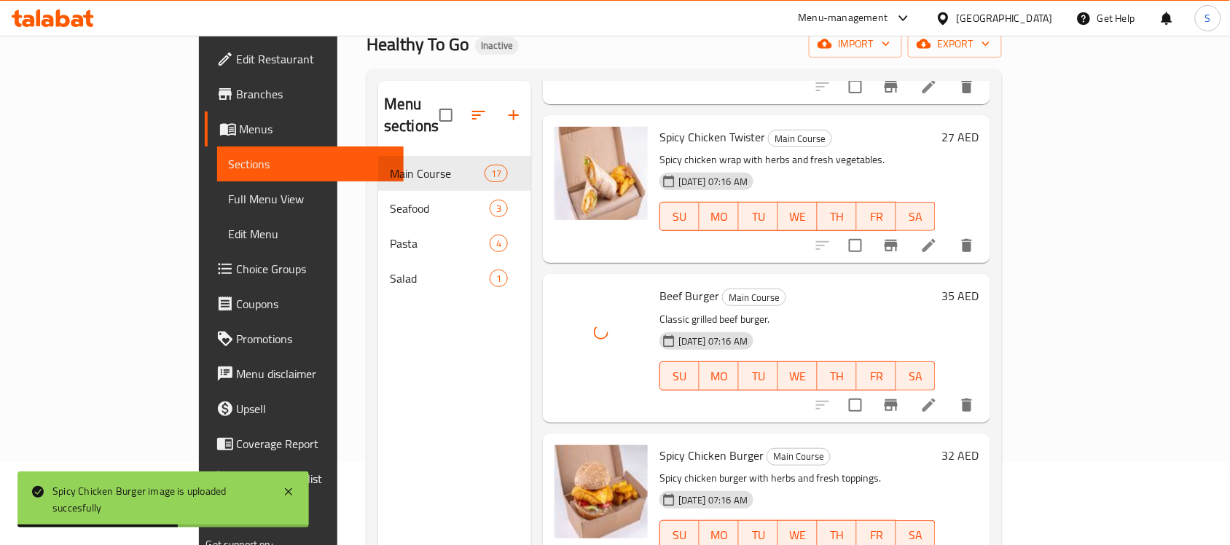
scroll to position [182, 0]
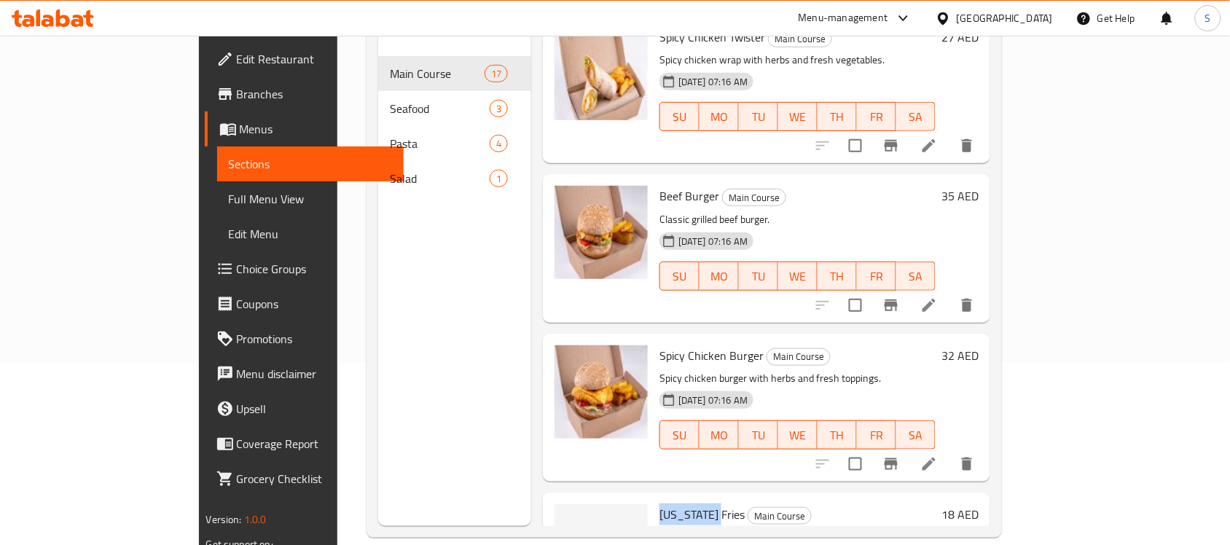
drag, startPoint x: 661, startPoint y: 402, endPoint x: 612, endPoint y: 401, distance: 48.8
click at [659, 504] on span "Texas Fries" at bounding box center [701, 515] width 85 height 22
copy span "Texas Fries"
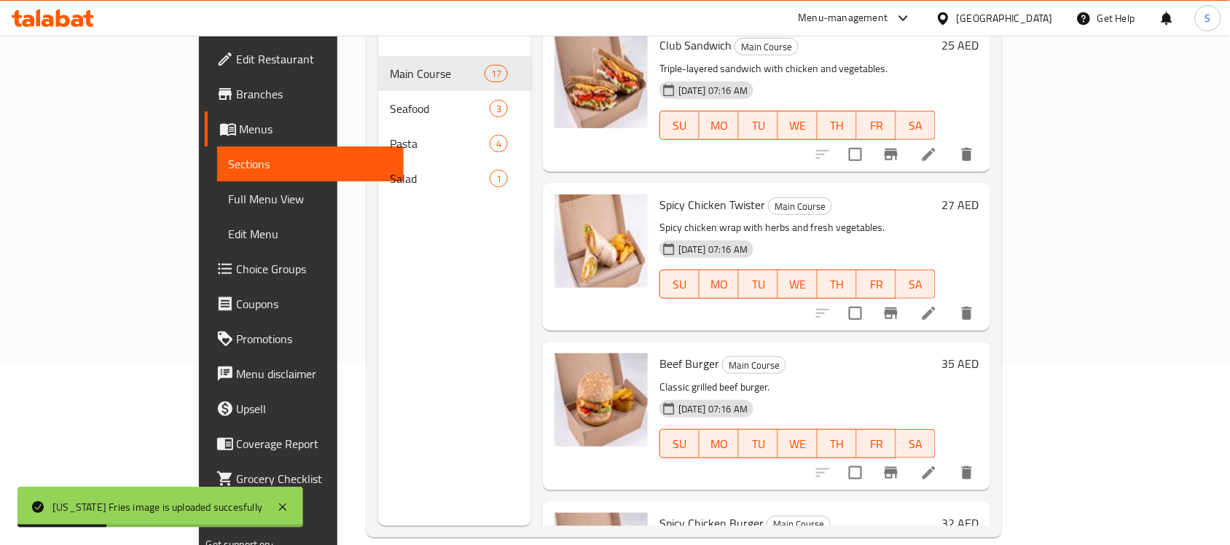
scroll to position [2013, 0]
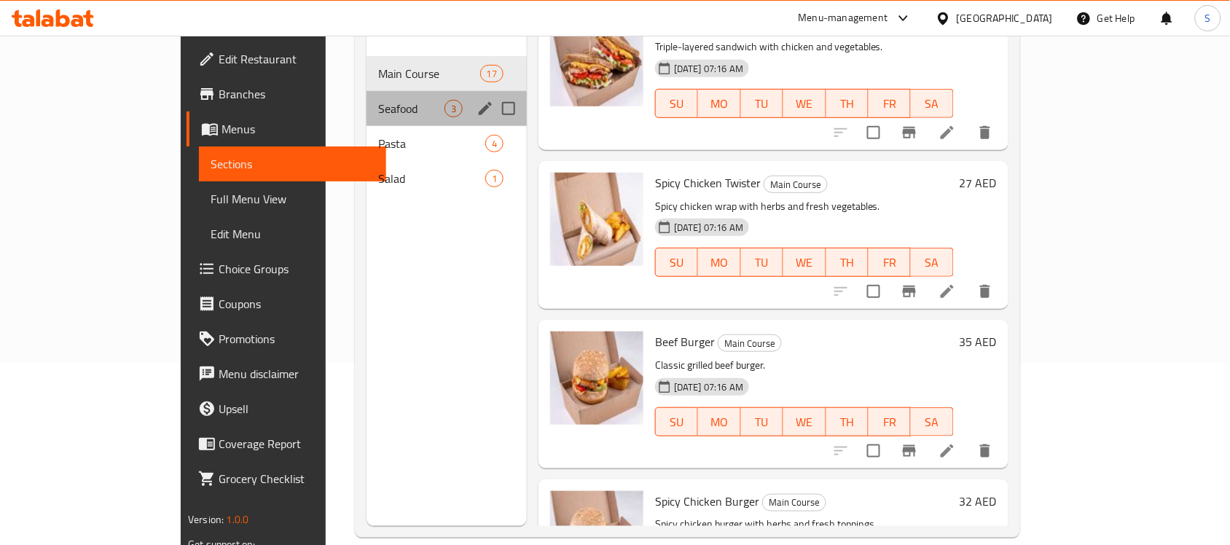
click at [367, 96] on div "Seafood 3" at bounding box center [447, 108] width 160 height 35
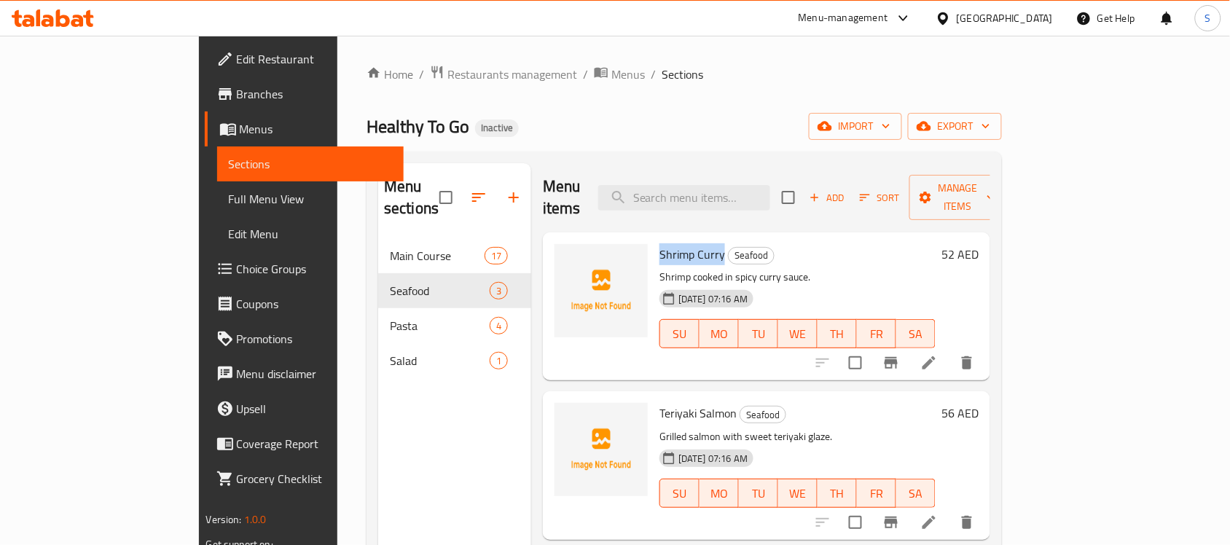
drag, startPoint x: 675, startPoint y: 234, endPoint x: 613, endPoint y: 241, distance: 62.4
click at [659, 244] on h6 "Shrimp Curry Seafood" at bounding box center [797, 254] width 276 height 20
copy span "Shrimp Curry"
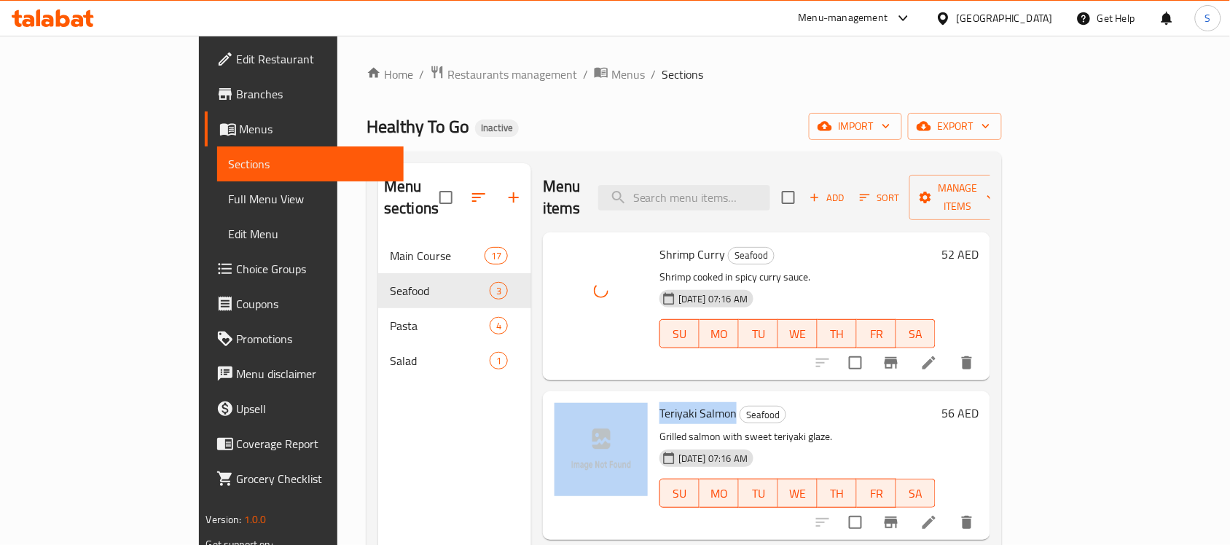
drag, startPoint x: 685, startPoint y: 394, endPoint x: 603, endPoint y: 394, distance: 82.3
click at [603, 397] on div "Teriyaki Salmon Seafood Grilled salmon with sweet teriyaki glaze. 29-09-2025 07…" at bounding box center [767, 465] width 436 height 136
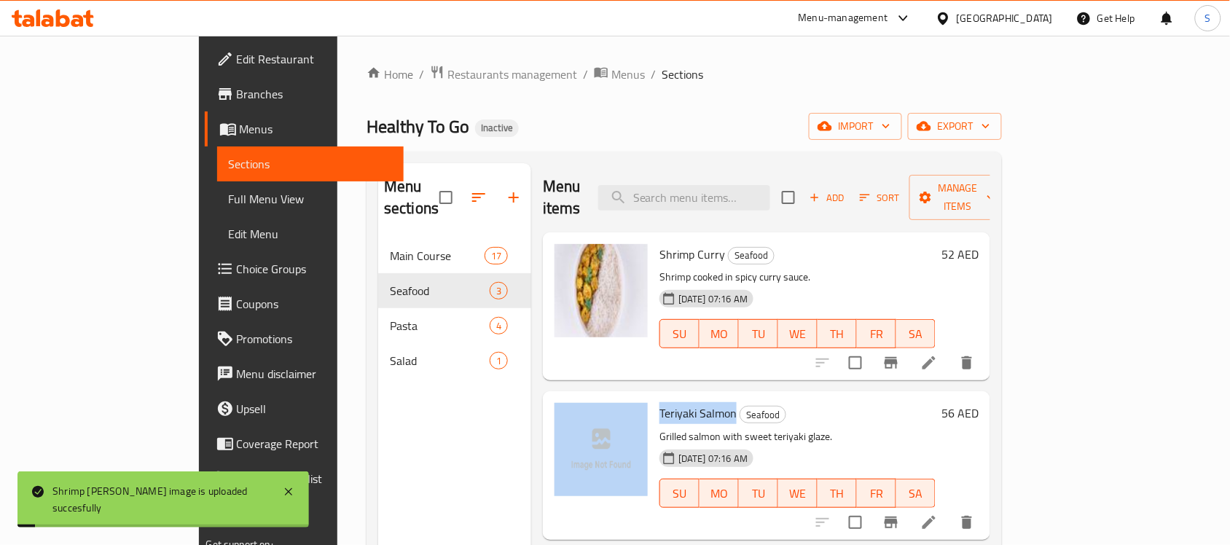
copy div "Teriyaki Salmon"
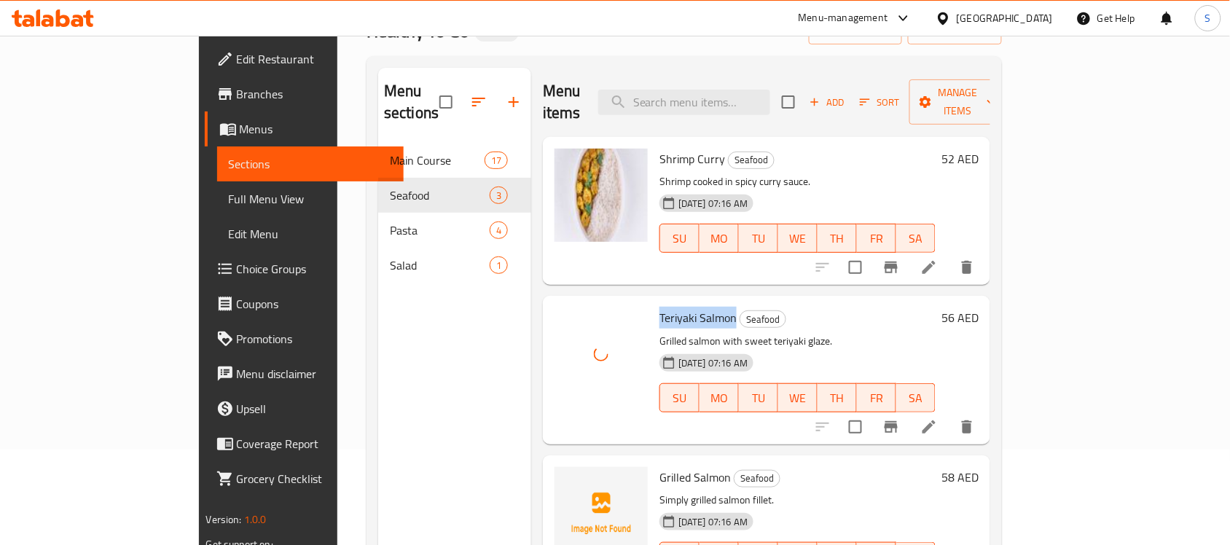
scroll to position [182, 0]
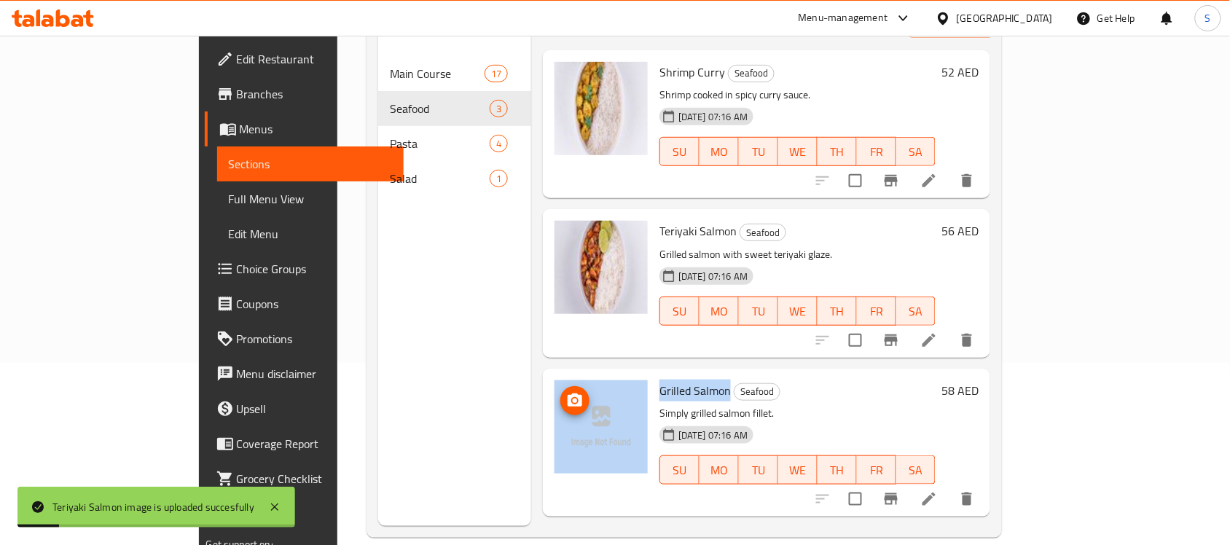
drag, startPoint x: 678, startPoint y: 369, endPoint x: 594, endPoint y: 372, distance: 84.6
click at [594, 375] on div "Grilled Salmon Seafood Simply grilled salmon fillet. 29-09-2025 07:16 AM SU MO …" at bounding box center [767, 443] width 436 height 136
copy div "Grilled Salmon"
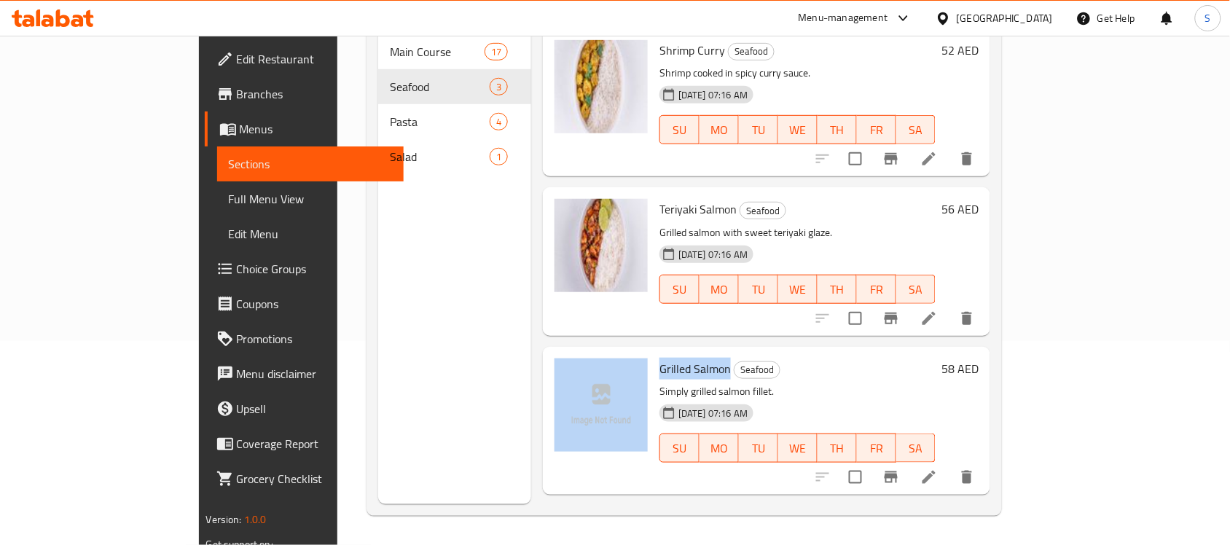
scroll to position [205, 0]
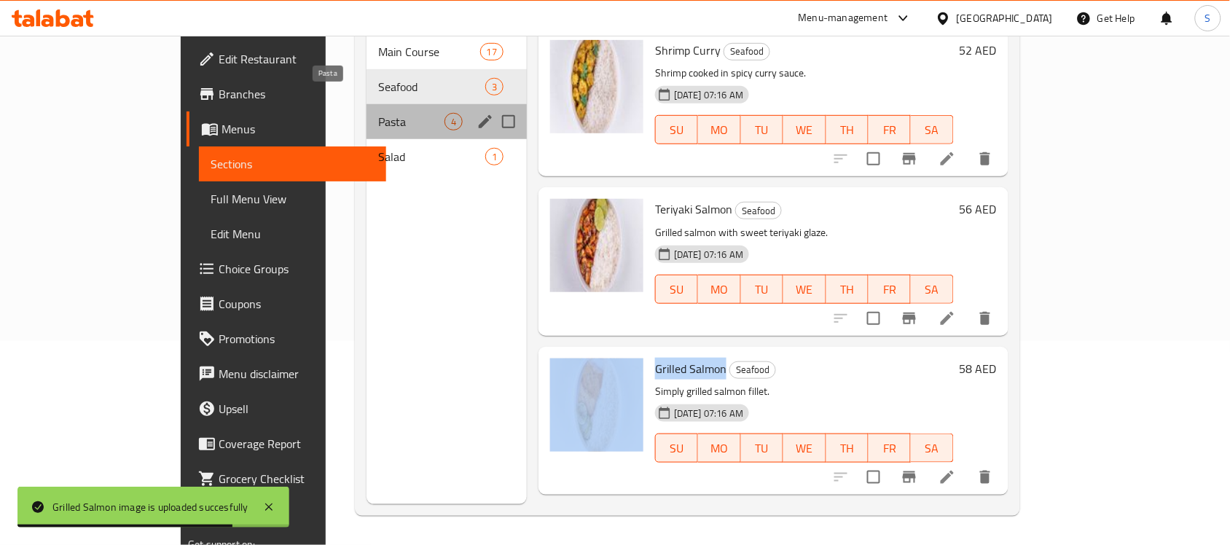
click at [378, 113] on span "Pasta" at bounding box center [411, 121] width 66 height 17
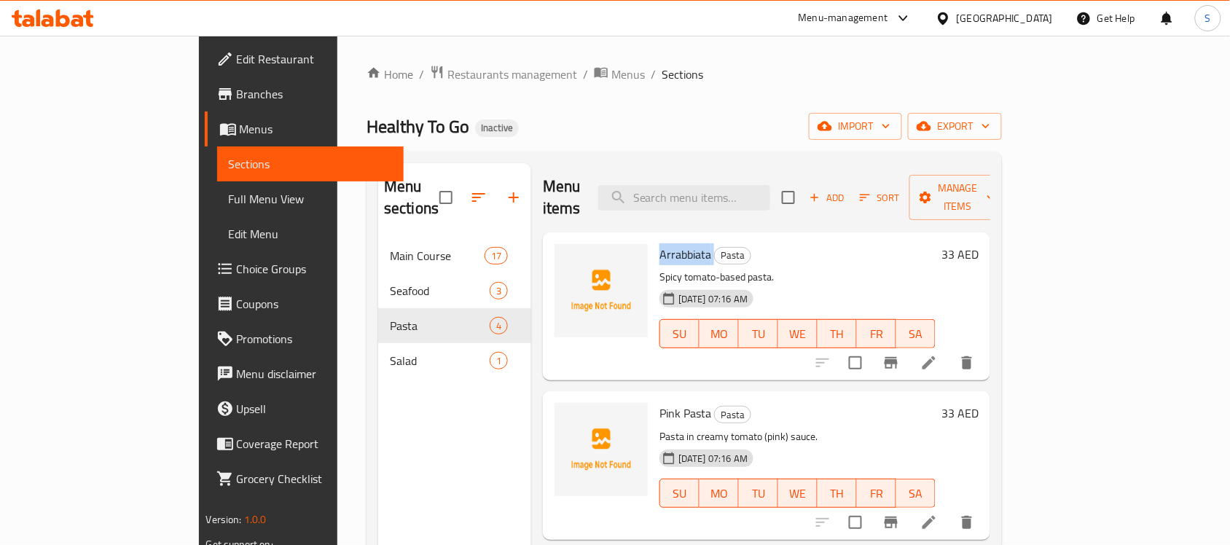
drag, startPoint x: 664, startPoint y: 228, endPoint x: 606, endPoint y: 235, distance: 57.9
click at [654, 238] on div "Arrabbiata Pasta Spicy tomato-based pasta. 29-09-2025 07:16 AM SU MO TU WE TH F…" at bounding box center [798, 306] width 288 height 136
copy h6 "Arrabbiata"
drag, startPoint x: 660, startPoint y: 398, endPoint x: 612, endPoint y: 395, distance: 48.2
click at [659, 402] on span "Pink Pasta" at bounding box center [685, 413] width 52 height 22
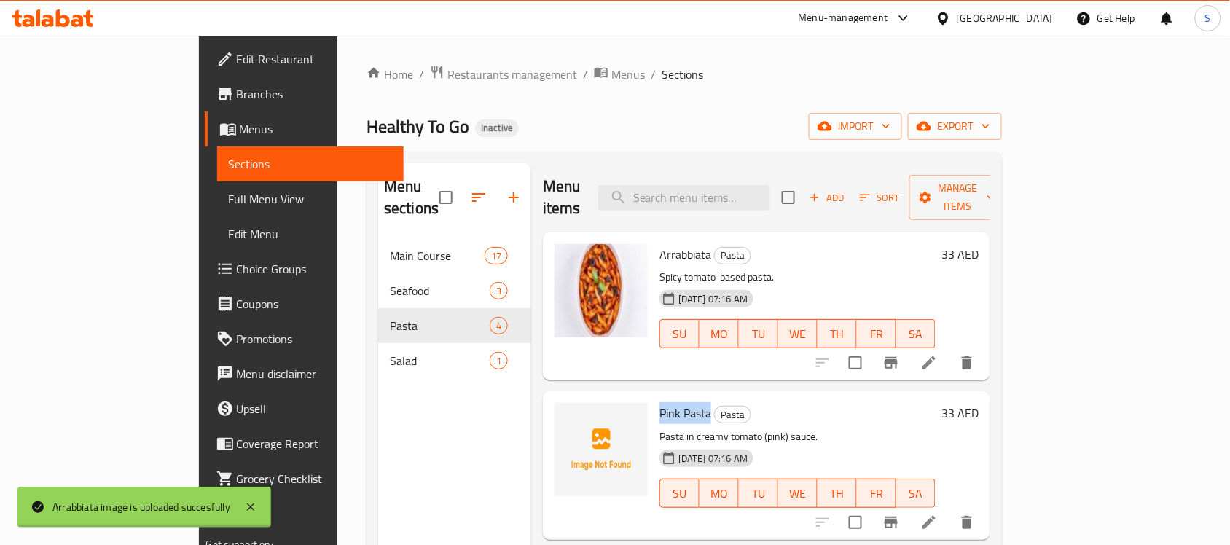
copy span "Pink Pasta"
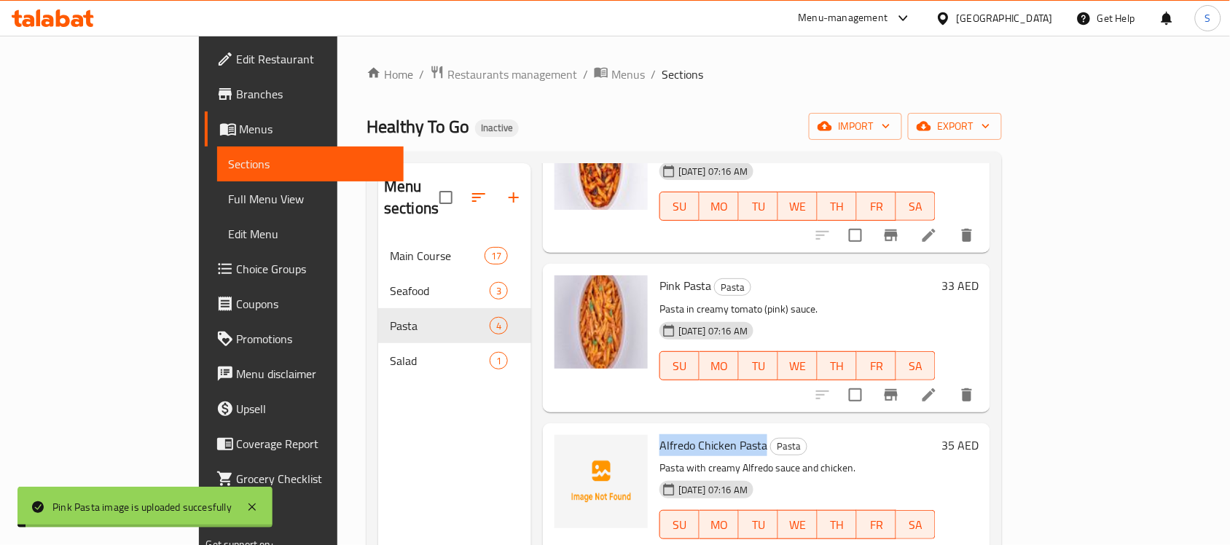
drag, startPoint x: 715, startPoint y: 424, endPoint x: 605, endPoint y: 425, distance: 110.0
click at [654, 429] on div "Alfredo Chicken Pasta Pasta Pasta with creamy Alfredo sauce and chicken. 29-09-…" at bounding box center [798, 497] width 288 height 136
copy span "Alfredo Chicken Pasta"
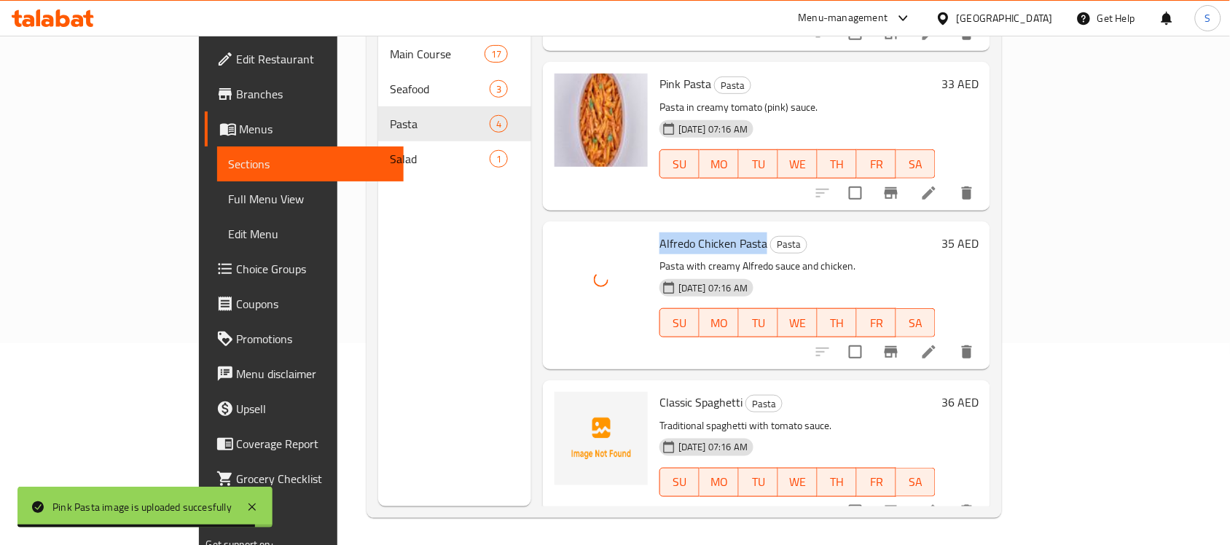
scroll to position [205, 0]
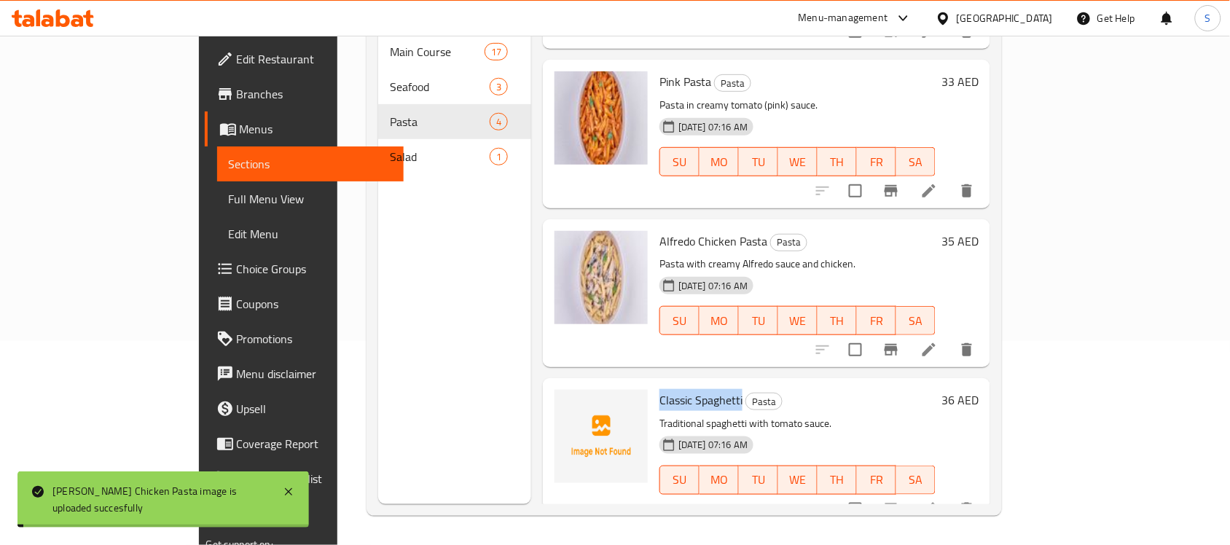
drag, startPoint x: 694, startPoint y: 377, endPoint x: 606, endPoint y: 380, distance: 89.0
click at [654, 384] on div "Classic Spaghetti Pasta Traditional spaghetti with tomato sauce. 29-09-2025 07:…" at bounding box center [798, 452] width 288 height 136
copy span "Classic Spaghetti"
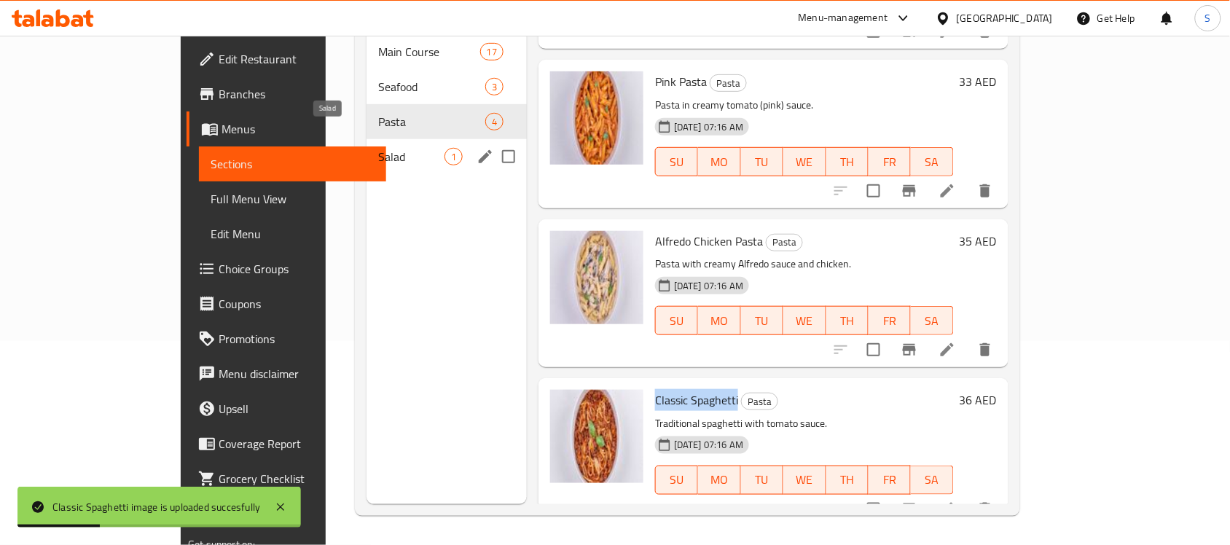
click at [378, 148] on span "Salad" at bounding box center [411, 156] width 66 height 17
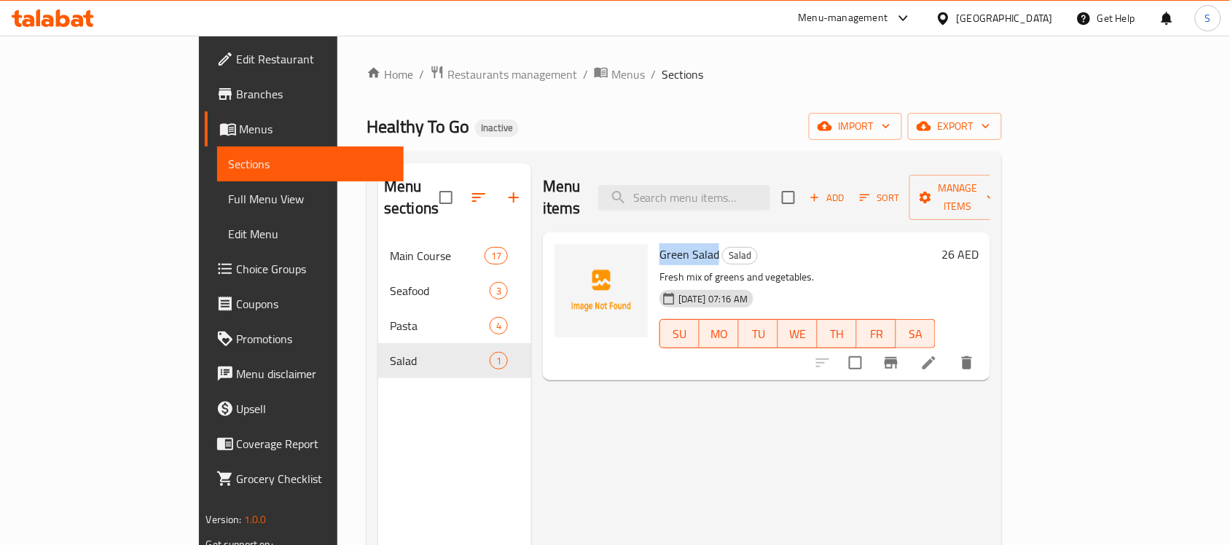
drag, startPoint x: 668, startPoint y: 237, endPoint x: 603, endPoint y: 237, distance: 64.9
click at [654, 238] on div "Green Salad Salad Fresh mix of greens and vegetables. 29-09-2025 07:16 AM SU MO…" at bounding box center [798, 306] width 288 height 136
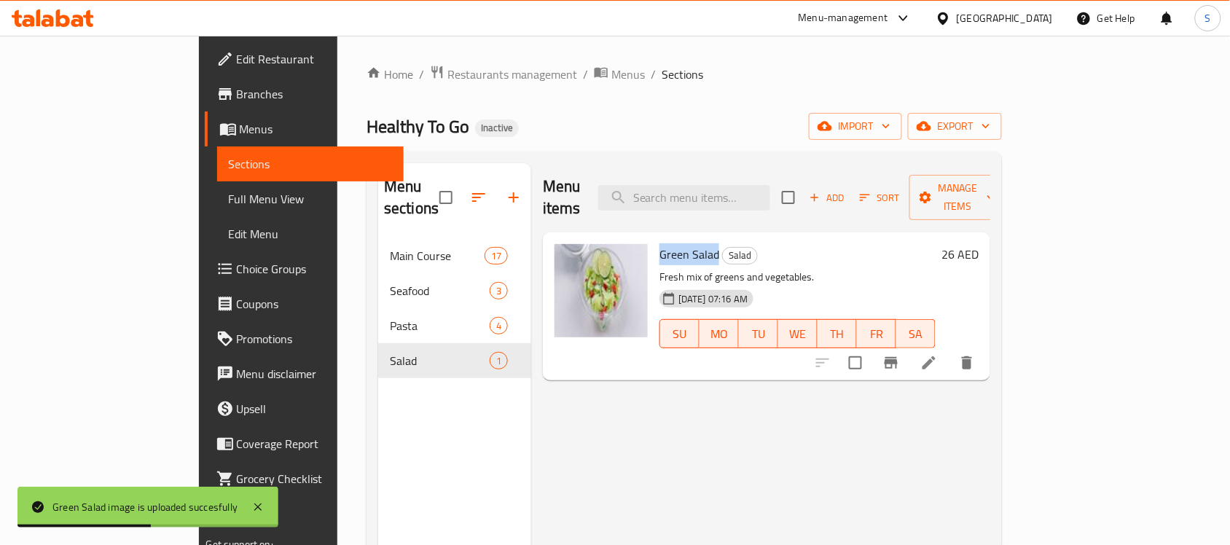
drag, startPoint x: 78, startPoint y: 201, endPoint x: 128, endPoint y: 210, distance: 51.0
click at [229, 201] on span "Full Menu View" at bounding box center [311, 198] width 164 height 17
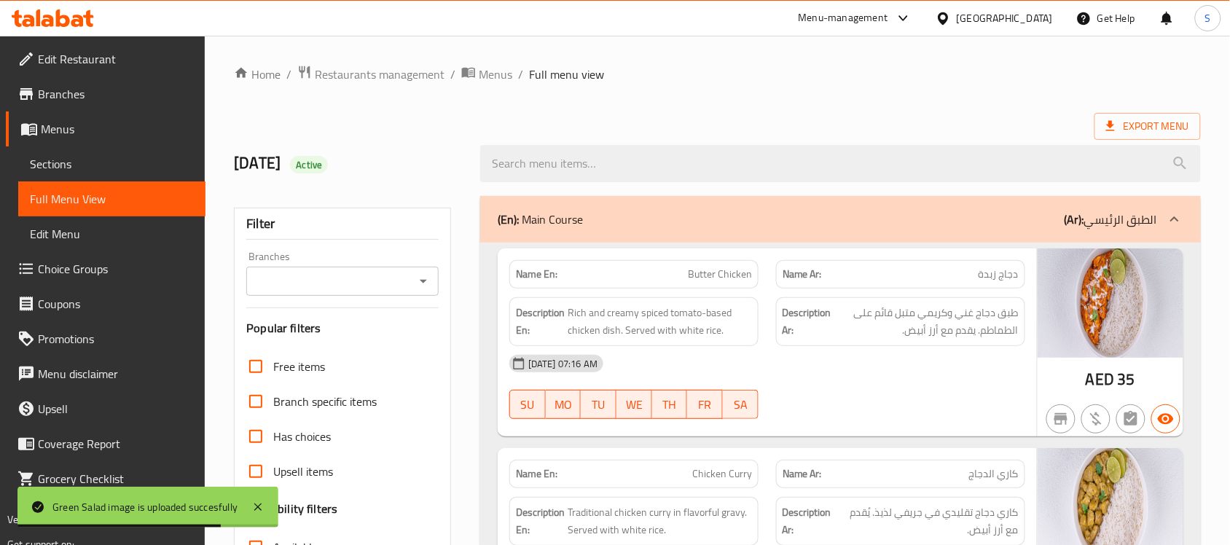
scroll to position [273, 0]
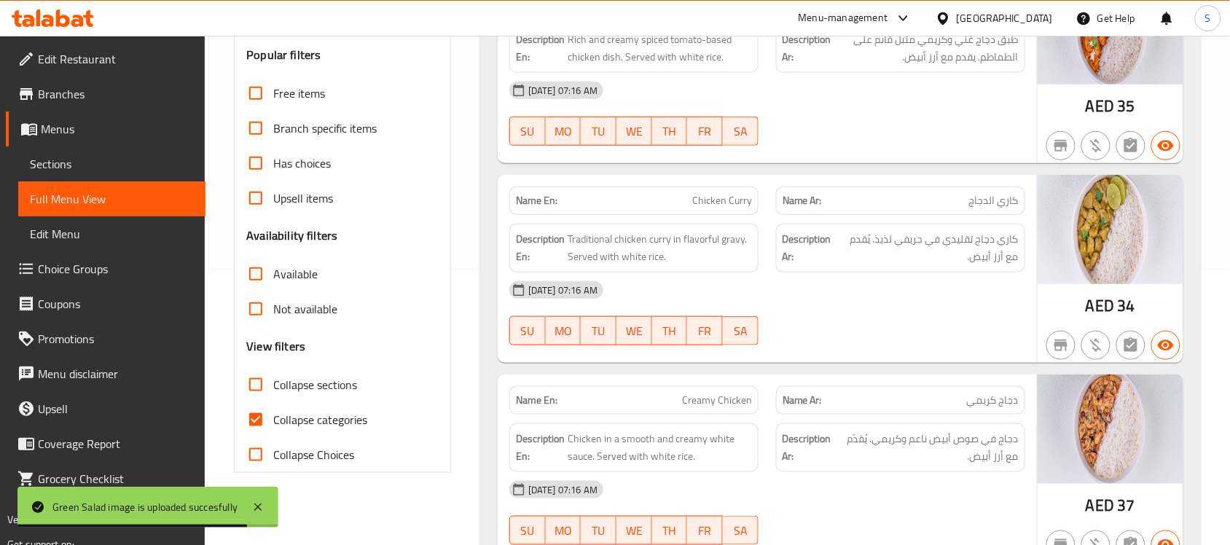
click at [296, 424] on span "Collapse categories" at bounding box center [320, 419] width 94 height 17
click at [273, 424] on input "Collapse categories" at bounding box center [255, 419] width 35 height 35
checkbox input "false"
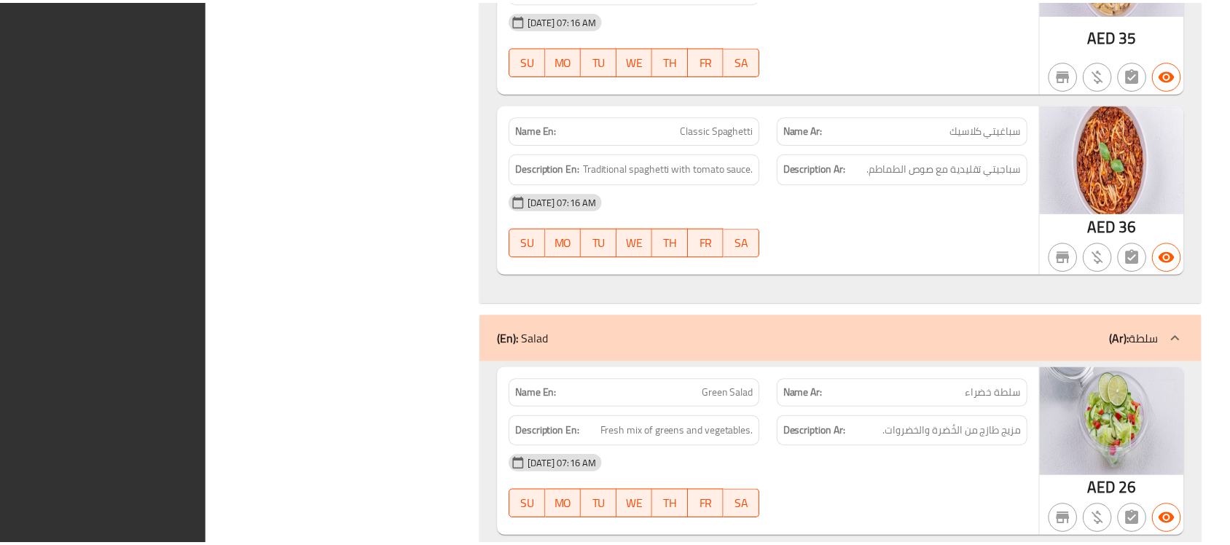
scroll to position [4824, 0]
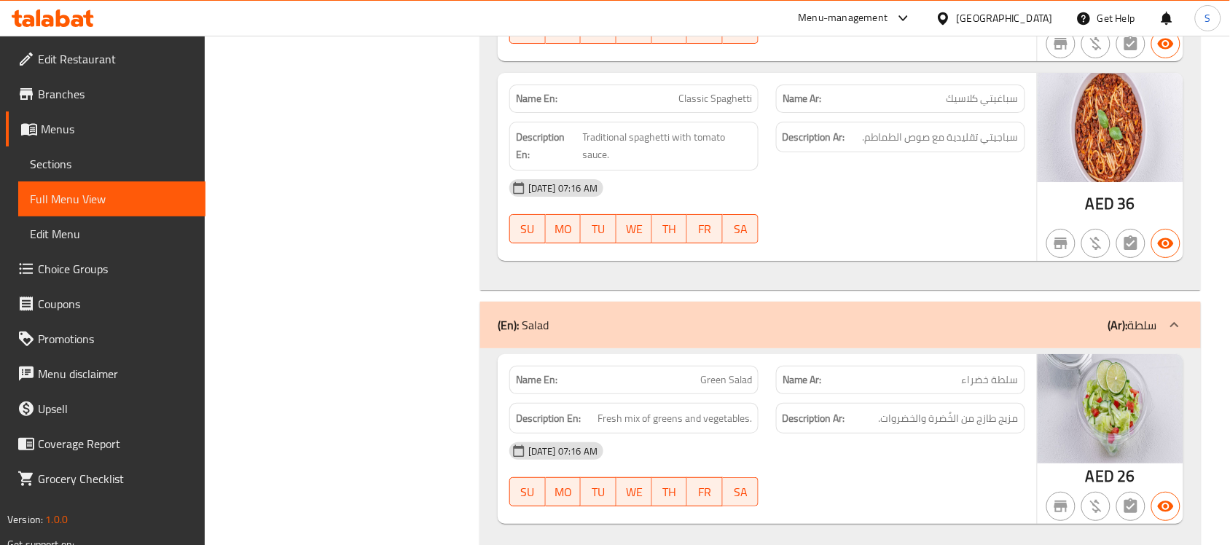
click at [84, 101] on span "Branches" at bounding box center [116, 93] width 156 height 17
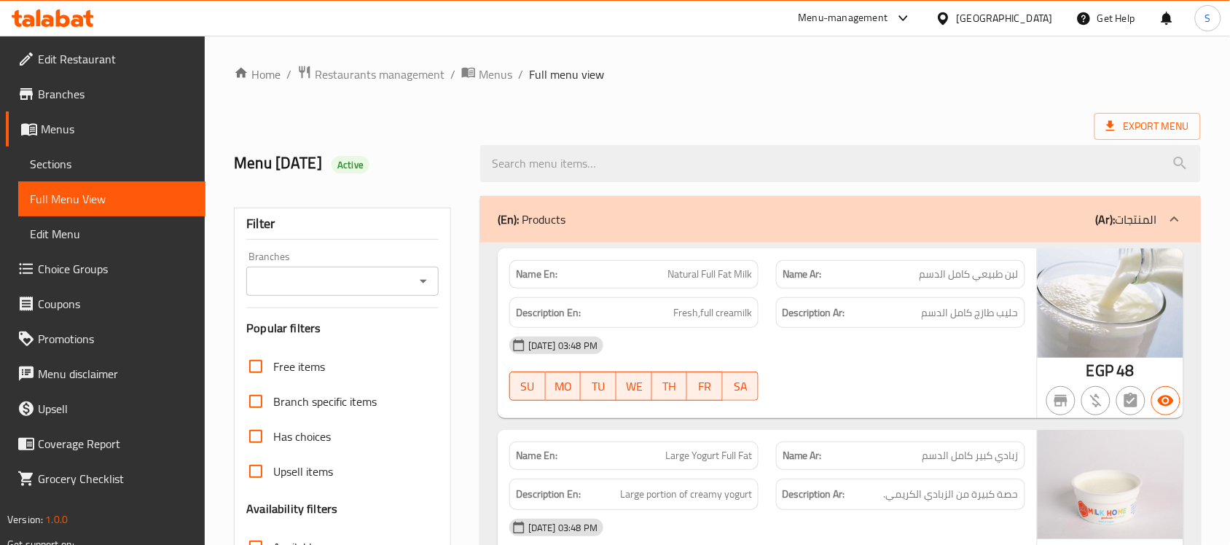
click at [1028, 24] on div "[GEOGRAPHIC_DATA]" at bounding box center [1005, 18] width 96 height 16
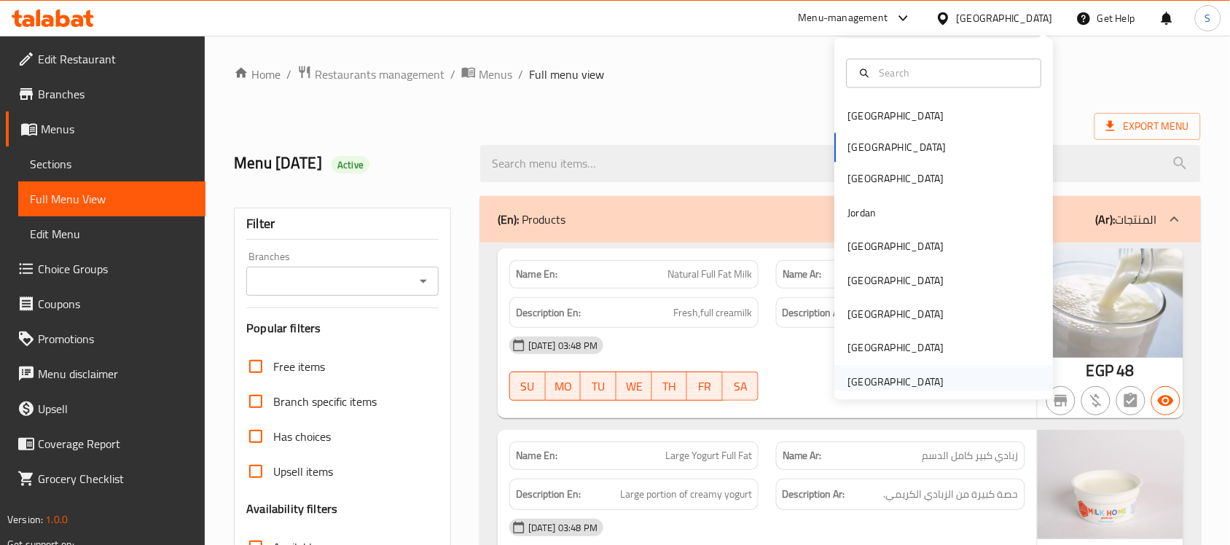
click at [900, 381] on div "[GEOGRAPHIC_DATA]" at bounding box center [896, 382] width 96 height 16
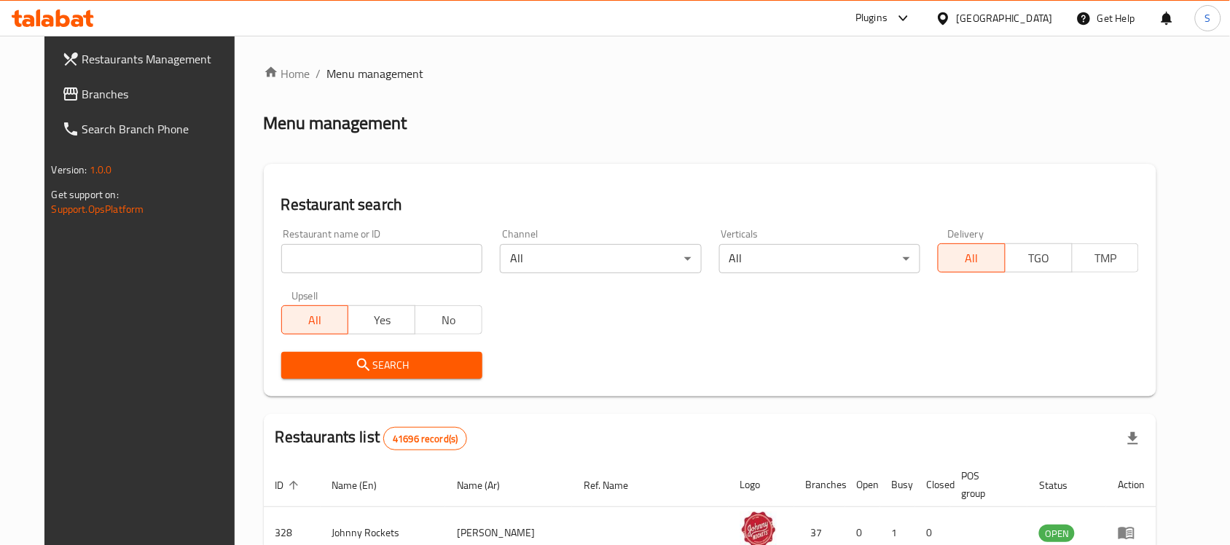
click at [82, 96] on span "Branches" at bounding box center [160, 93] width 156 height 17
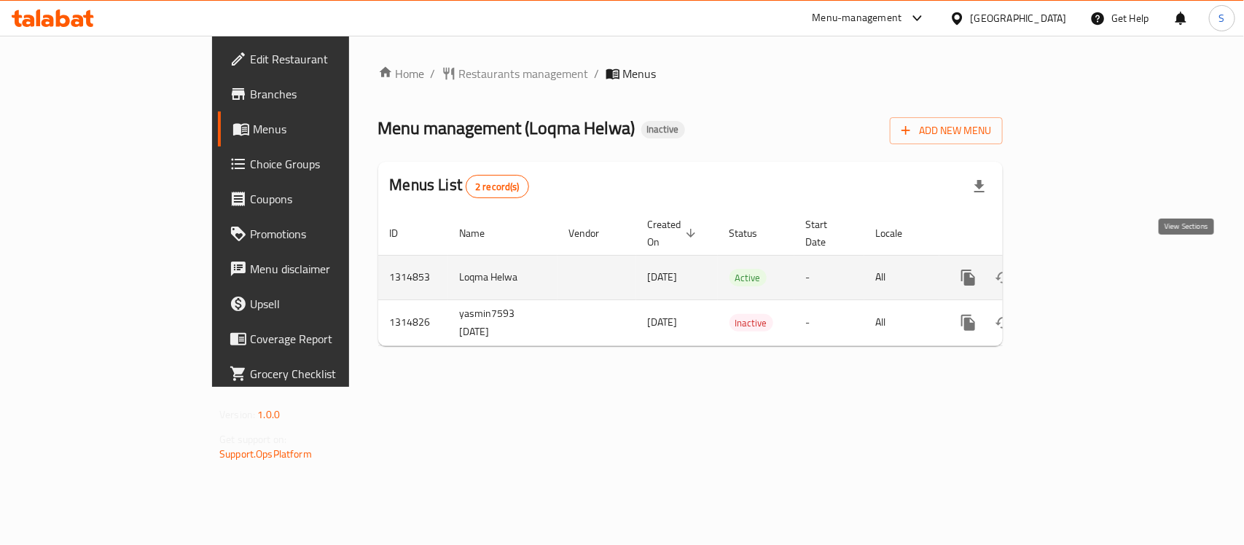
click at [1082, 269] on icon "enhanced table" at bounding box center [1073, 277] width 17 height 17
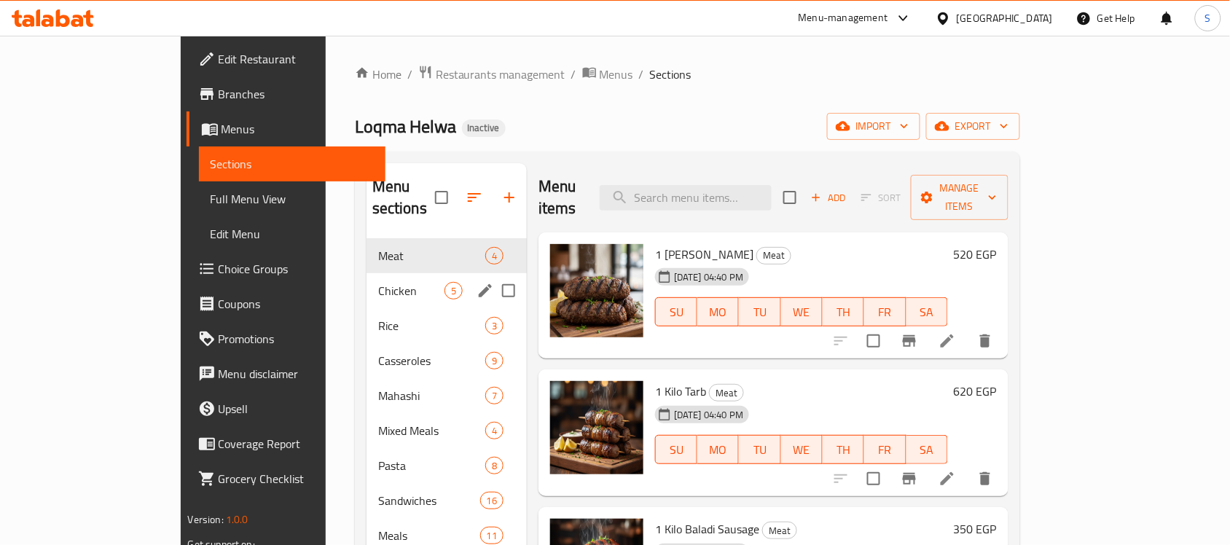
click at [378, 282] on span "Chicken" at bounding box center [411, 290] width 66 height 17
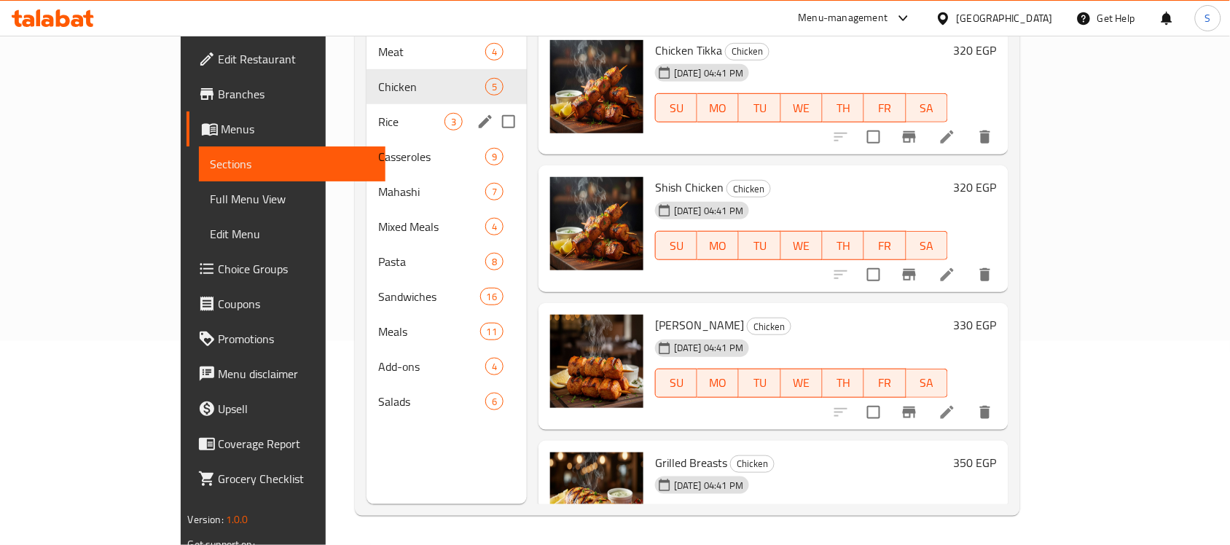
click at [367, 104] on div "Rice 3" at bounding box center [447, 121] width 160 height 35
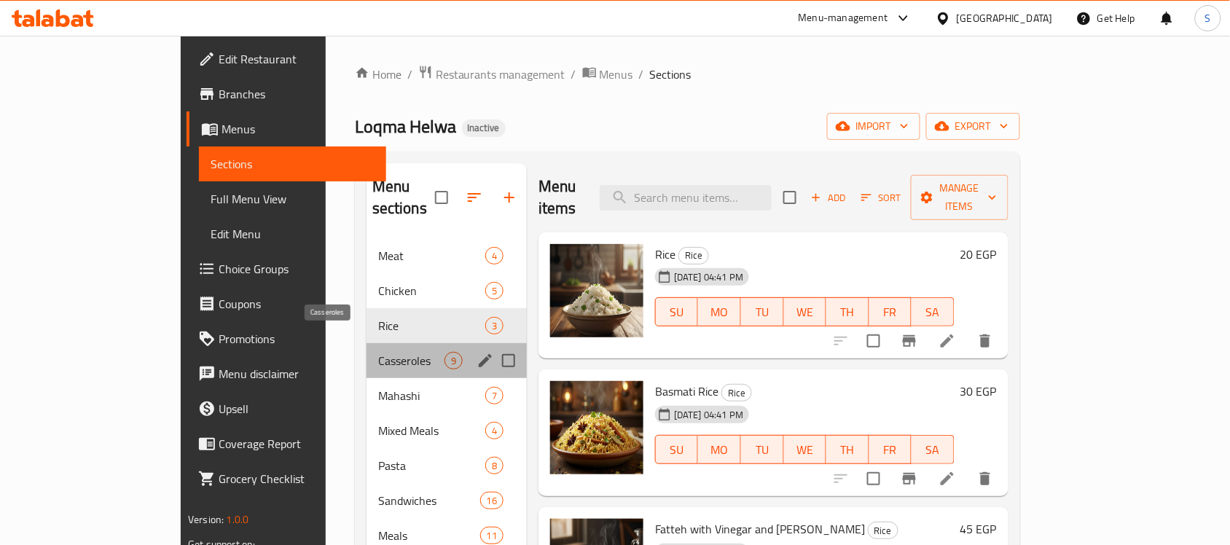
click at [378, 352] on span "Casseroles" at bounding box center [411, 360] width 66 height 17
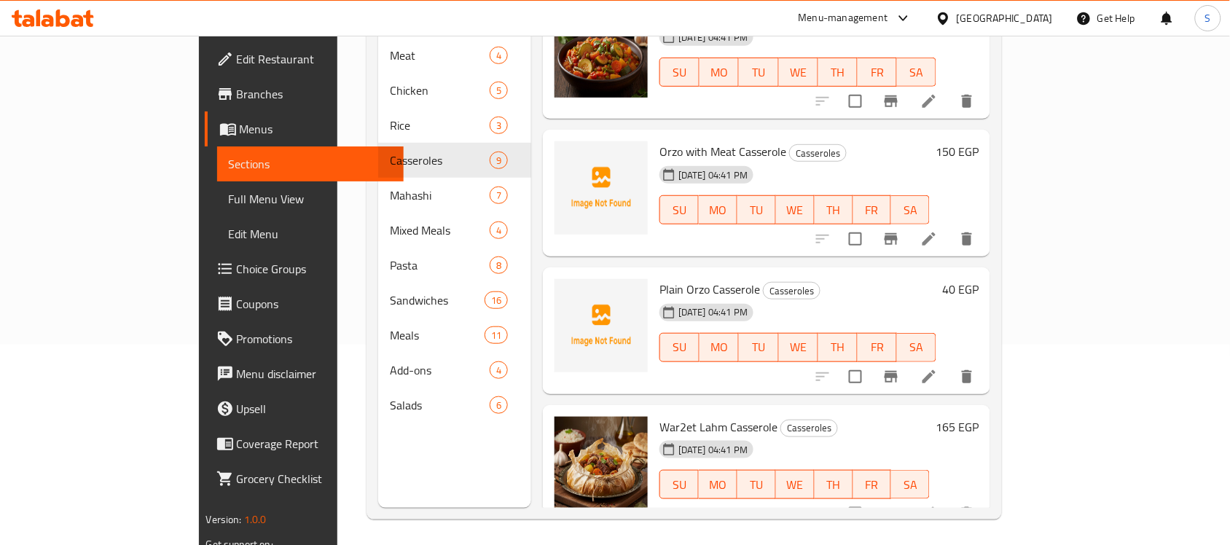
scroll to position [205, 0]
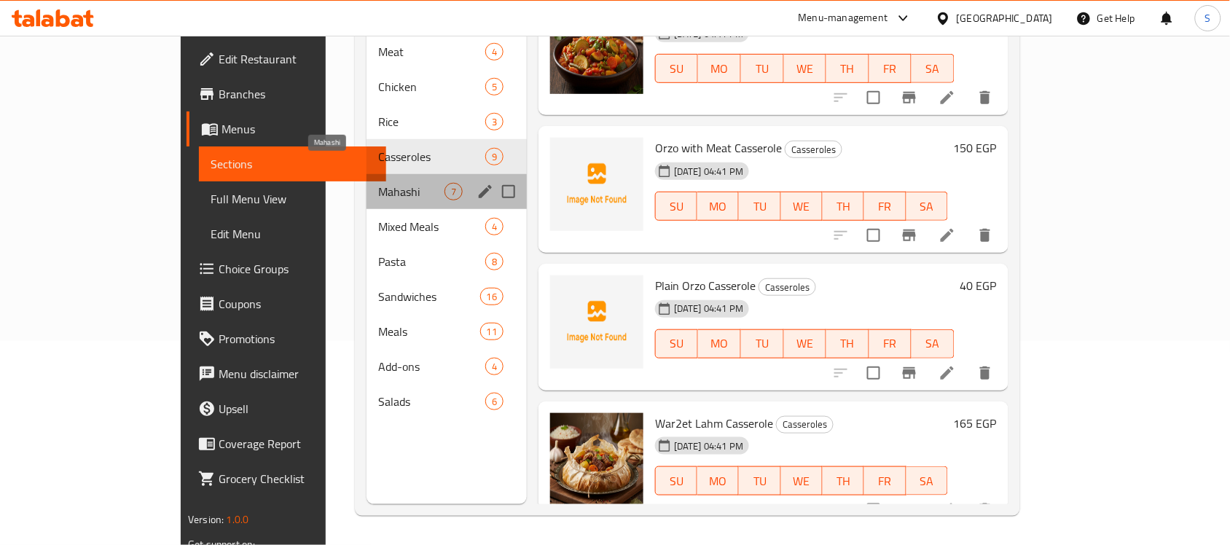
click at [378, 183] on span "Mahashi" at bounding box center [411, 191] width 66 height 17
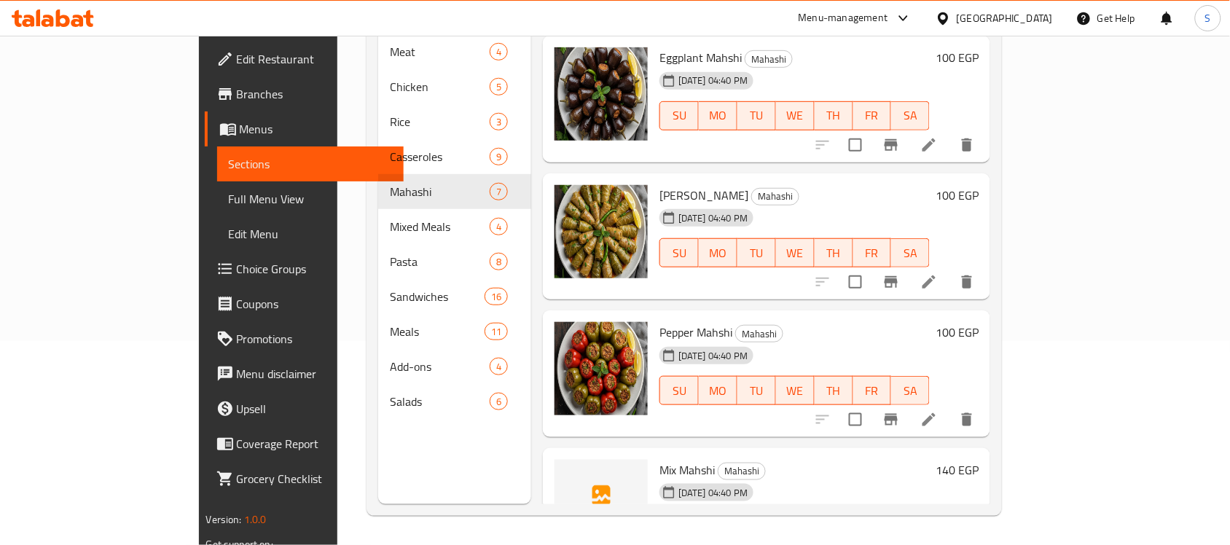
scroll to position [273, 0]
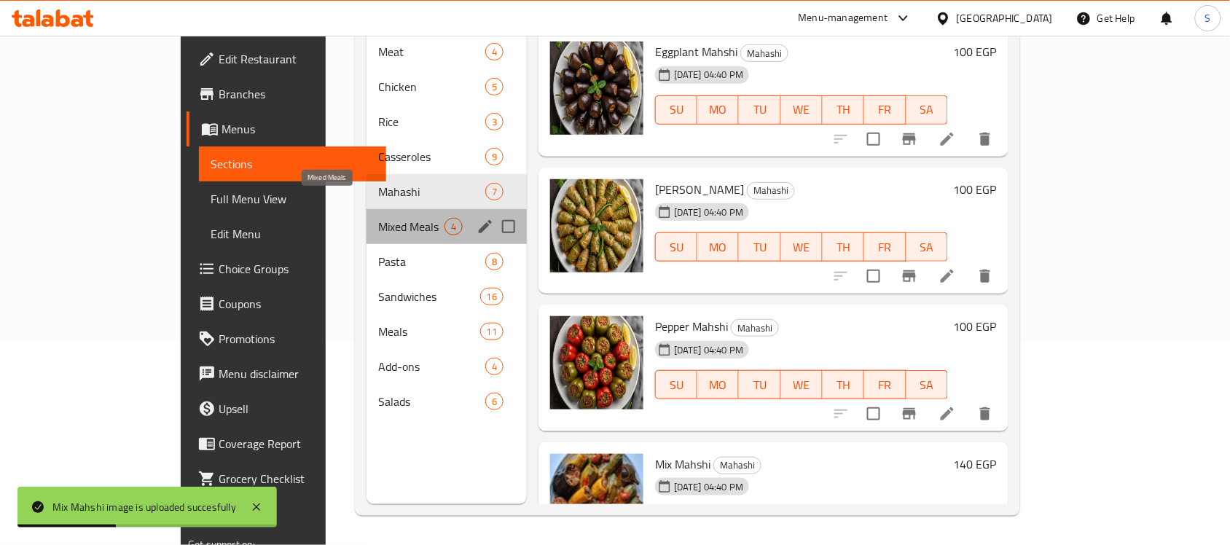
click at [378, 218] on span "Mixed Meals" at bounding box center [411, 226] width 66 height 17
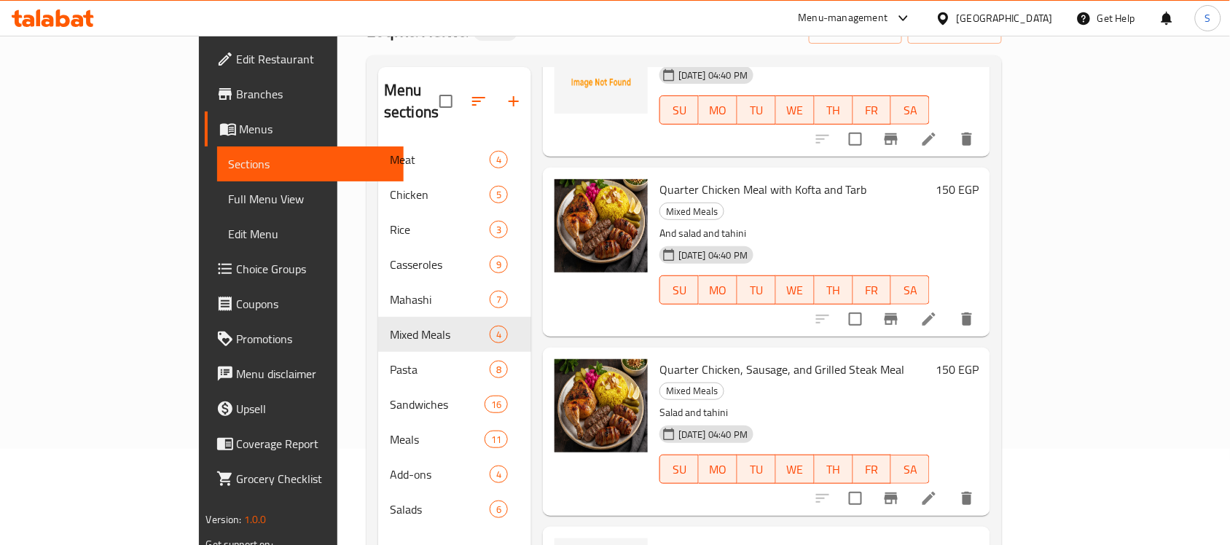
scroll to position [205, 0]
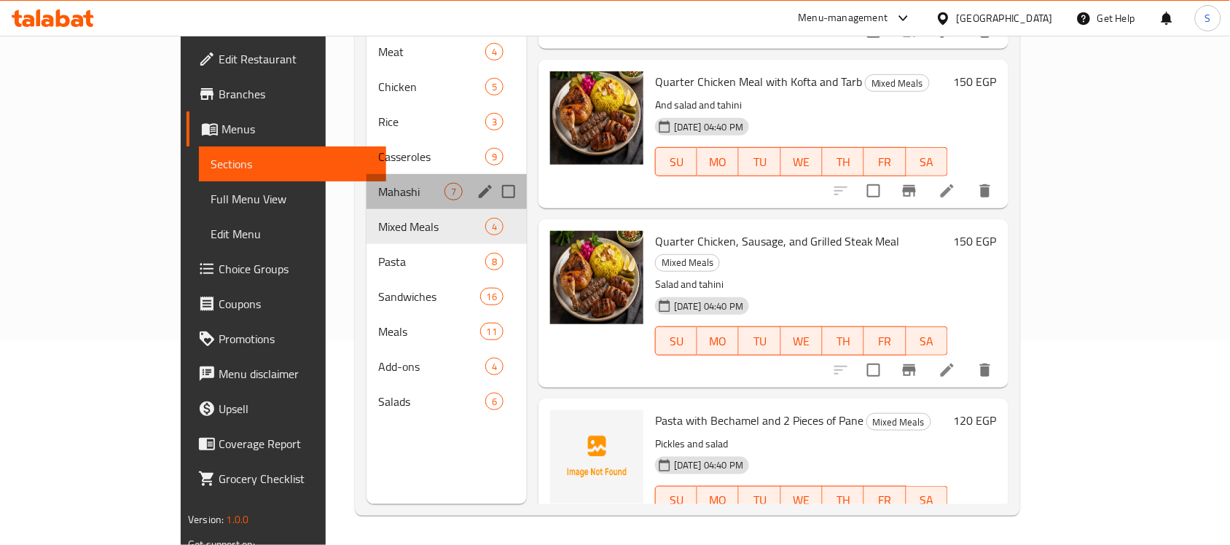
click at [367, 174] on div "Mahashi 7" at bounding box center [447, 191] width 160 height 35
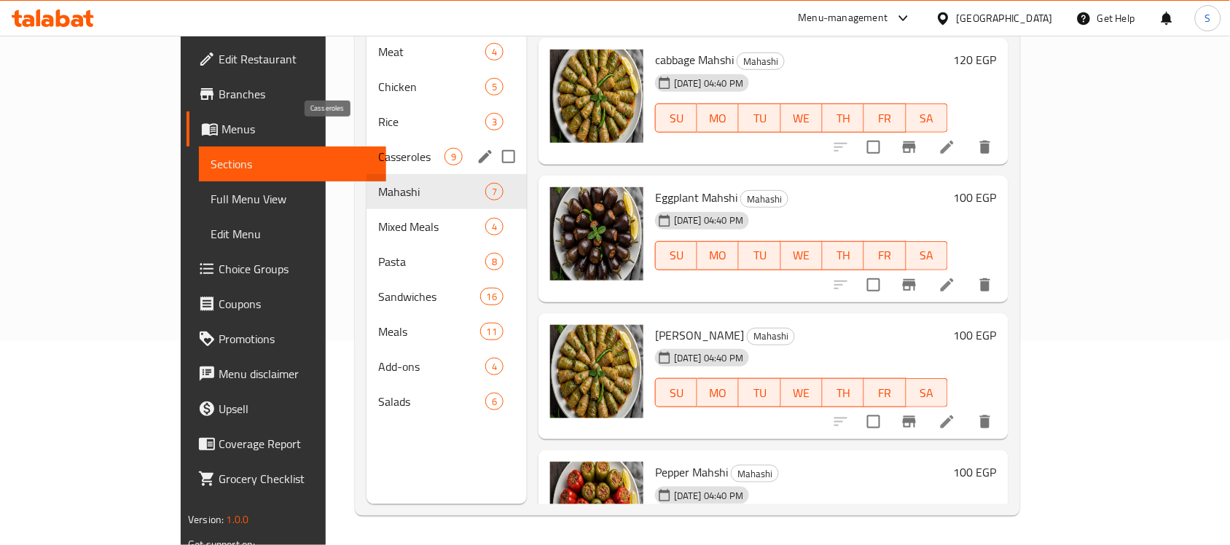
click at [378, 148] on span "Casseroles" at bounding box center [411, 156] width 66 height 17
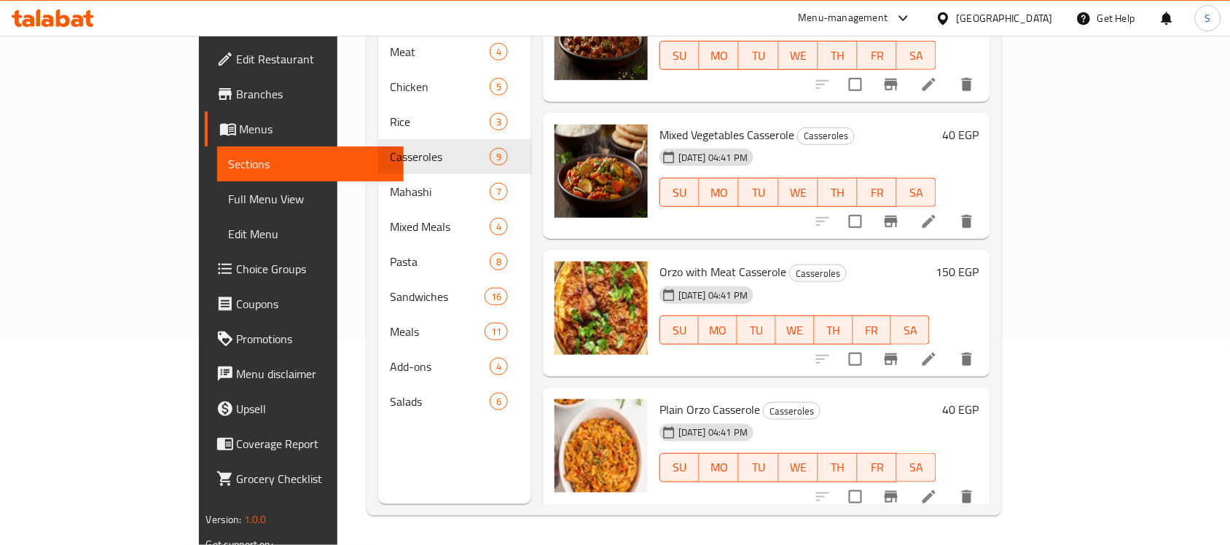
scroll to position [727, 0]
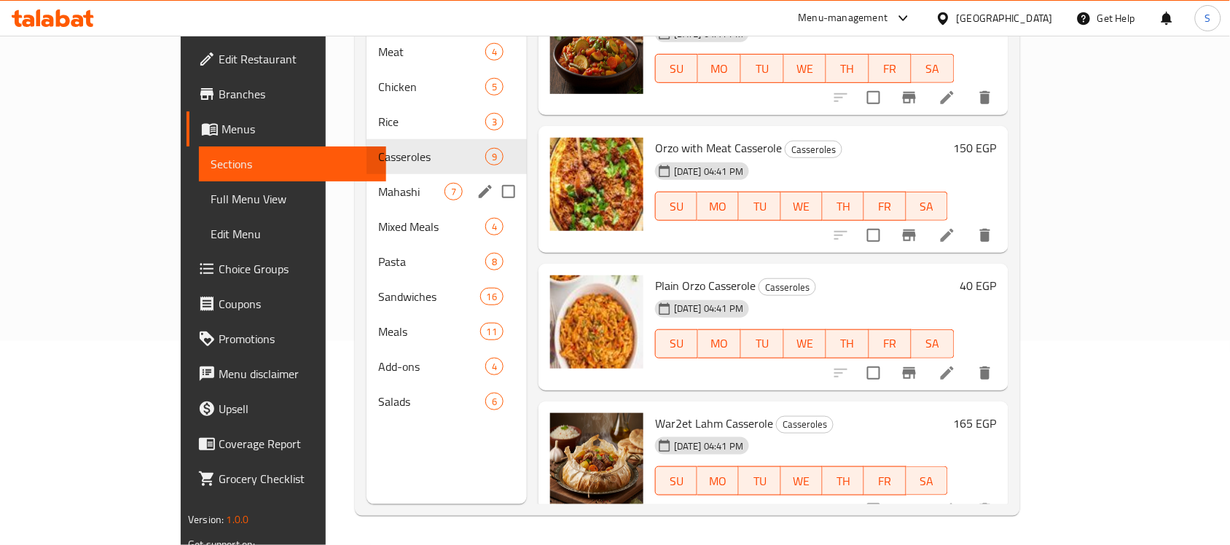
click at [378, 183] on span "Mahashi" at bounding box center [411, 191] width 66 height 17
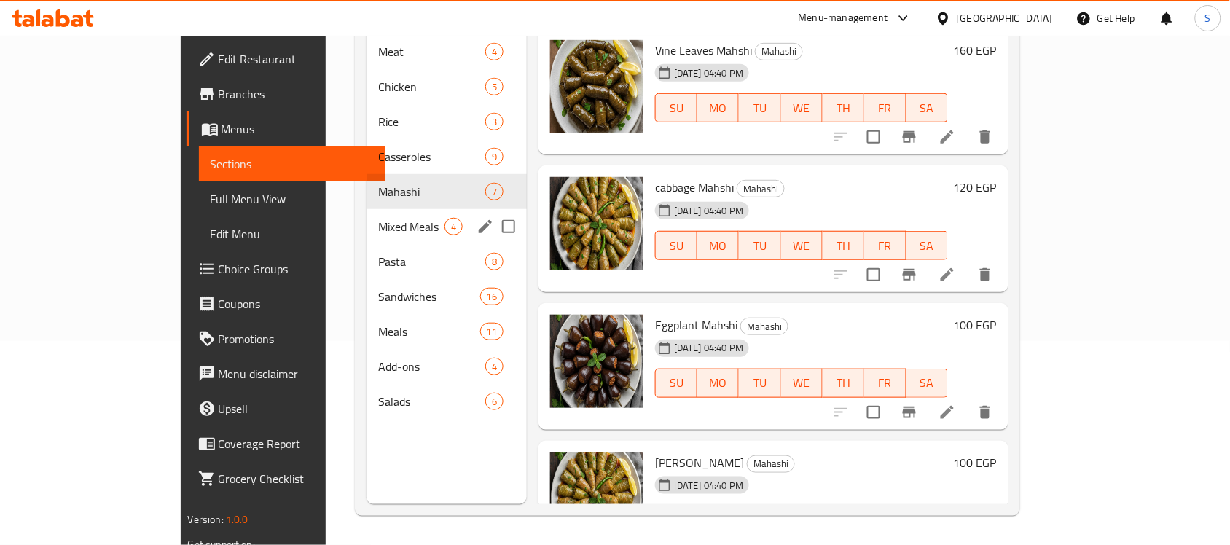
click at [378, 218] on span "Mixed Meals" at bounding box center [411, 226] width 66 height 17
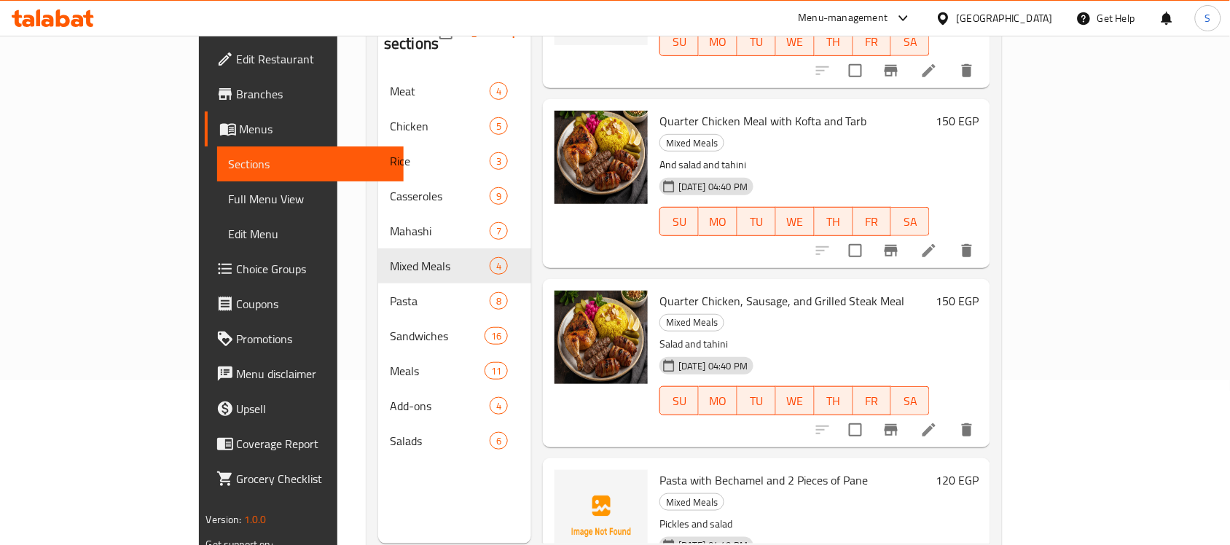
scroll to position [205, 0]
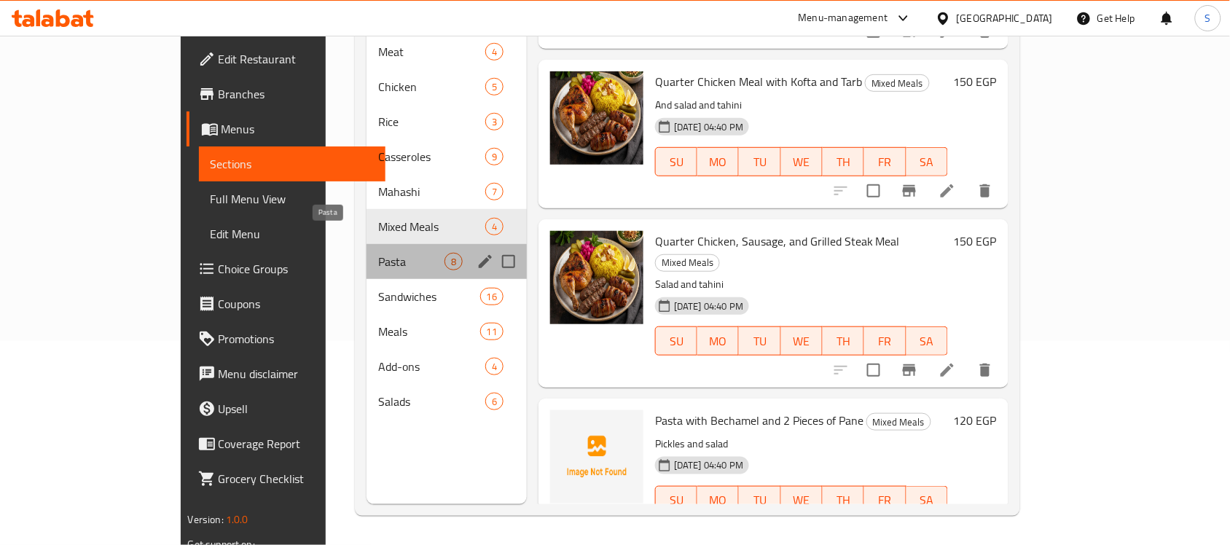
click at [378, 253] on span "Pasta" at bounding box center [411, 261] width 66 height 17
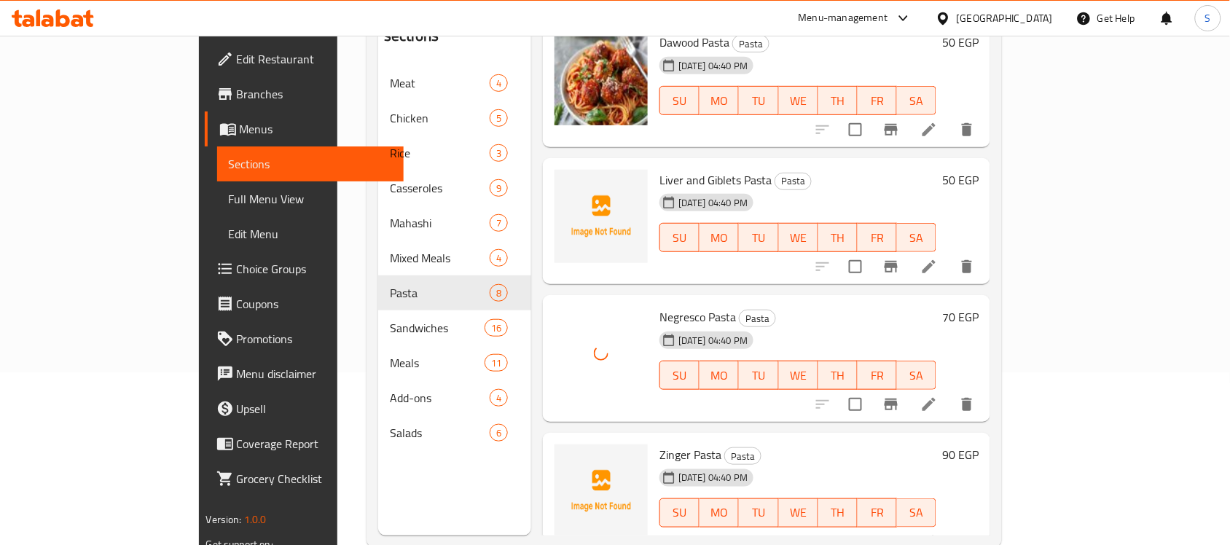
scroll to position [205, 0]
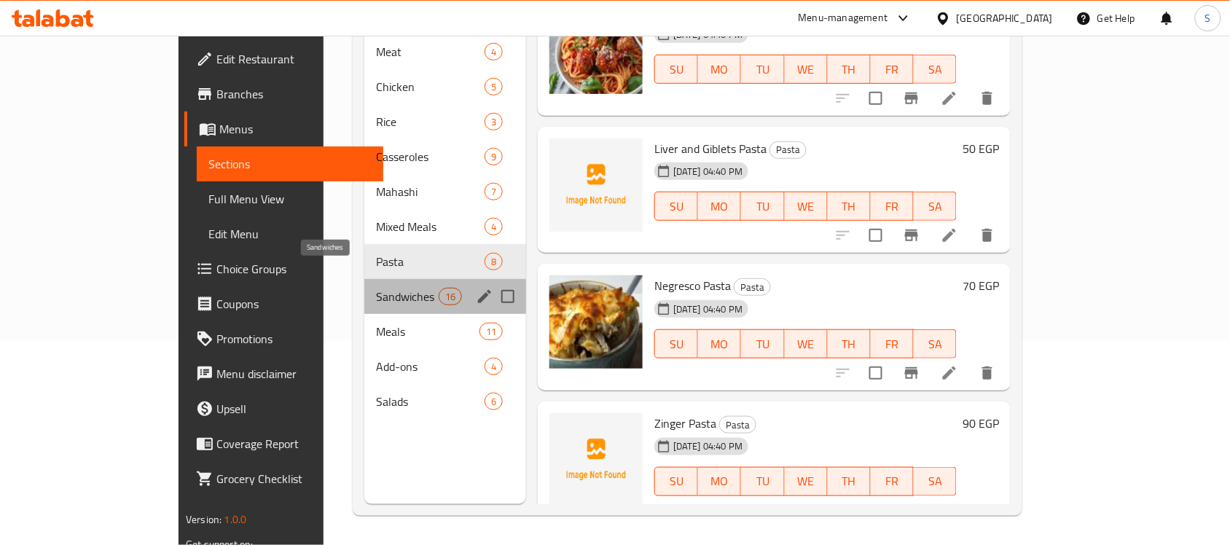
click at [376, 288] on span "Sandwiches" at bounding box center [407, 296] width 62 height 17
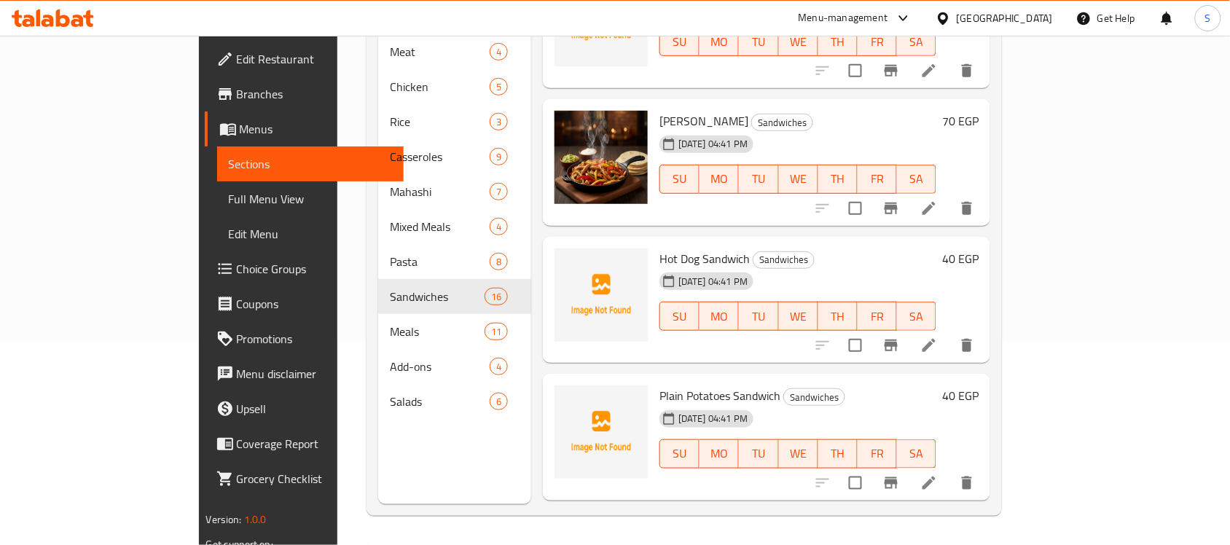
scroll to position [1688, 0]
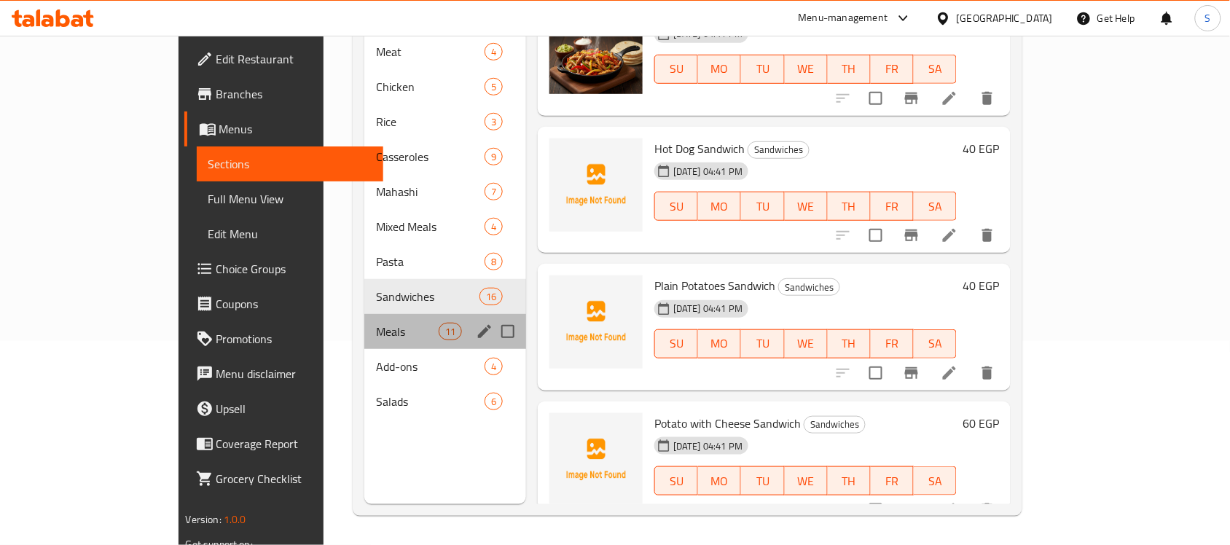
click at [364, 318] on div "Meals 11" at bounding box center [445, 331] width 162 height 35
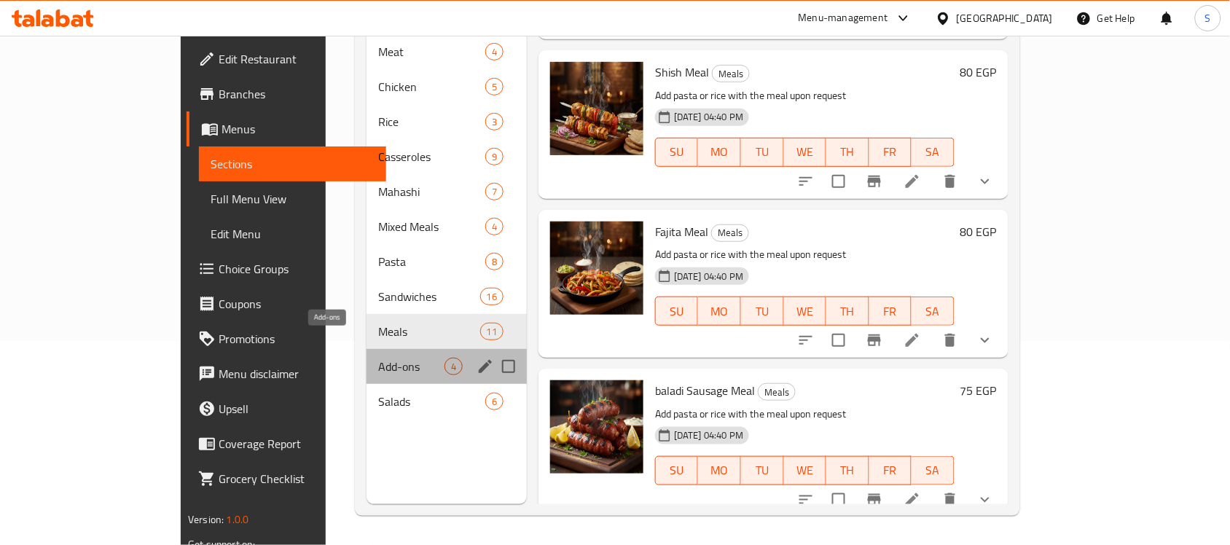
click at [378, 358] on span "Add-ons" at bounding box center [411, 366] width 66 height 17
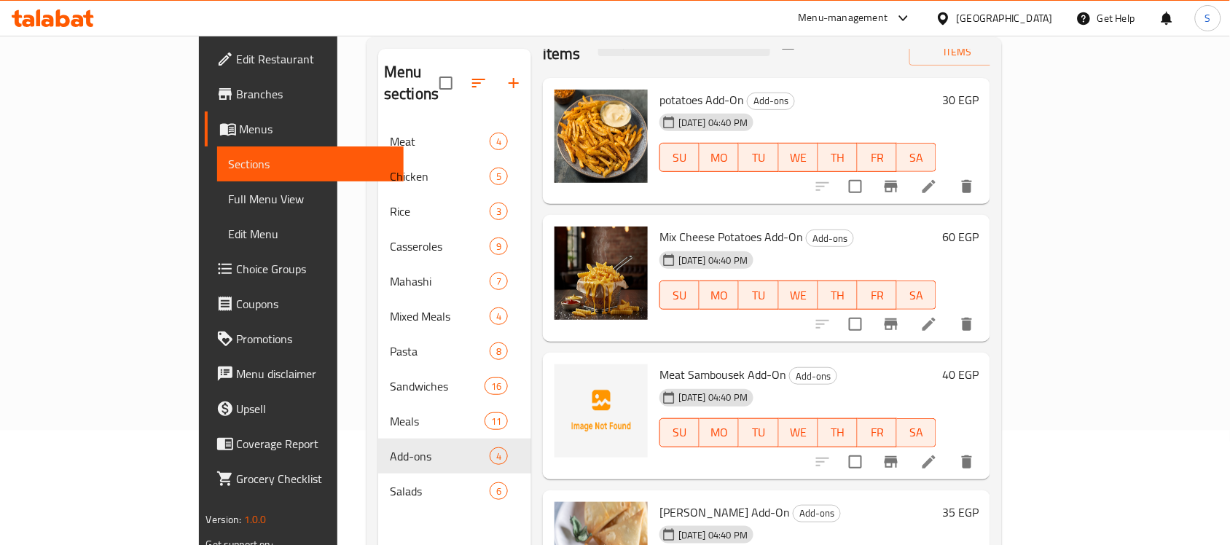
scroll to position [205, 0]
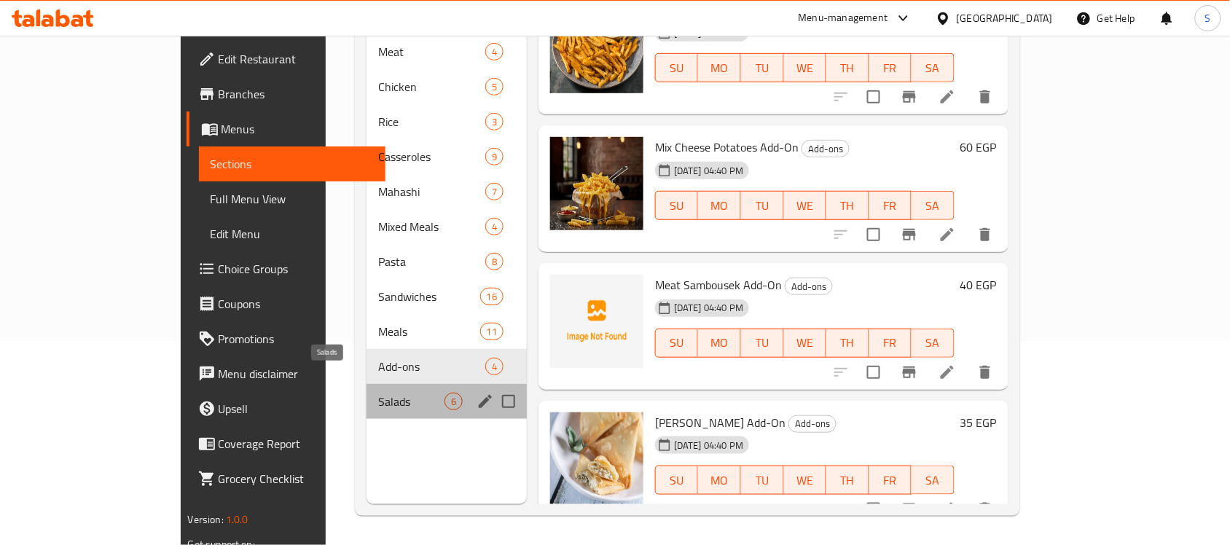
click at [378, 393] on span "Salads" at bounding box center [411, 401] width 66 height 17
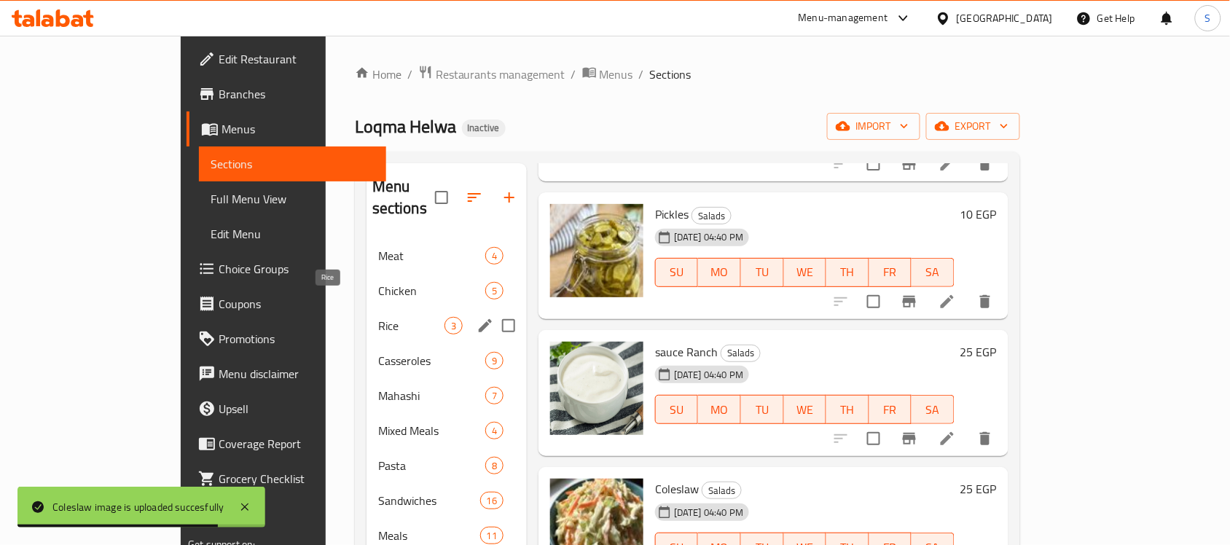
click at [378, 317] on span "Rice" at bounding box center [411, 325] width 66 height 17
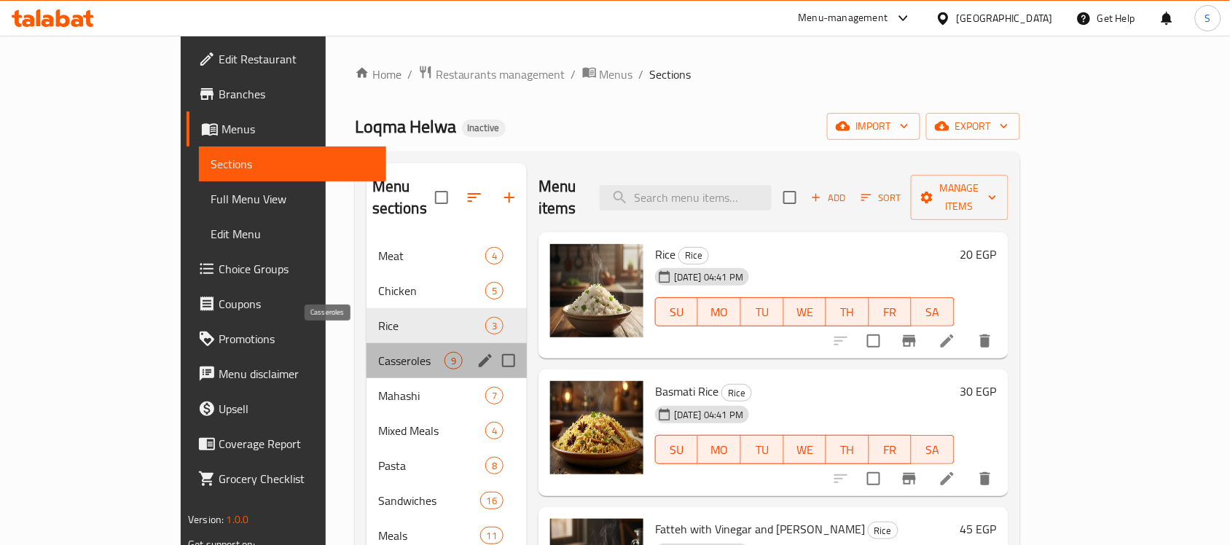
click at [378, 352] on span "Casseroles" at bounding box center [411, 360] width 66 height 17
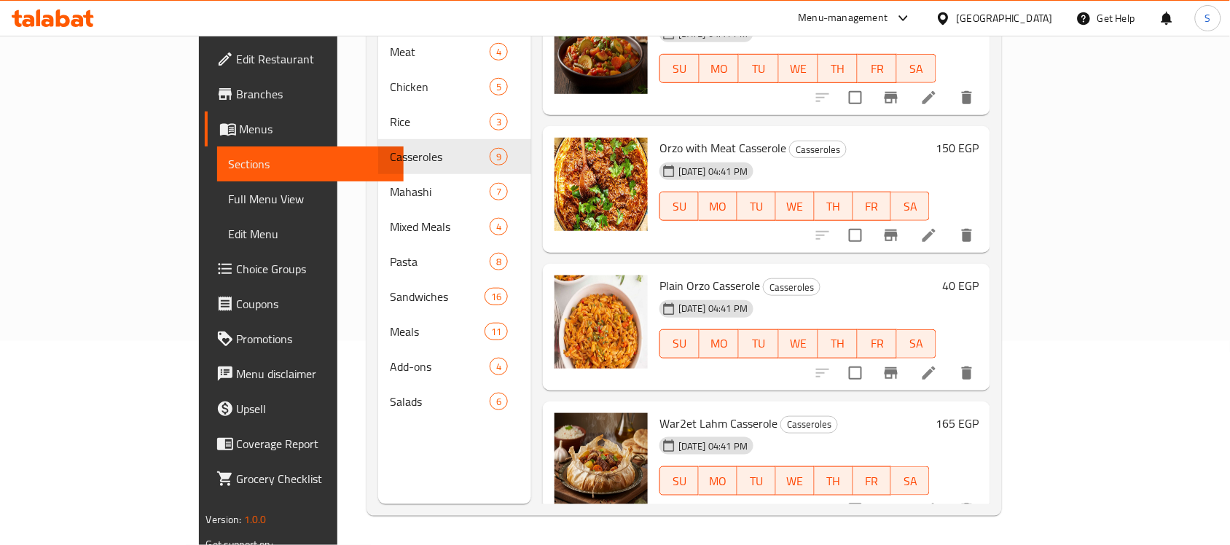
scroll to position [205, 0]
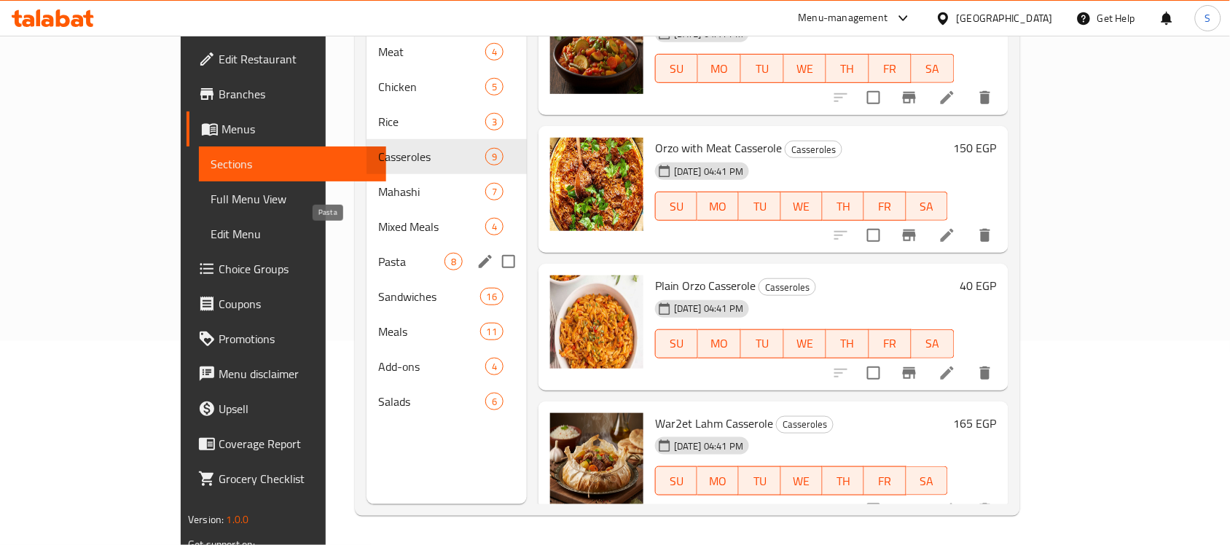
click at [378, 253] on span "Pasta" at bounding box center [411, 261] width 66 height 17
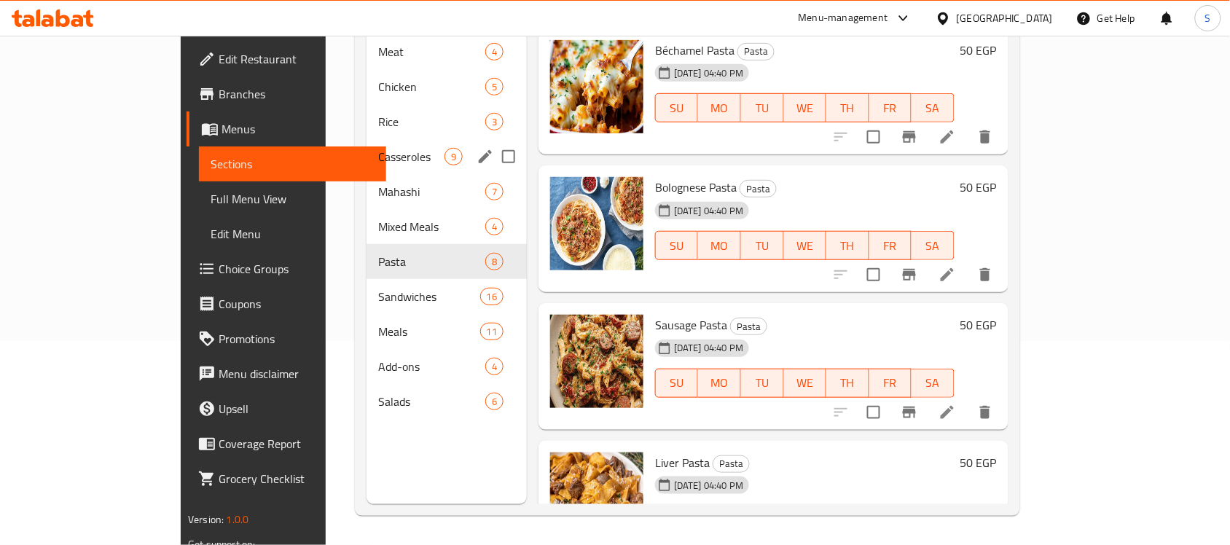
click at [367, 144] on div "Casseroles 9" at bounding box center [447, 156] width 160 height 35
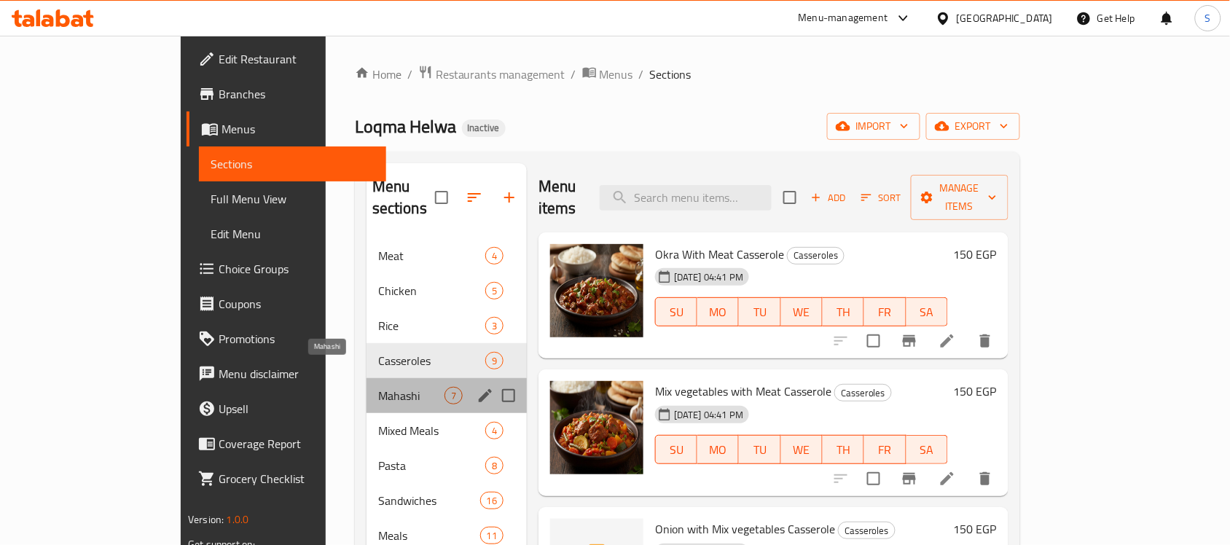
click at [378, 387] on span "Mahashi" at bounding box center [411, 395] width 66 height 17
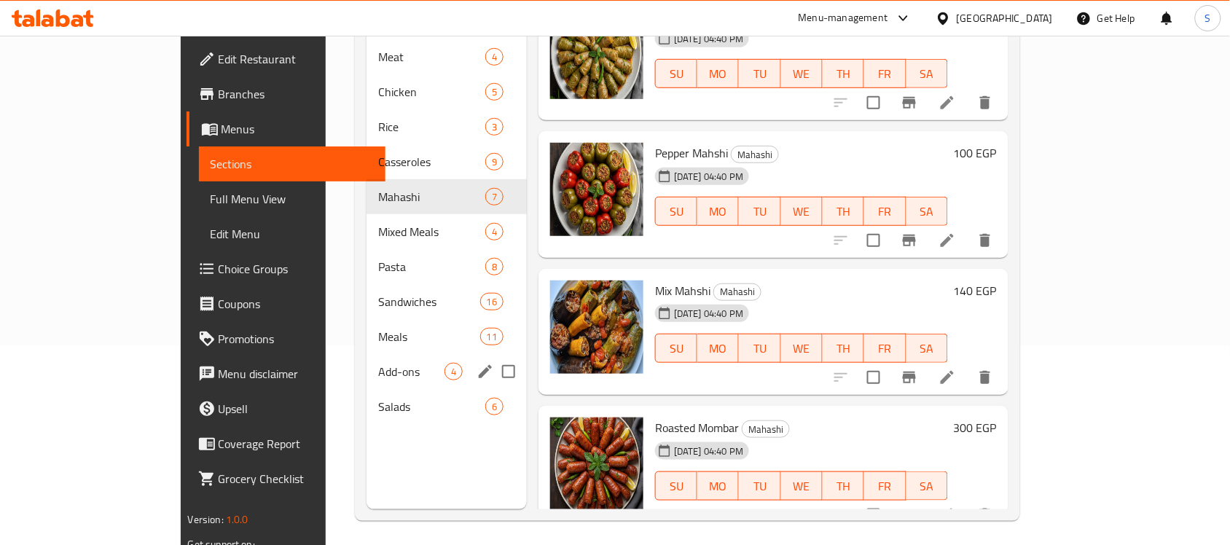
scroll to position [205, 0]
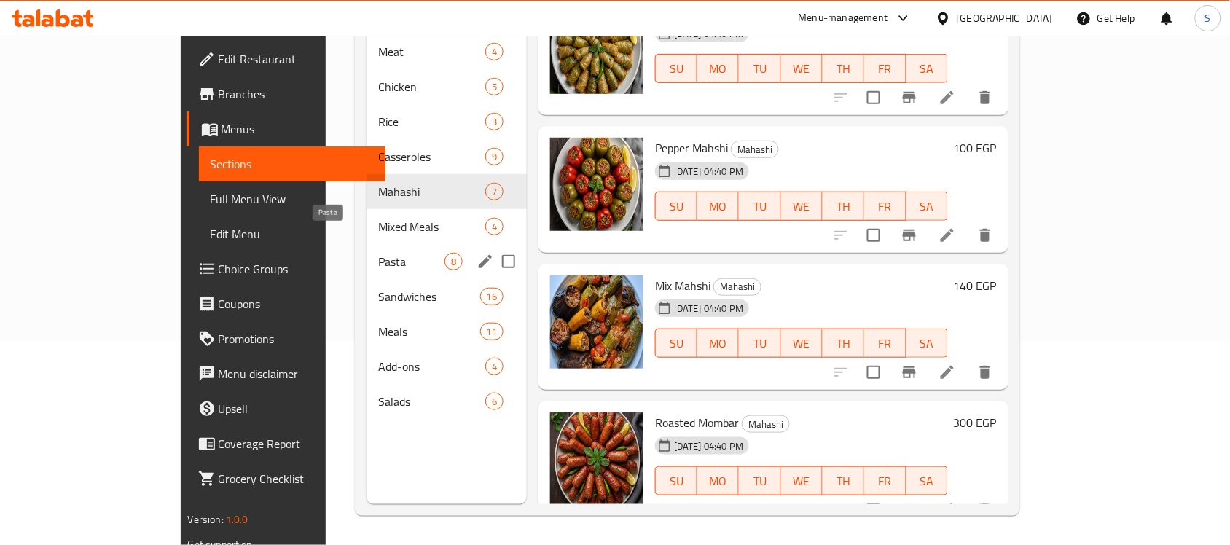
click at [378, 253] on span "Pasta" at bounding box center [411, 261] width 66 height 17
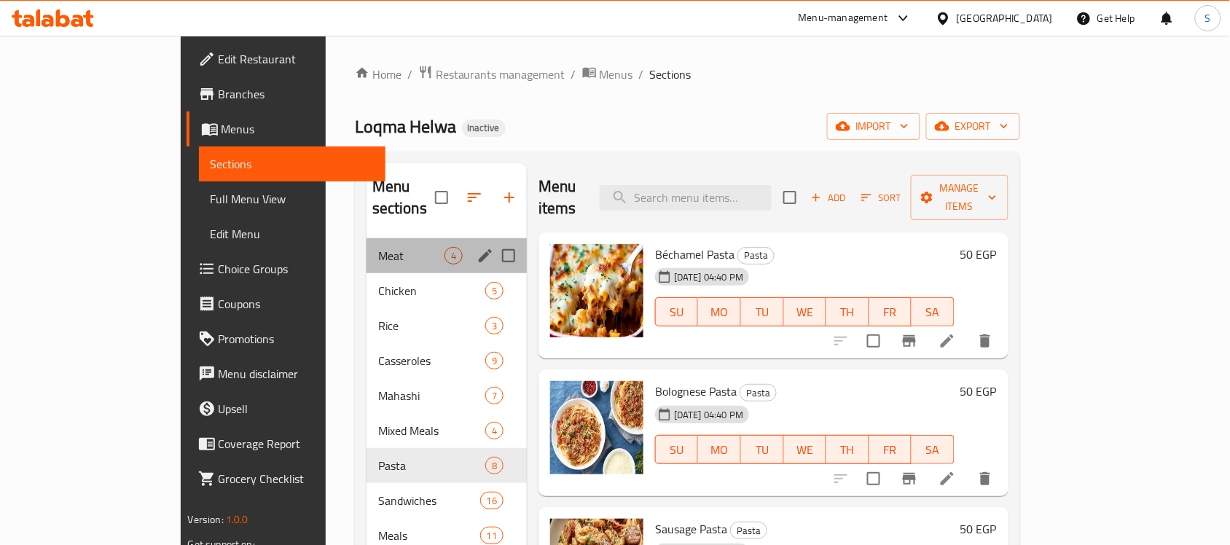
click at [367, 246] on div "Meat 4" at bounding box center [447, 255] width 160 height 35
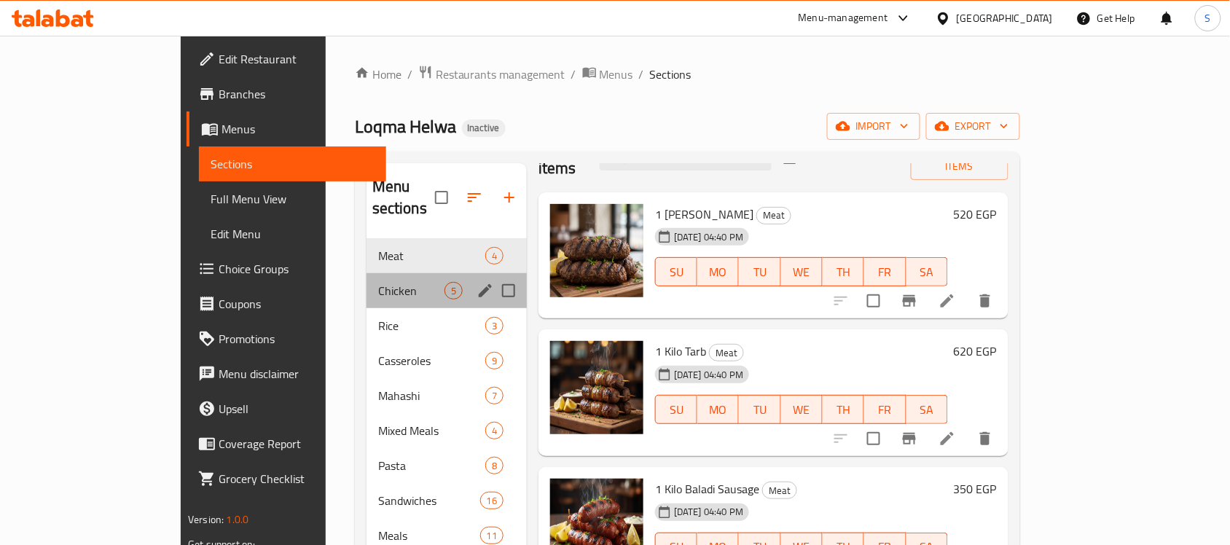
click at [367, 273] on div "Chicken 5" at bounding box center [447, 290] width 160 height 35
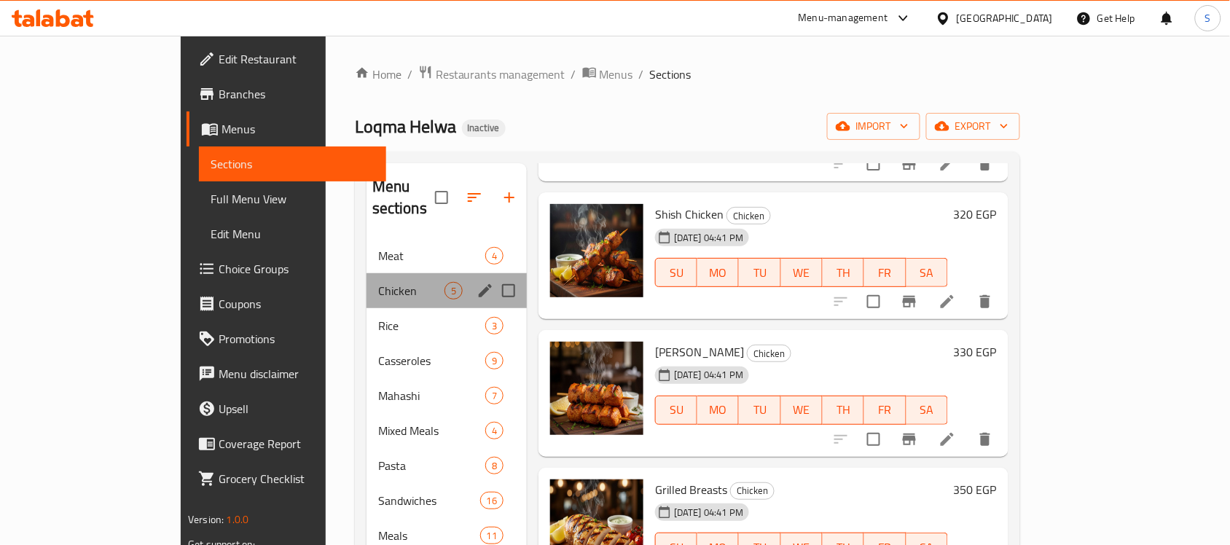
click at [367, 285] on div "Chicken 5" at bounding box center [447, 290] width 160 height 35
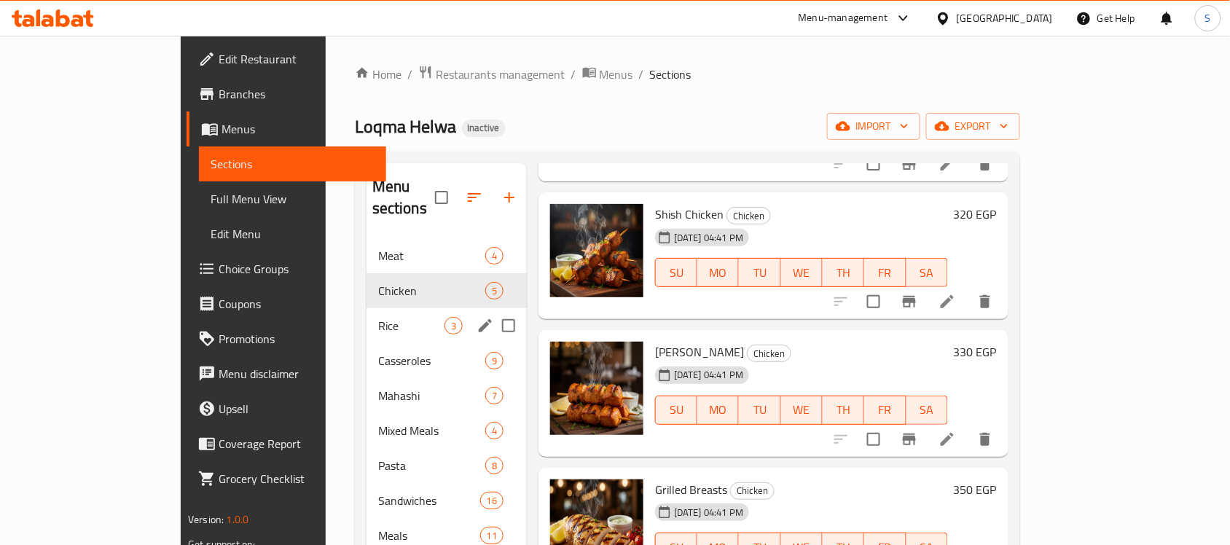
click at [367, 308] on div "Rice 3" at bounding box center [447, 325] width 160 height 35
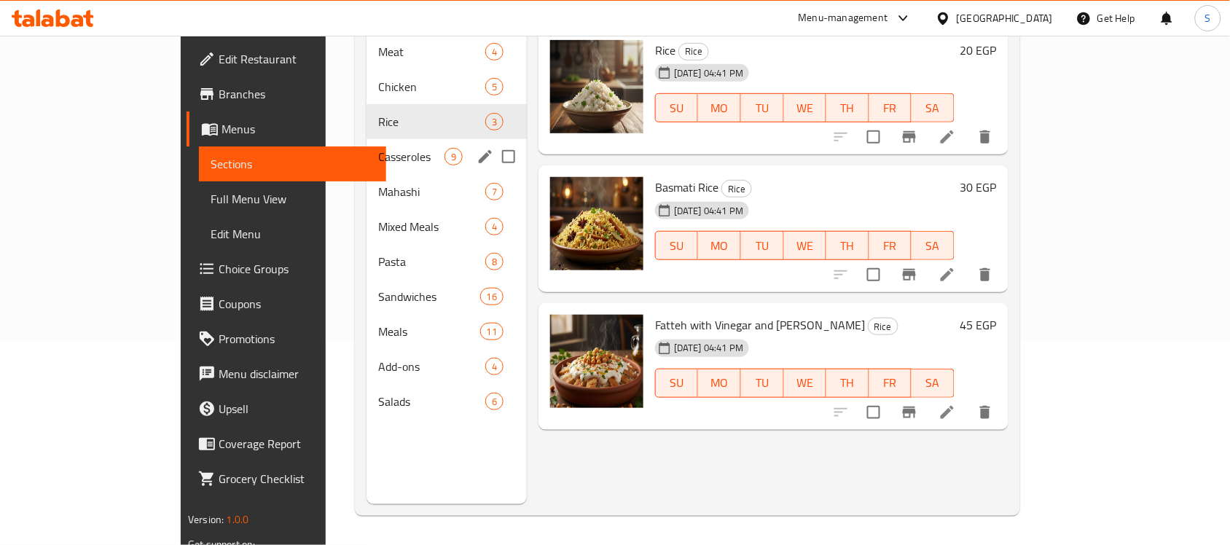
click at [378, 148] on span "Casseroles" at bounding box center [411, 156] width 66 height 17
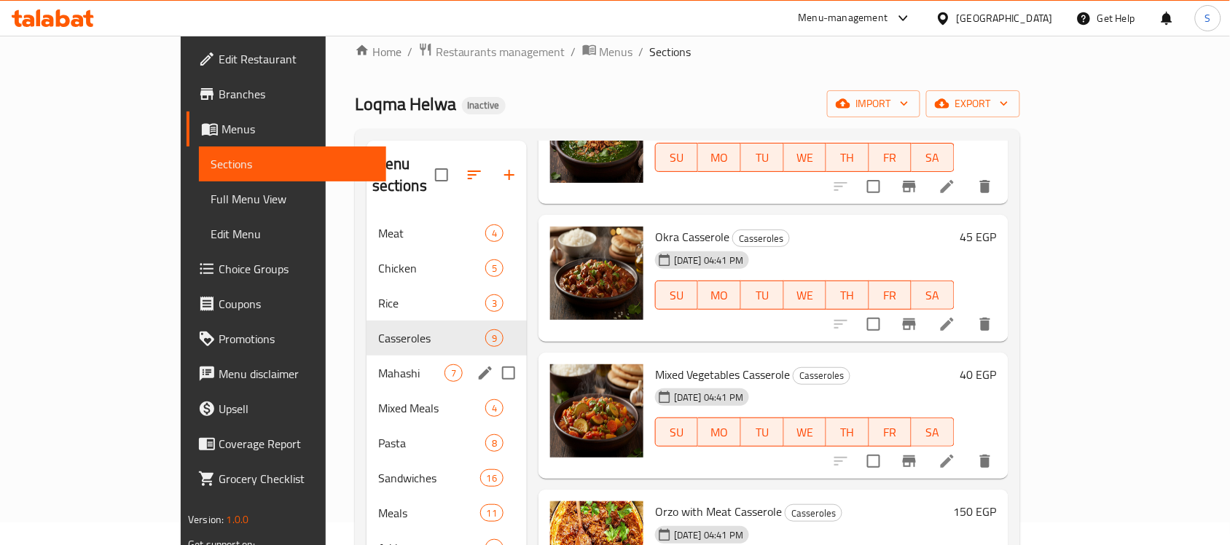
click at [367, 362] on div "Mahashi 7" at bounding box center [447, 373] width 160 height 35
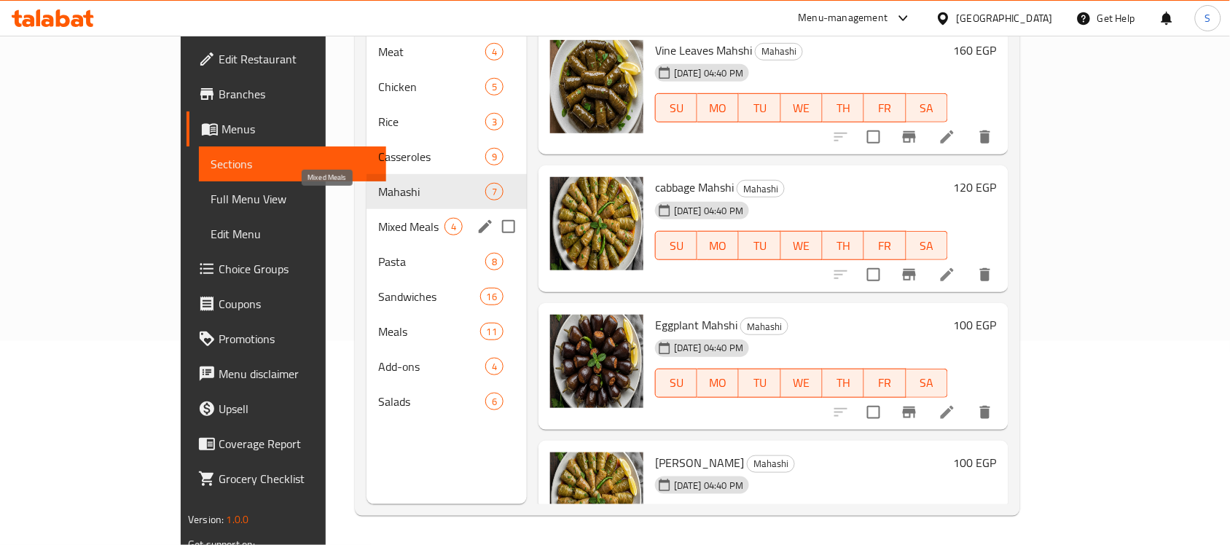
click at [378, 218] on span "Mixed Meals" at bounding box center [411, 226] width 66 height 17
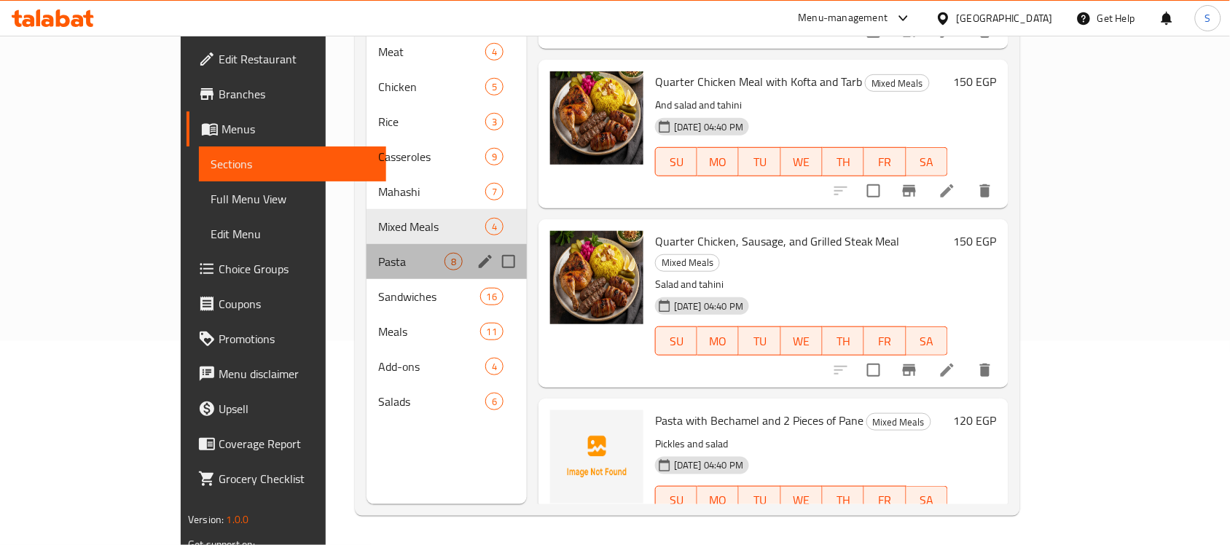
click at [367, 249] on div "Pasta 8" at bounding box center [447, 261] width 160 height 35
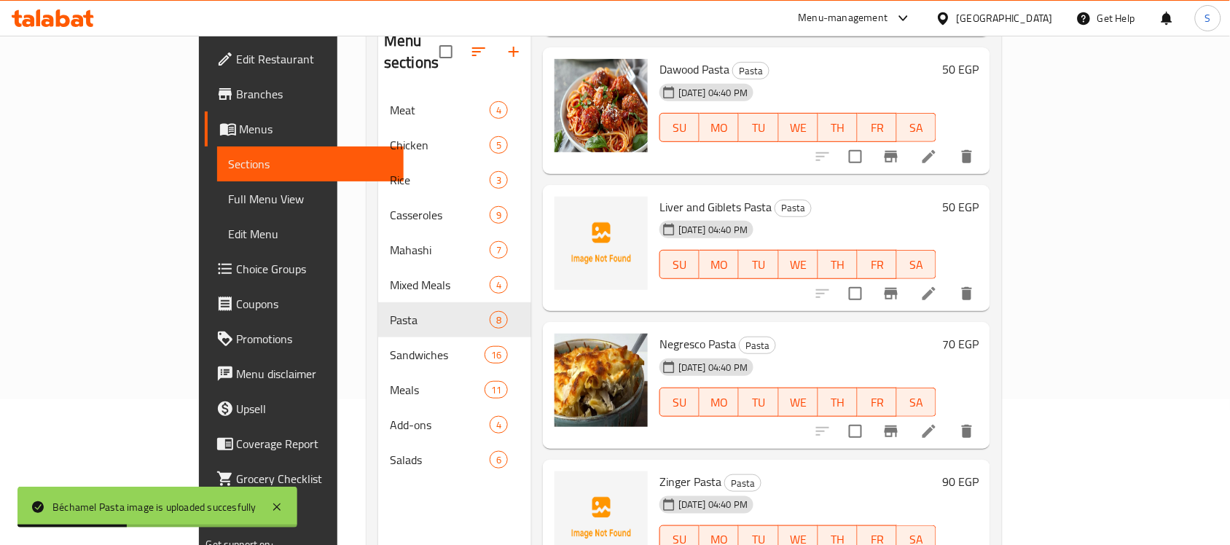
scroll to position [205, 0]
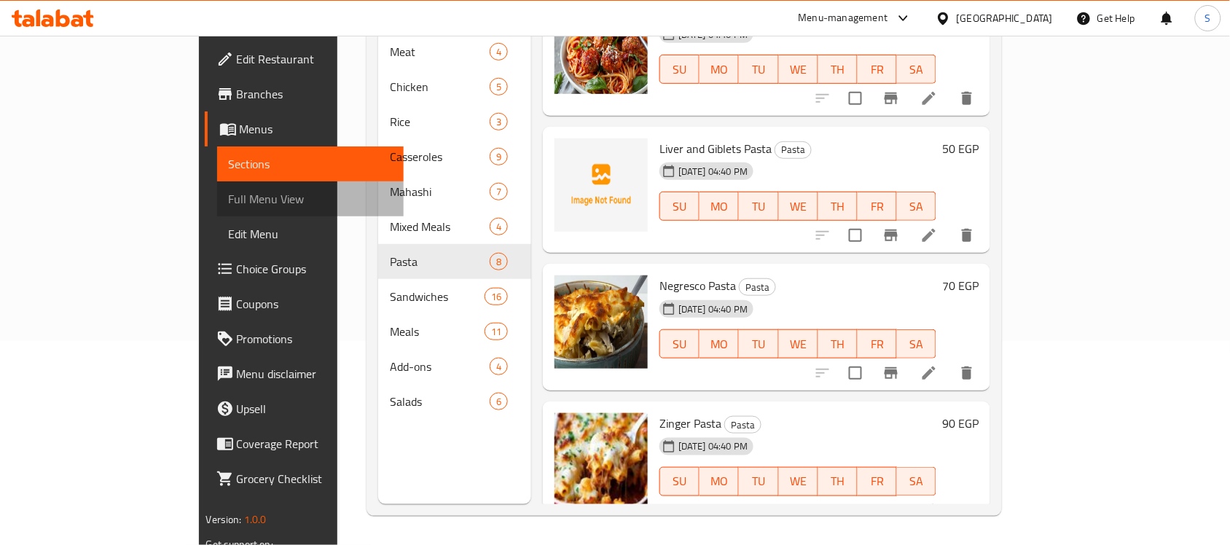
drag, startPoint x: 59, startPoint y: 198, endPoint x: 80, endPoint y: 125, distance: 76.6
click at [229, 198] on span "Full Menu View" at bounding box center [311, 198] width 164 height 17
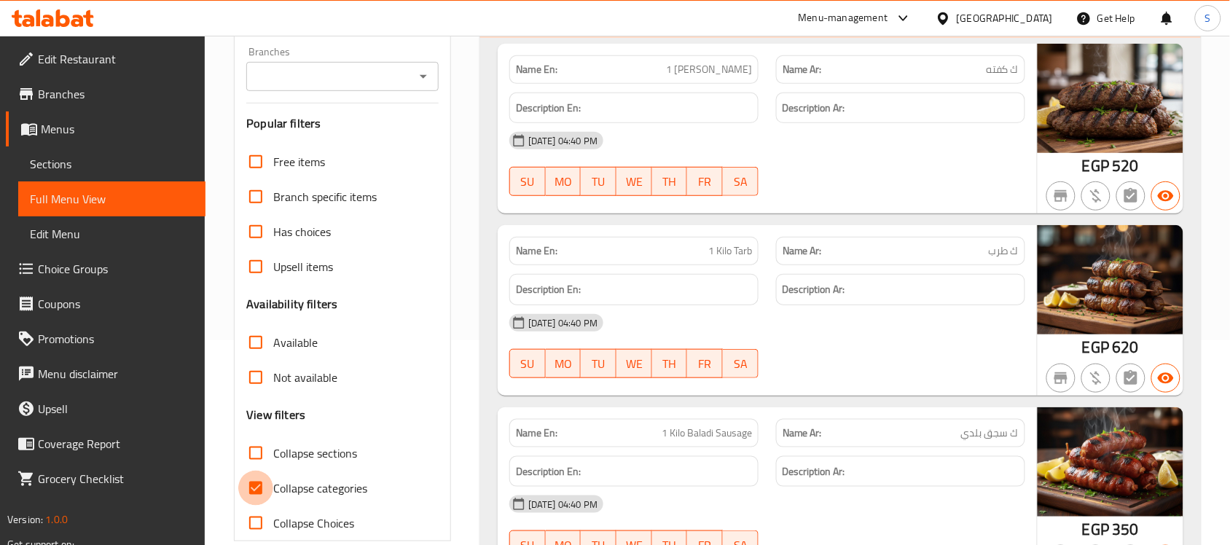
click at [272, 487] on input "Collapse categories" at bounding box center [255, 488] width 35 height 35
checkbox input "false"
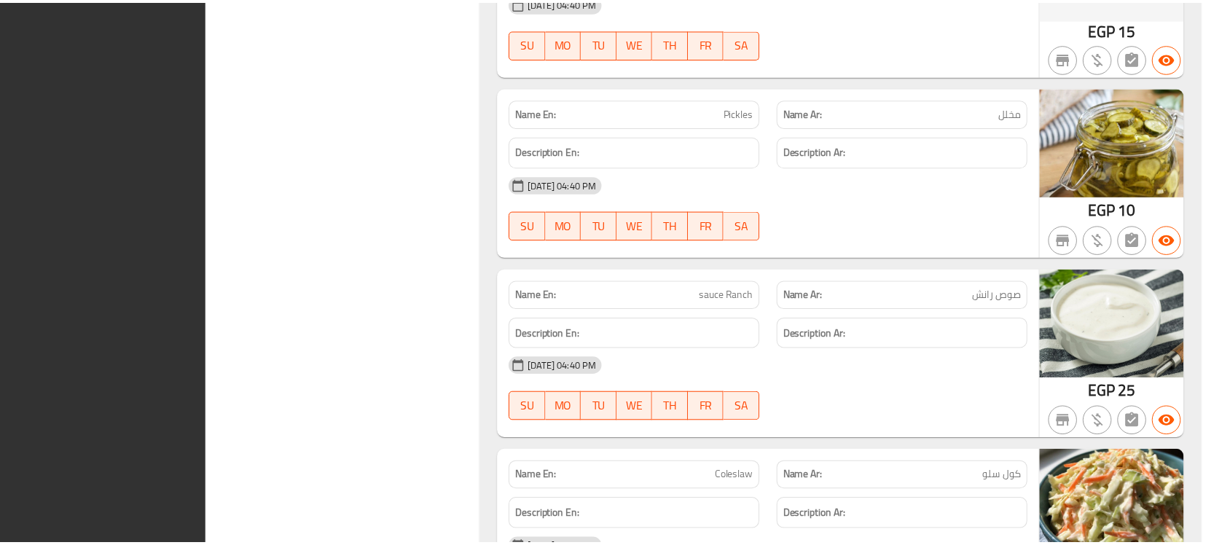
scroll to position [17483, 0]
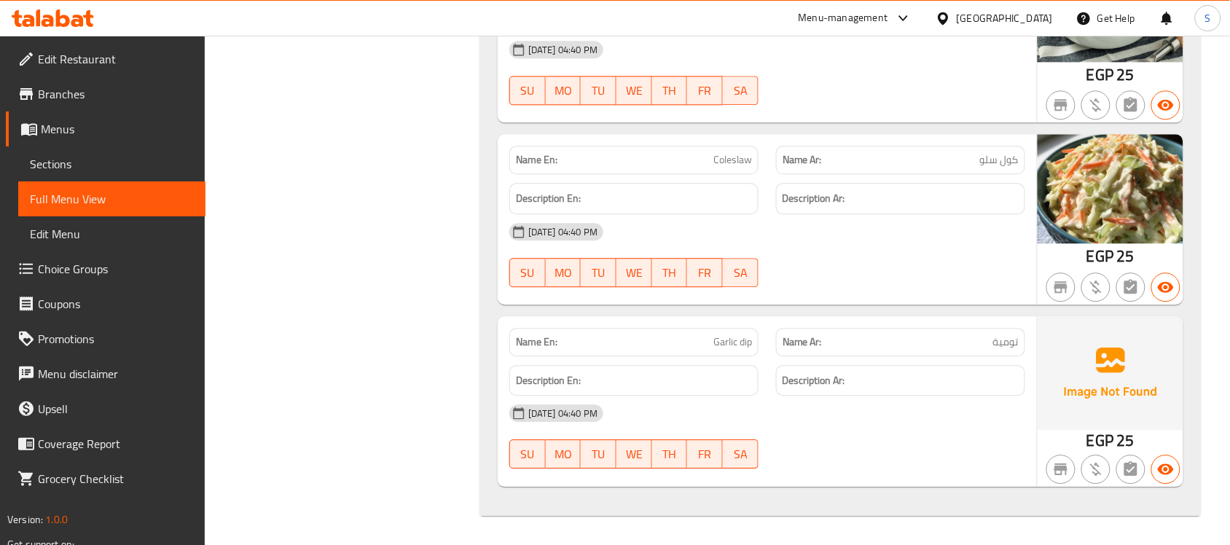
click at [1047, 15] on div "Egypt" at bounding box center [1005, 18] width 96 height 16
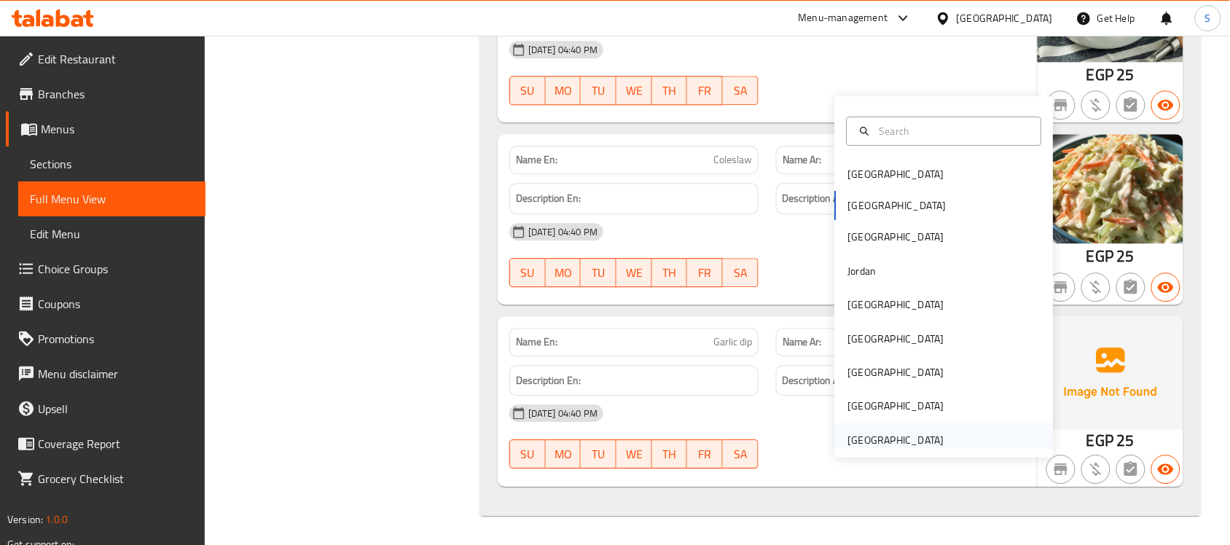
click at [878, 432] on div "[GEOGRAPHIC_DATA]" at bounding box center [896, 440] width 96 height 16
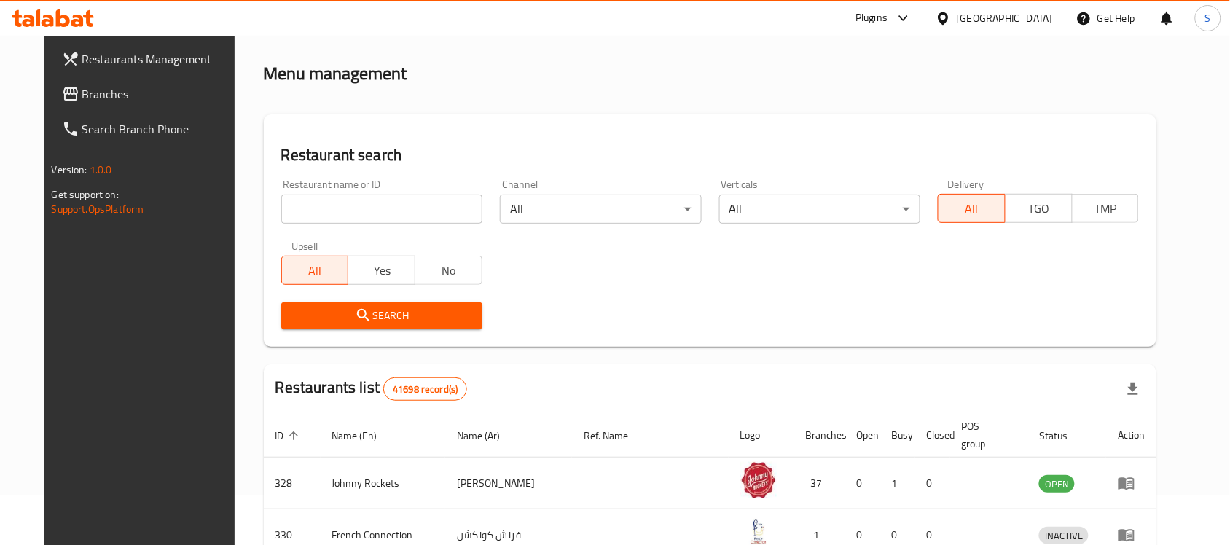
scroll to position [540, 0]
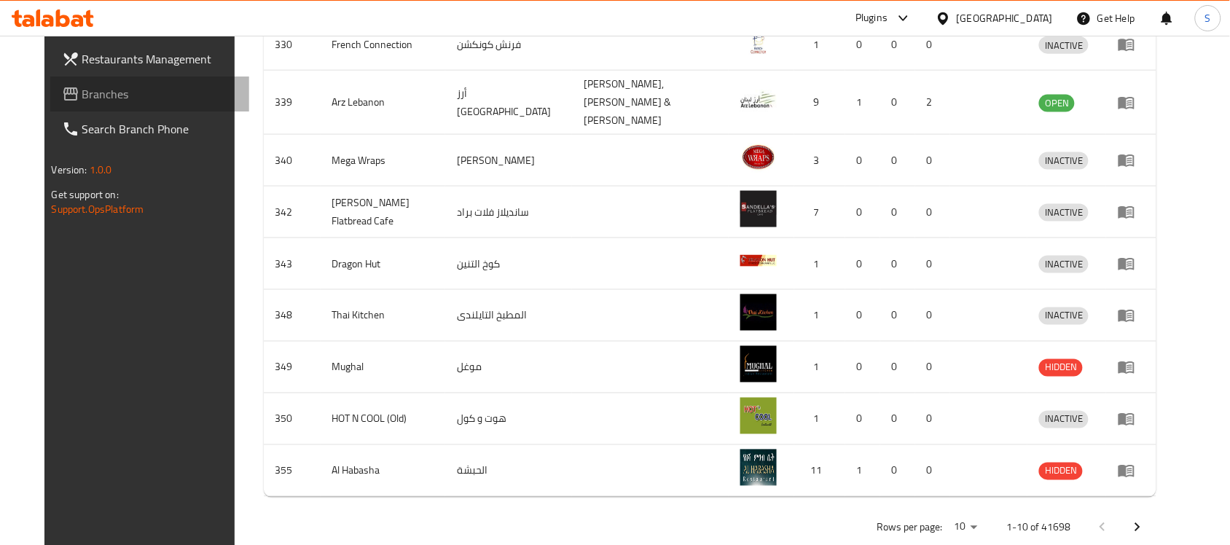
click at [80, 106] on link "Branches" at bounding box center [150, 94] width 200 height 35
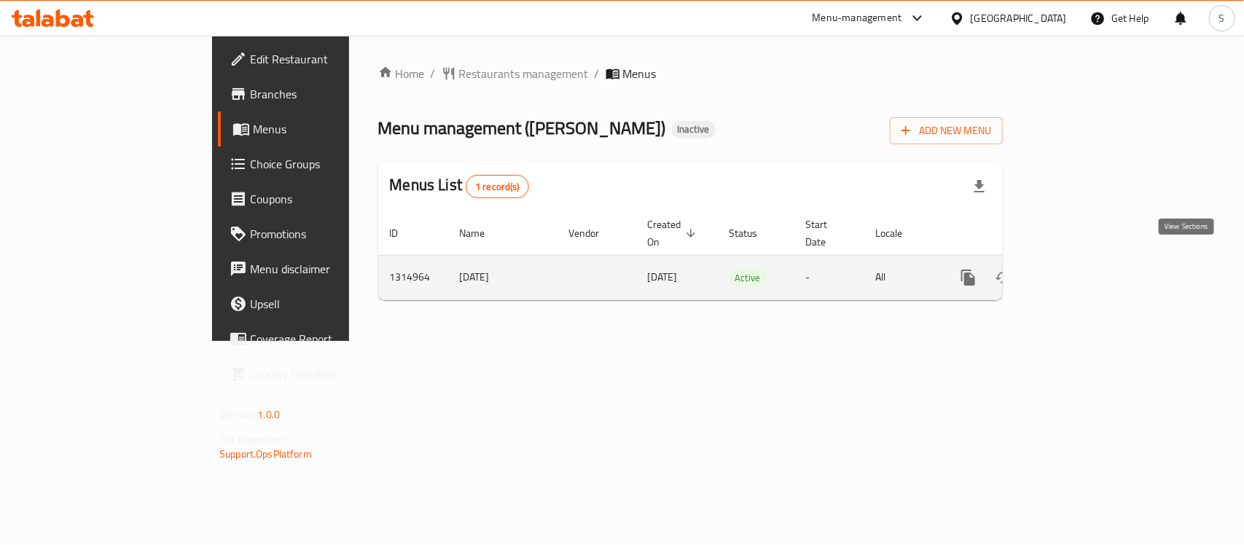
click at [1091, 260] on link "enhanced table" at bounding box center [1073, 277] width 35 height 35
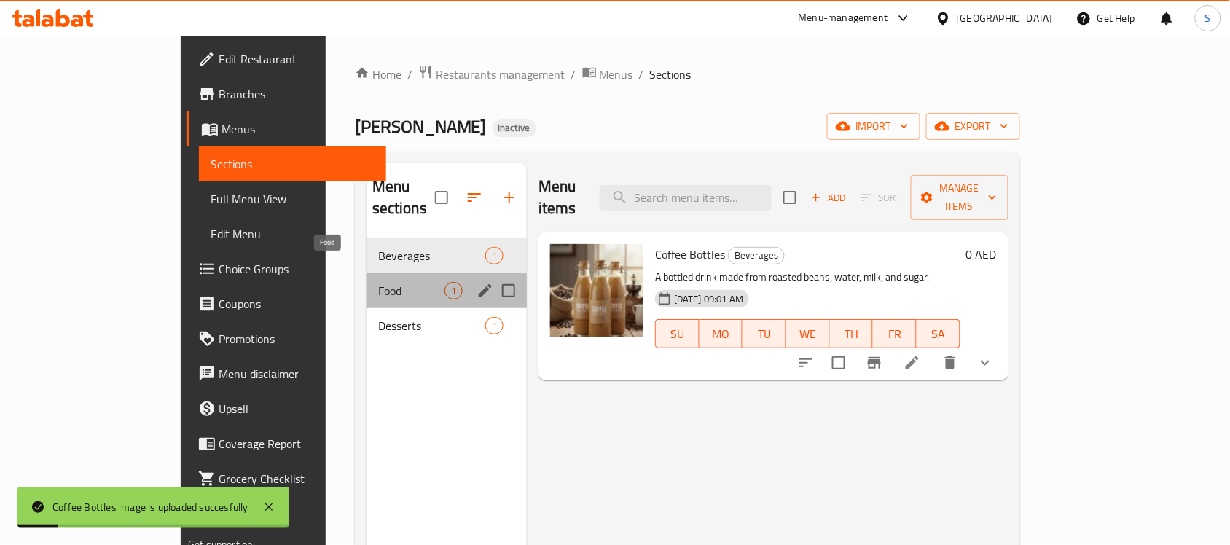
click at [378, 282] on span "Food" at bounding box center [411, 290] width 66 height 17
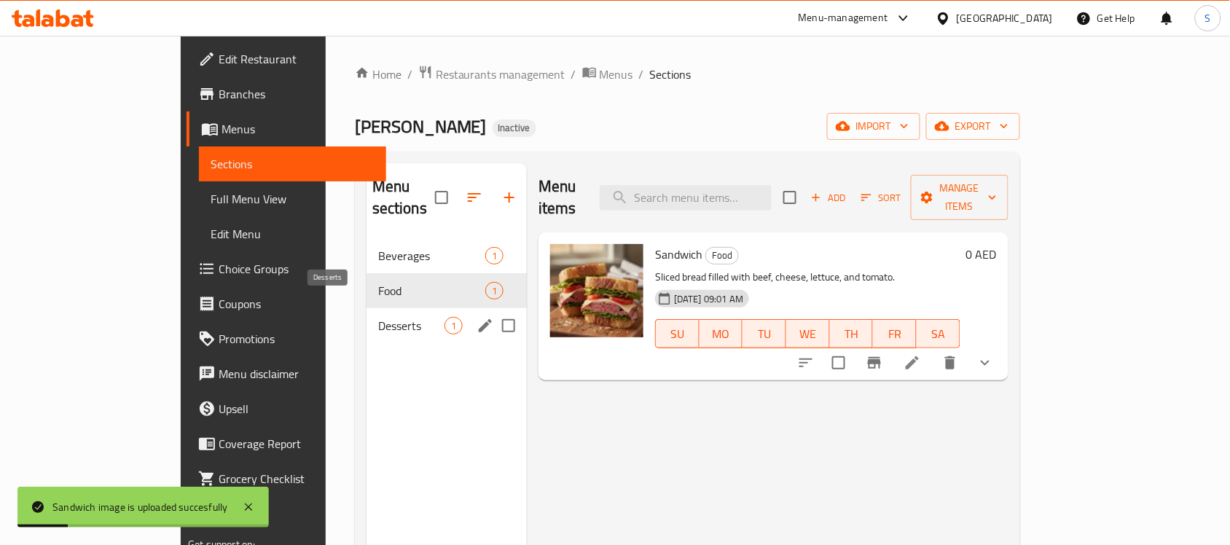
click at [378, 317] on span "Desserts" at bounding box center [411, 325] width 66 height 17
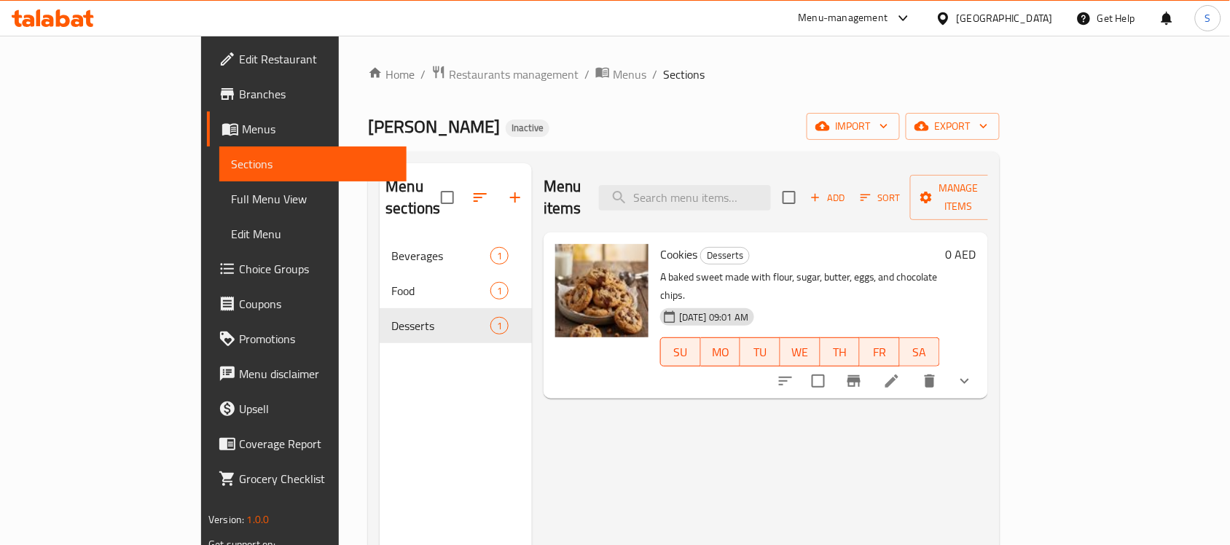
click at [231, 199] on span "Full Menu View" at bounding box center [313, 198] width 164 height 17
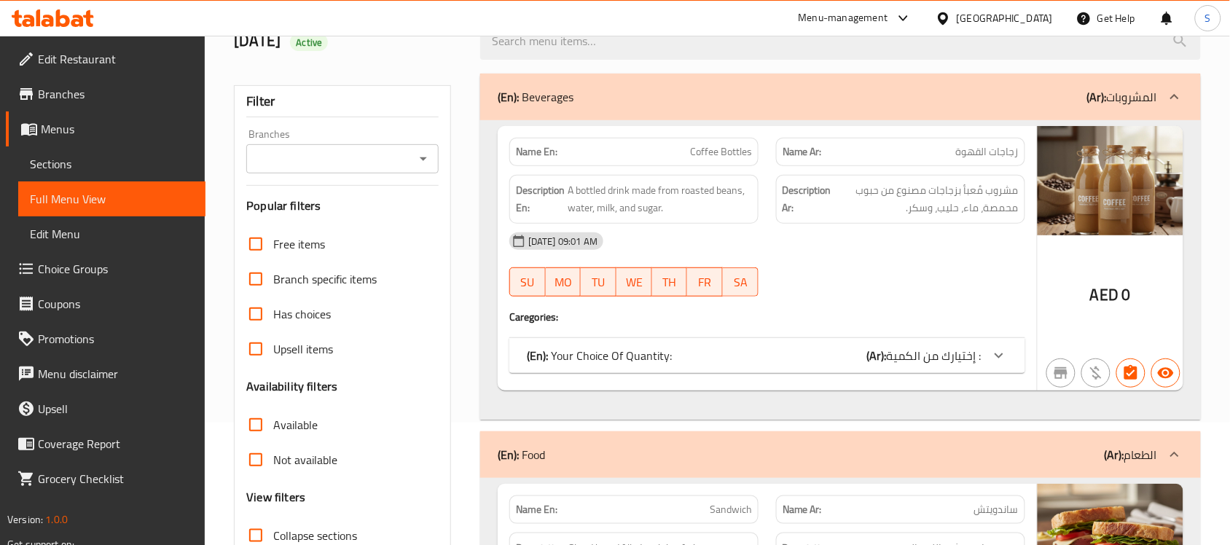
scroll to position [273, 0]
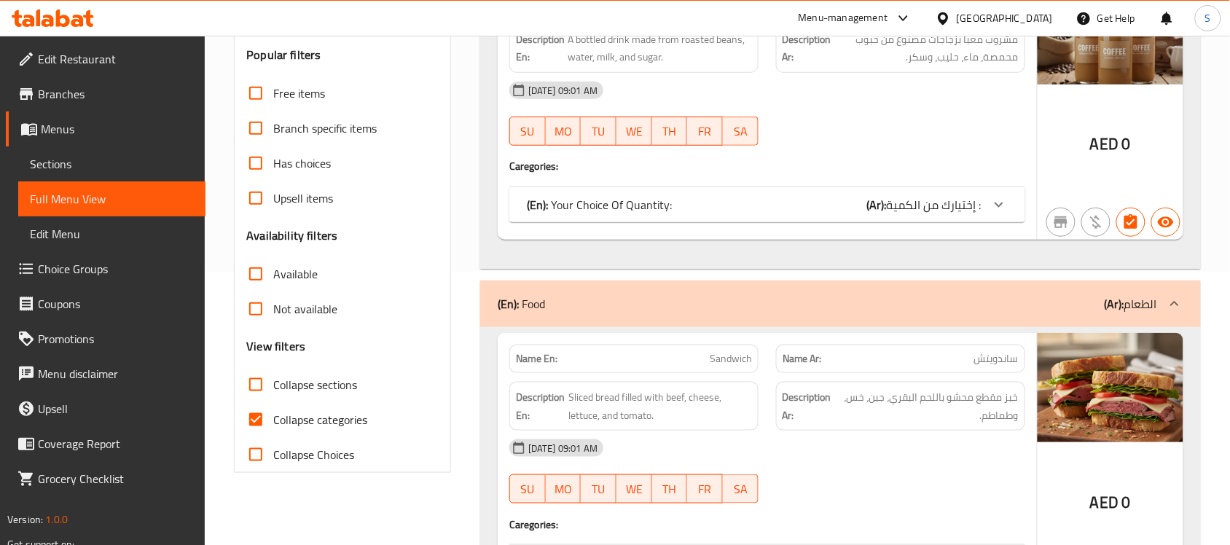
click at [284, 416] on span "Collapse categories" at bounding box center [320, 419] width 94 height 17
click at [273, 416] on input "Collapse categories" at bounding box center [255, 419] width 35 height 35
checkbox input "false"
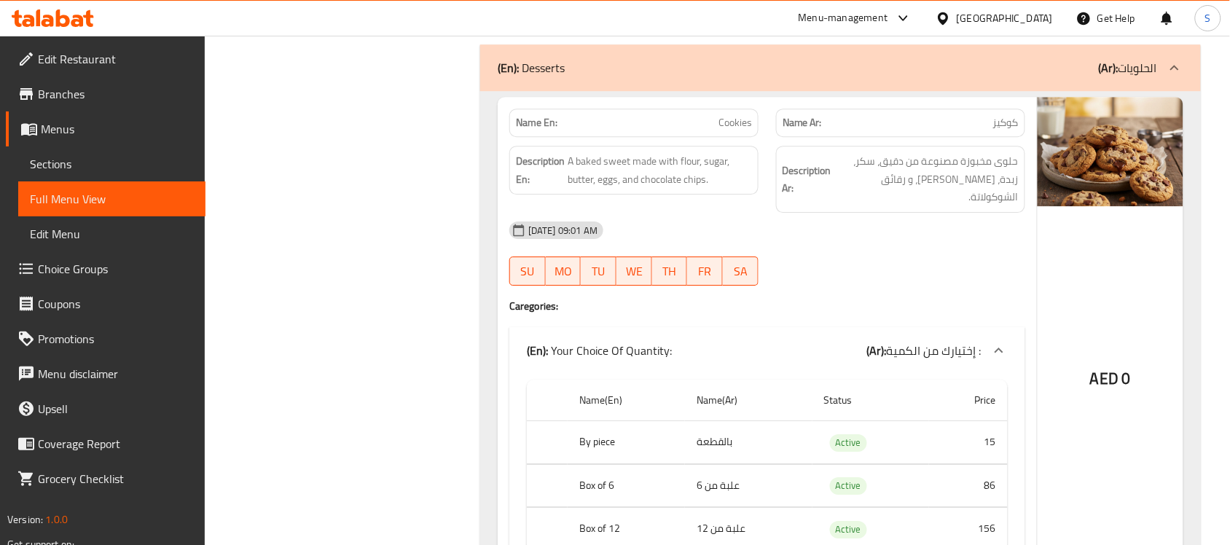
scroll to position [1280, 0]
click at [64, 96] on span "Branches" at bounding box center [116, 93] width 156 height 17
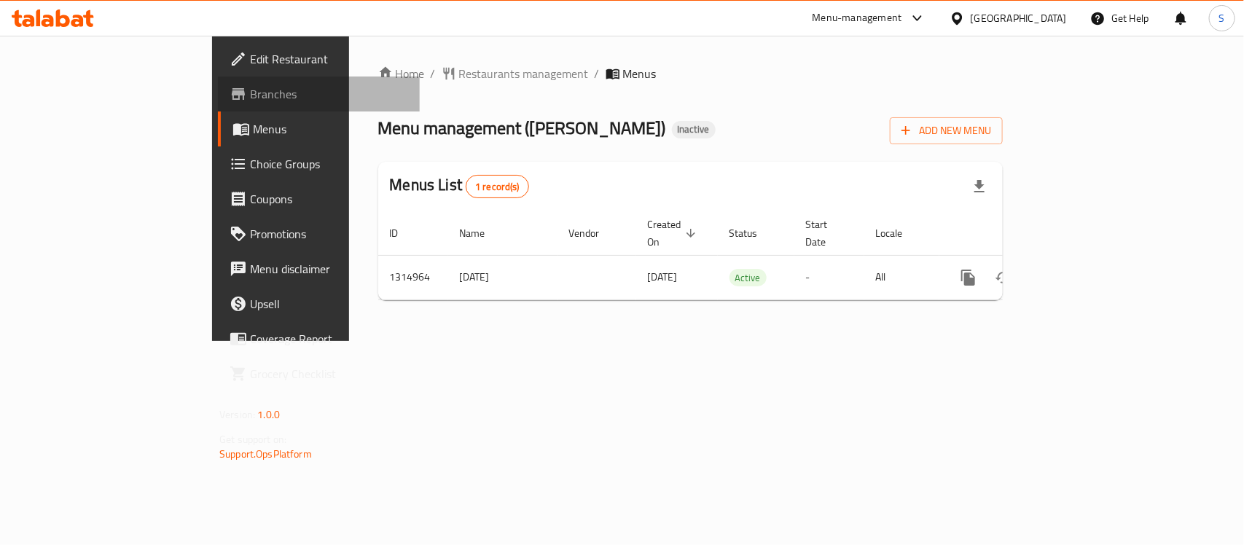
click at [250, 99] on span "Branches" at bounding box center [329, 93] width 158 height 17
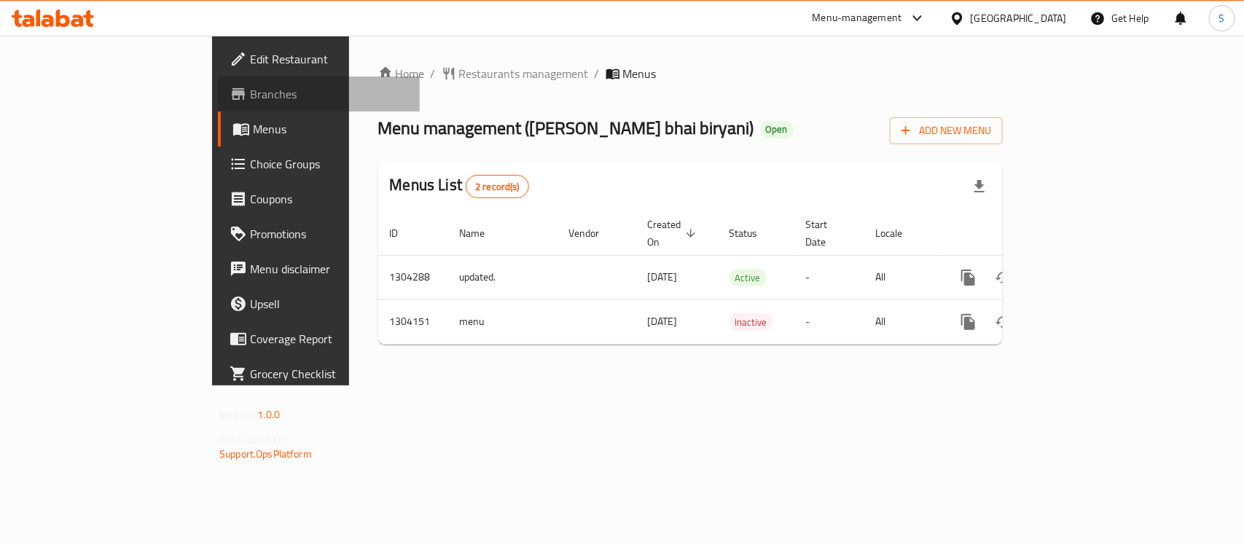
click at [218, 104] on link "Branches" at bounding box center [319, 94] width 202 height 35
